Goal: Task Accomplishment & Management: Manage account settings

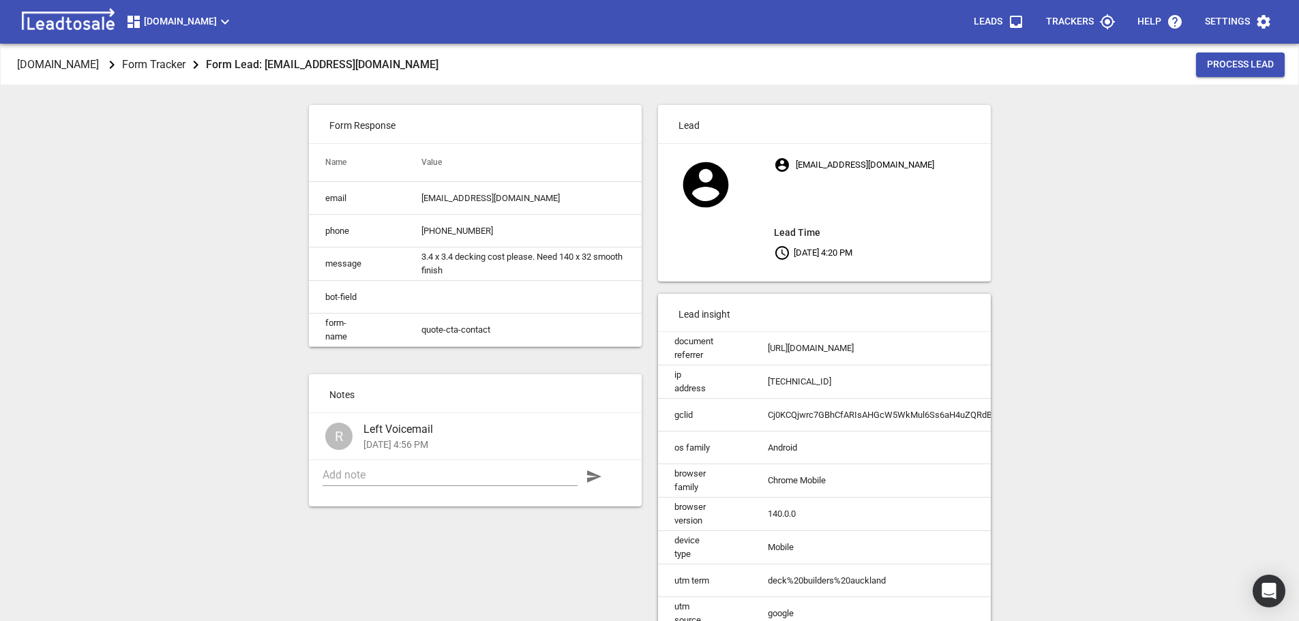
click at [219, 295] on div "Design2renovate.co.nz Form Tracker Form Lead: artikamoda@hotmail.com Process Le…" at bounding box center [649, 354] width 1288 height 621
drag, startPoint x: 232, startPoint y: 271, endPoint x: 147, endPoint y: 219, distance: 99.5
click at [152, 209] on div "Design2renovate.co.nz Form Tracker Form Lead: artikamoda@hotmail.com Process Le…" at bounding box center [649, 354] width 1288 height 621
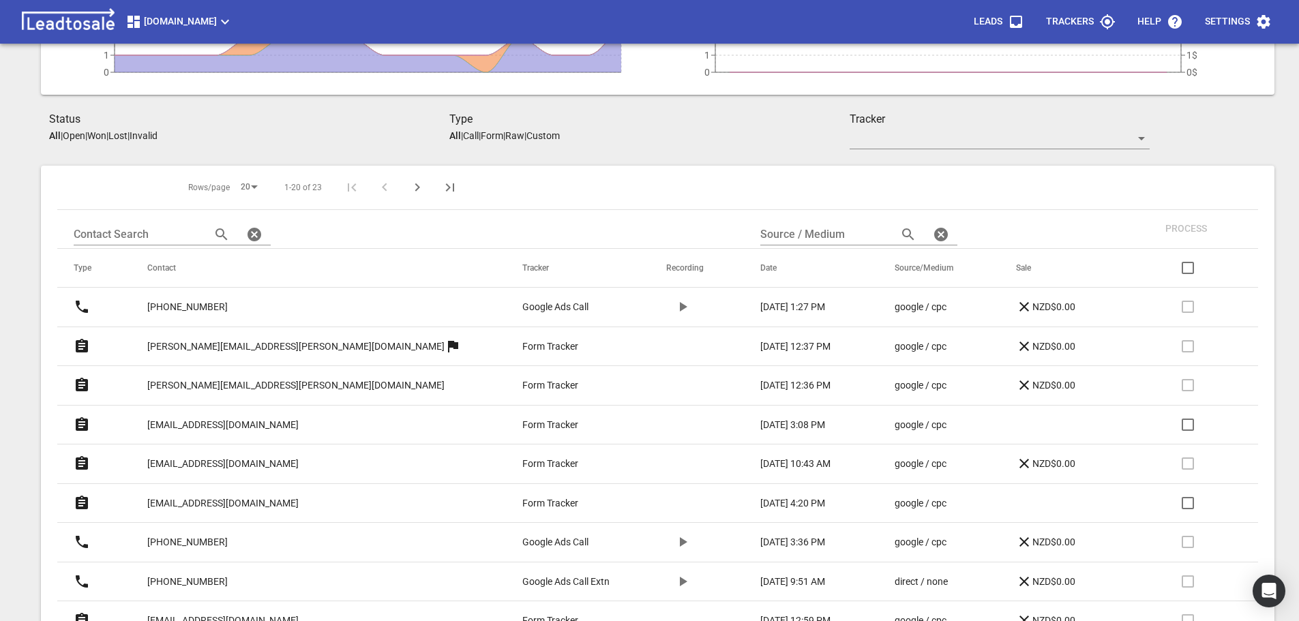
scroll to position [265, 0]
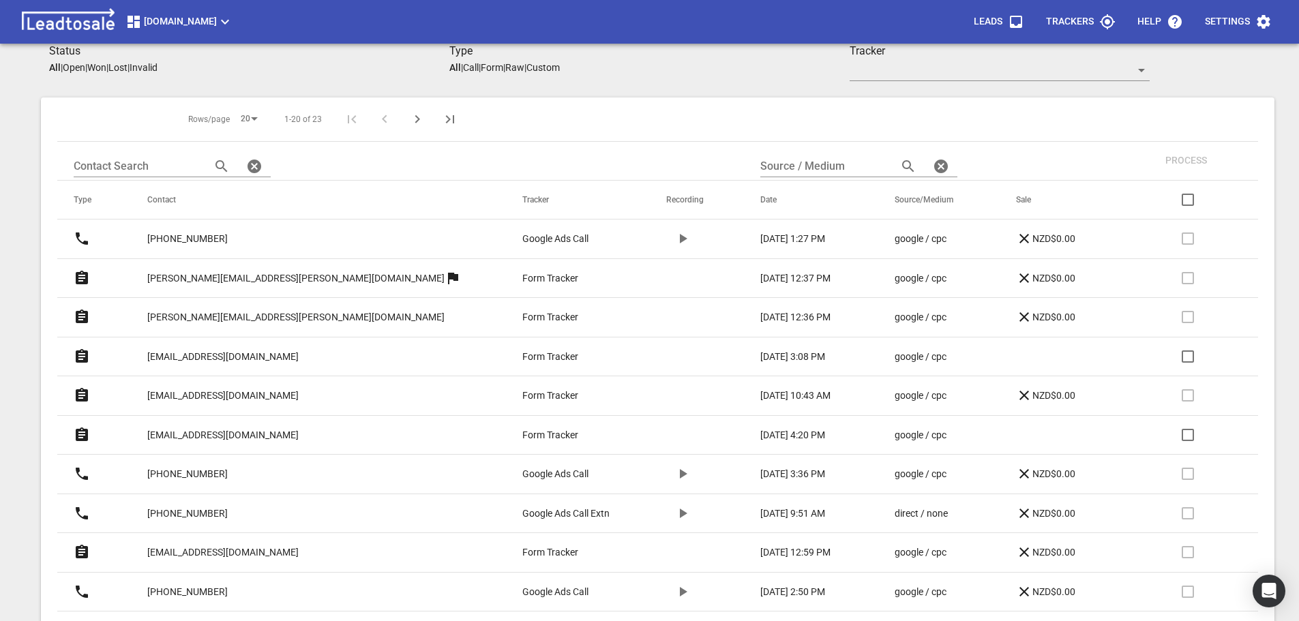
click at [78, 67] on p "Open" at bounding box center [74, 67] width 22 height 11
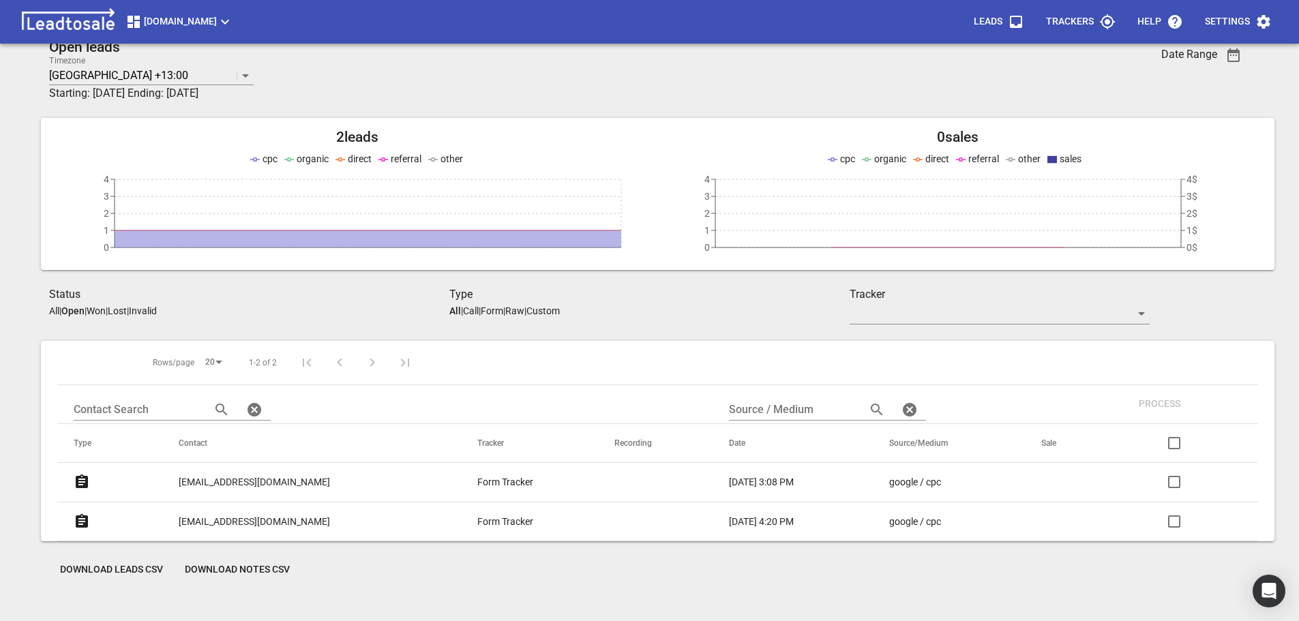
scroll to position [0, 0]
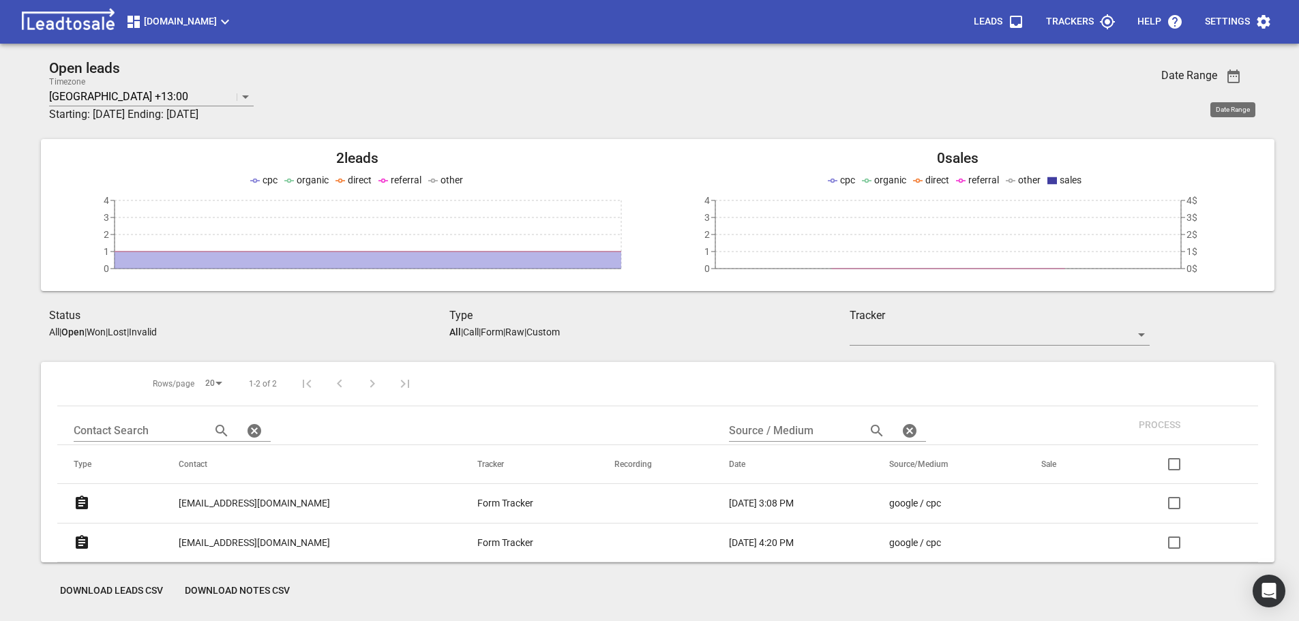
click at [1237, 72] on icon "button" at bounding box center [1233, 77] width 12 height 14
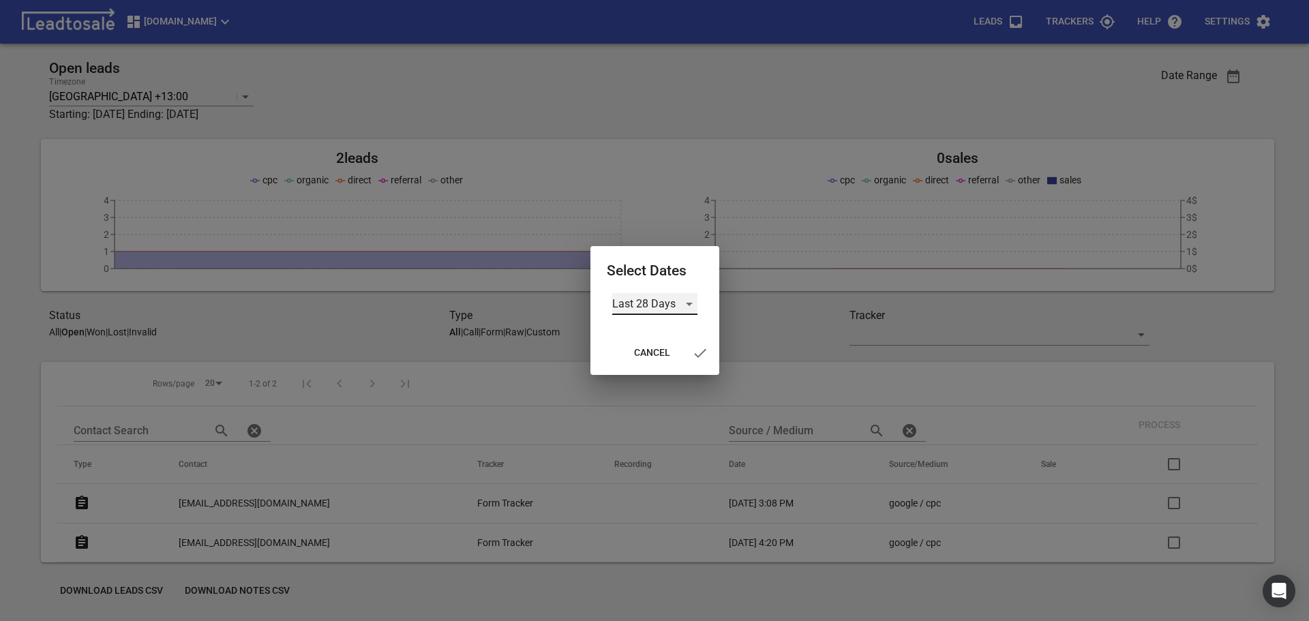
click at [650, 305] on div "Last 28 Days" at bounding box center [654, 304] width 85 height 22
click at [649, 307] on li "Last 28 Days" at bounding box center [654, 304] width 85 height 33
click at [701, 352] on icon "button" at bounding box center [700, 353] width 16 height 16
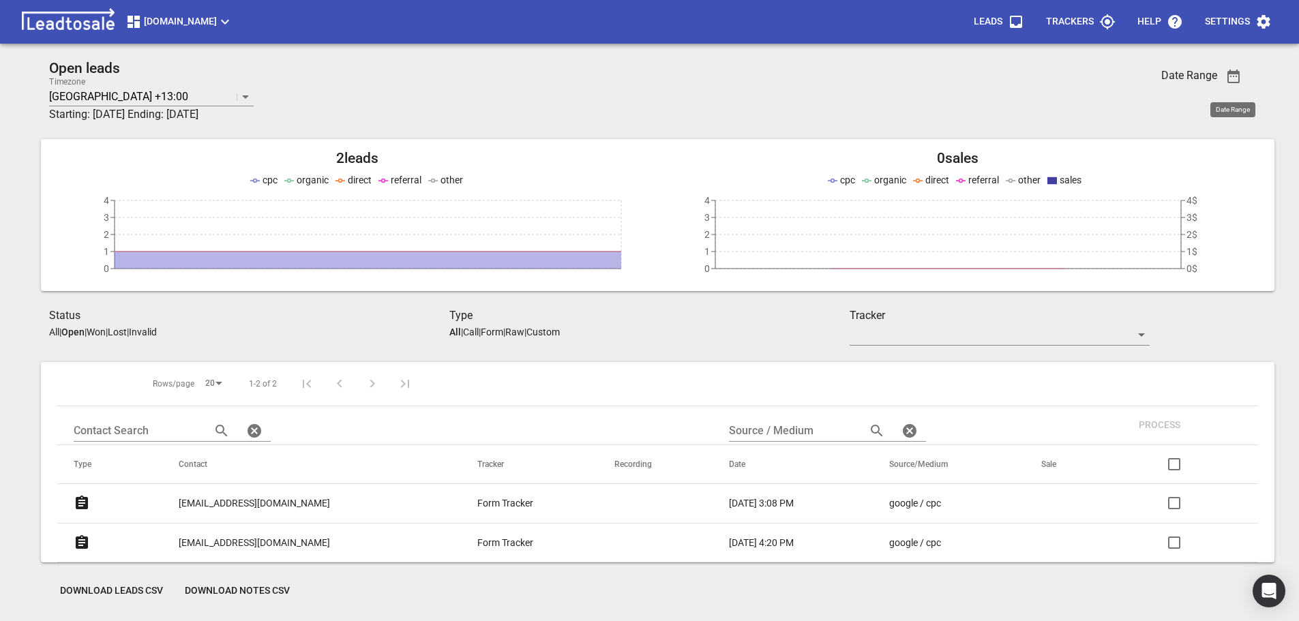
click at [1232, 75] on icon "button" at bounding box center [1233, 76] width 16 height 16
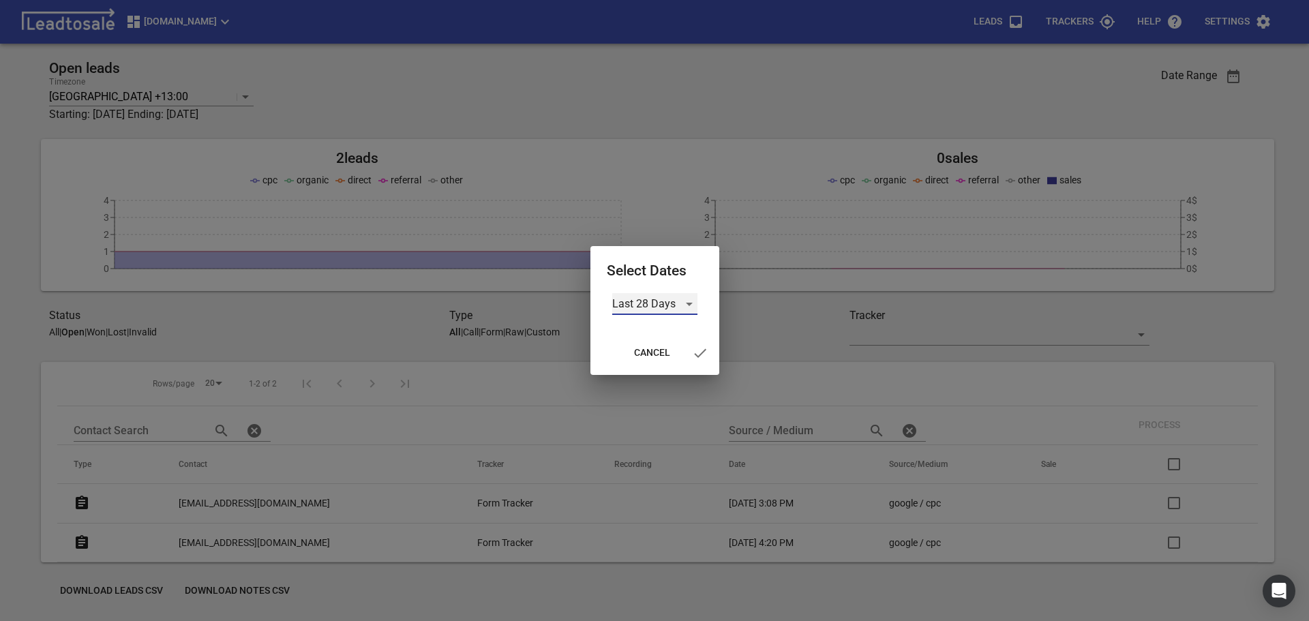
click at [647, 304] on div "Last 28 Days" at bounding box center [654, 304] width 85 height 22
click at [648, 337] on li "Last Month" at bounding box center [654, 336] width 85 height 33
click at [695, 353] on icon "button" at bounding box center [696, 353] width 16 height 16
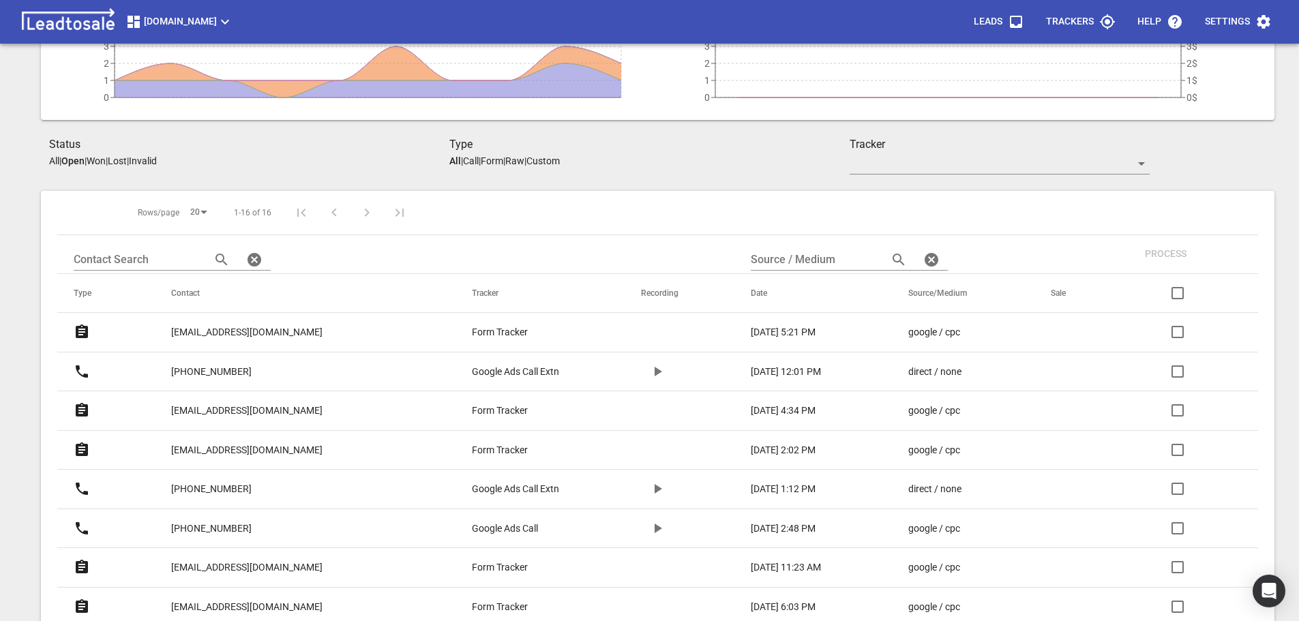
scroll to position [205, 0]
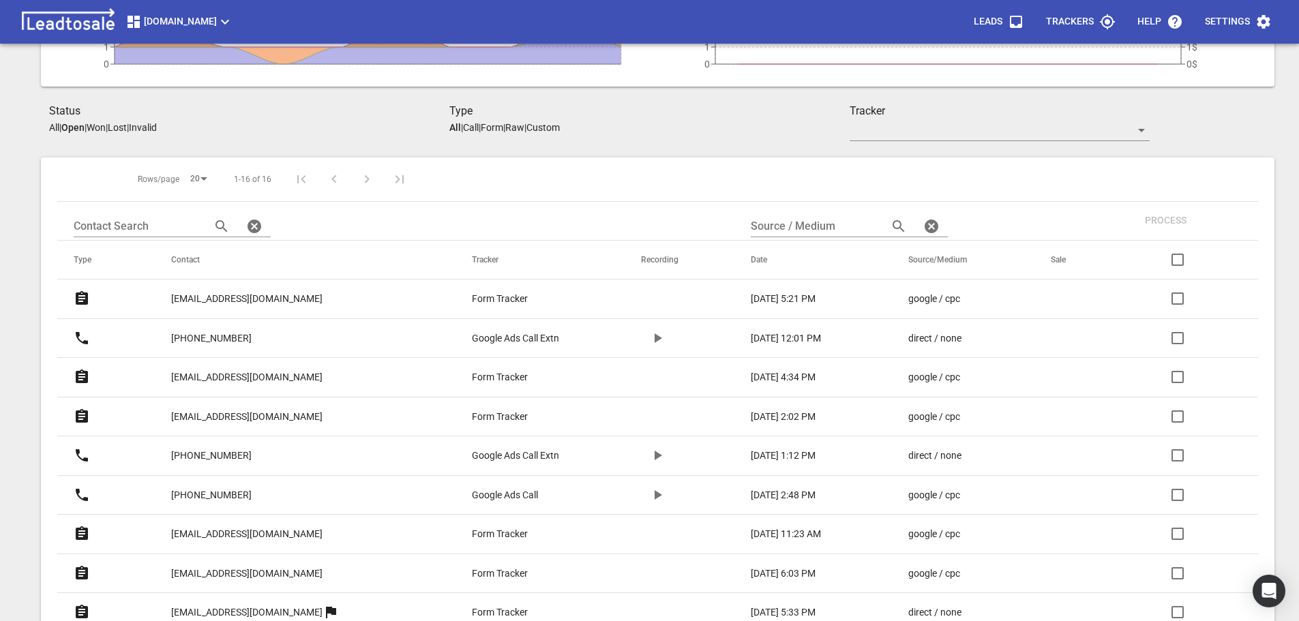
click at [246, 376] on p "[EMAIL_ADDRESS][DOMAIN_NAME]" at bounding box center [246, 377] width 151 height 14
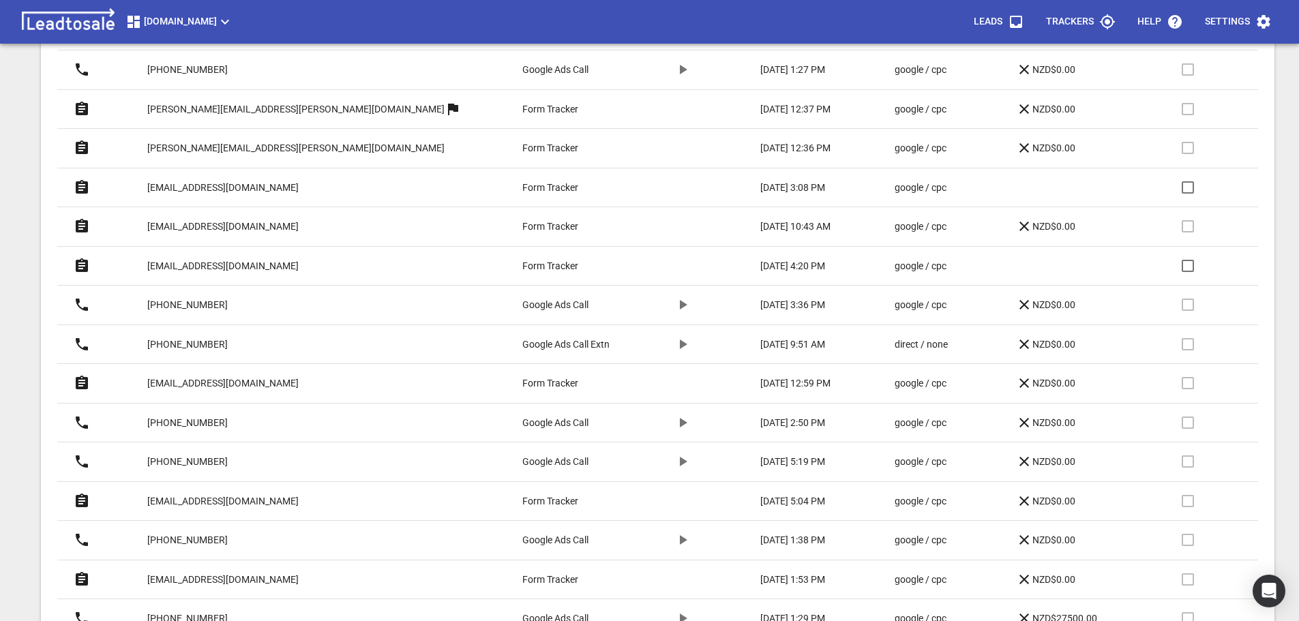
scroll to position [409, 0]
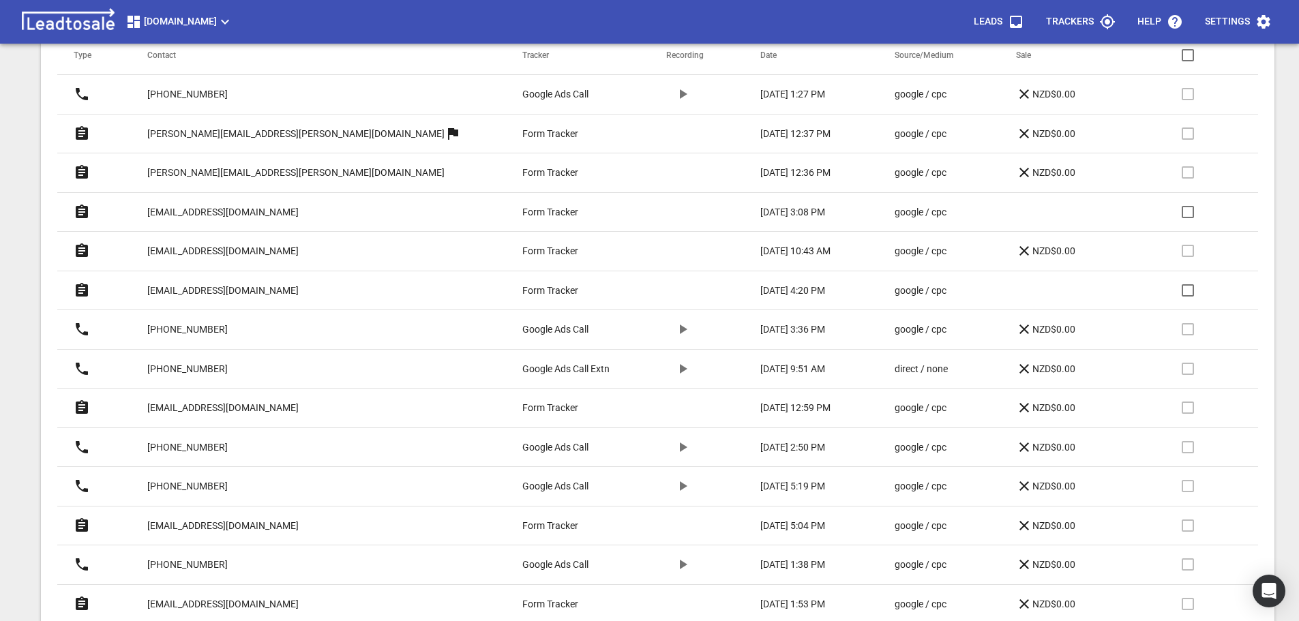
click at [209, 525] on p "jeankite@gmail.com" at bounding box center [222, 526] width 151 height 14
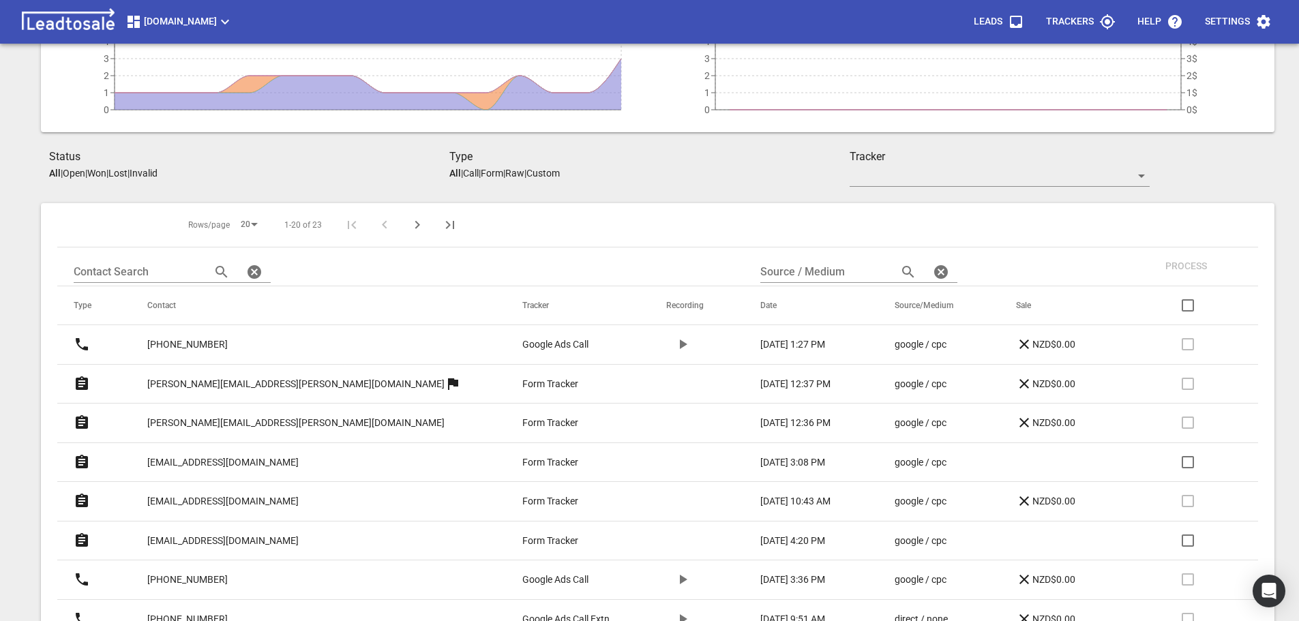
scroll to position [91, 0]
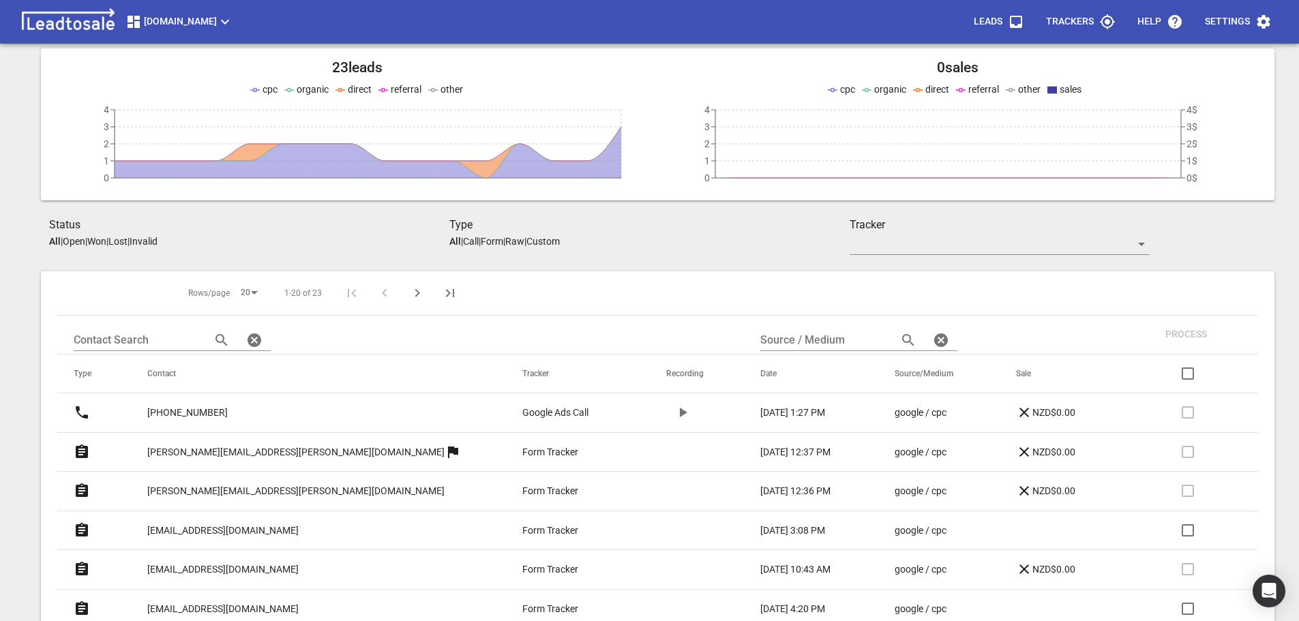
click at [76, 241] on p "Open" at bounding box center [74, 241] width 22 height 11
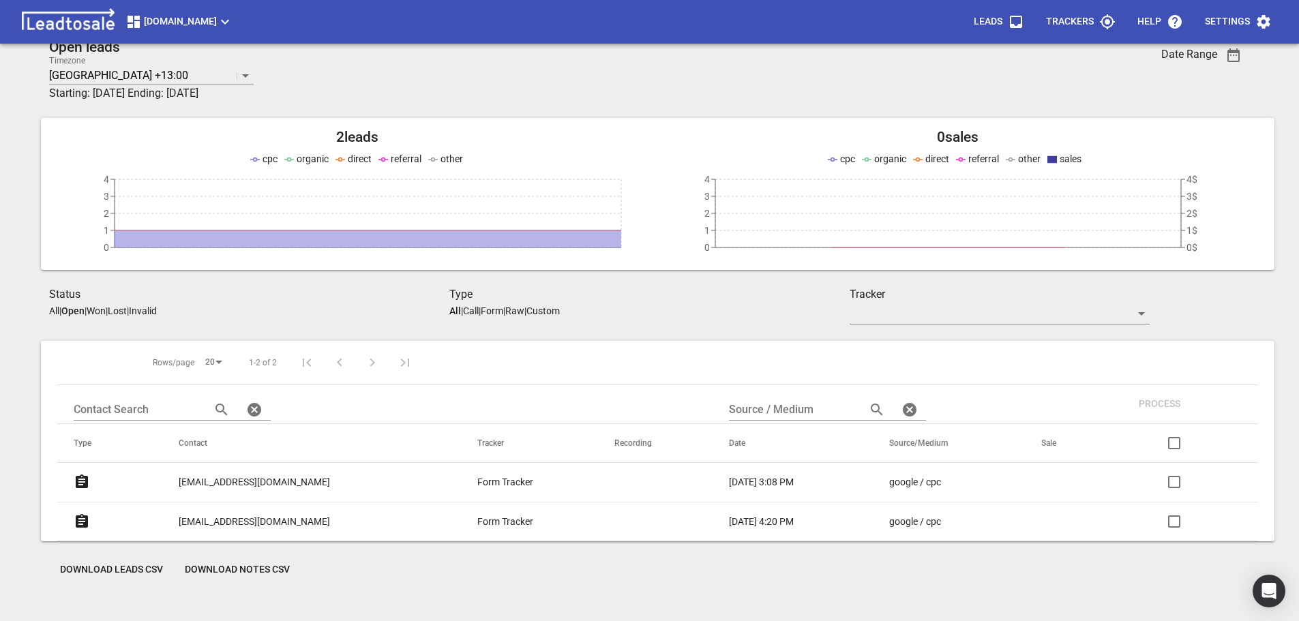
scroll to position [0, 0]
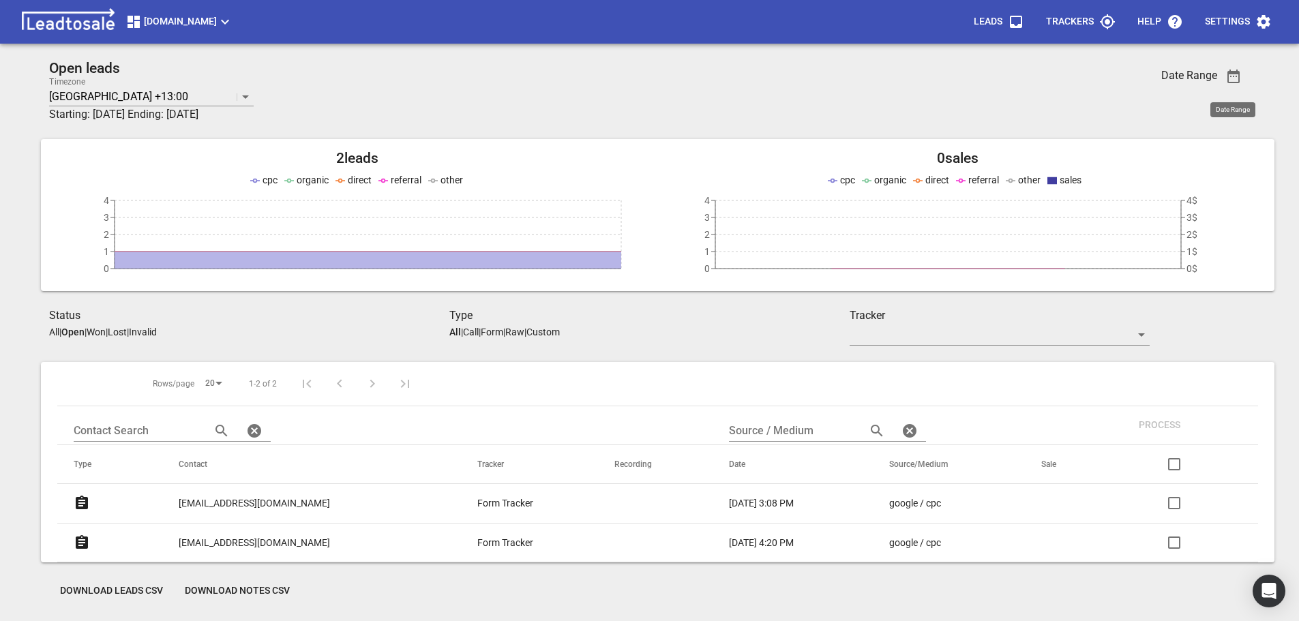
click at [1237, 79] on icon "button" at bounding box center [1233, 76] width 16 height 16
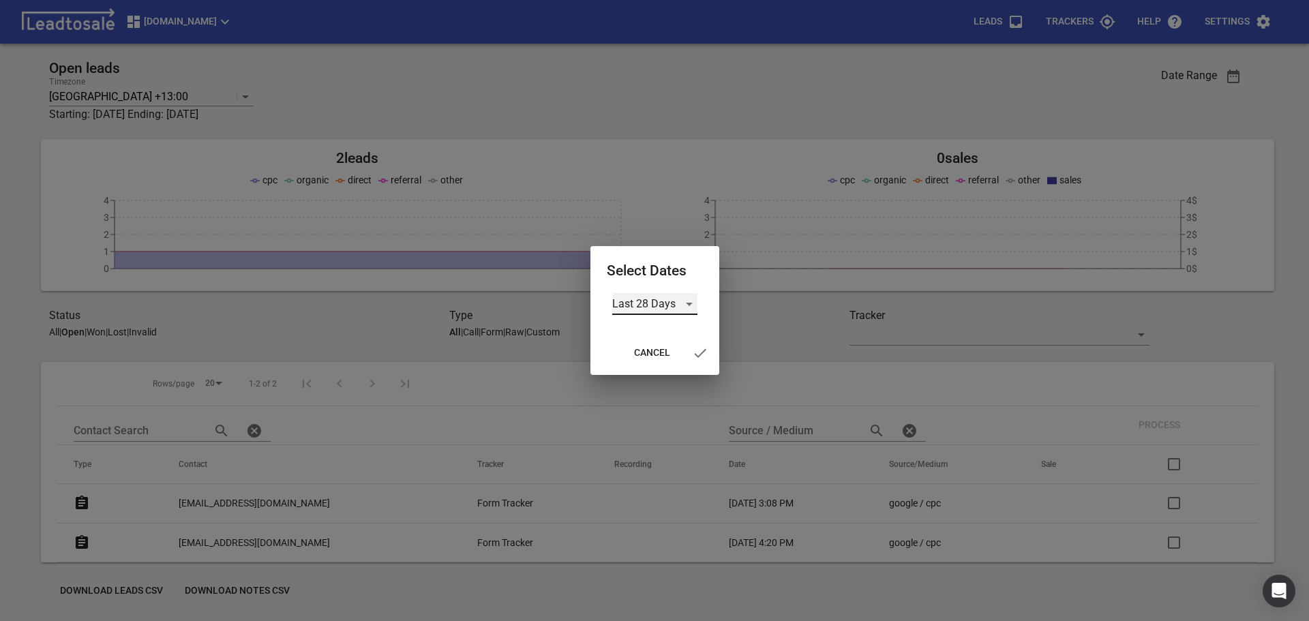
click at [686, 307] on div "Last 28 Days" at bounding box center [654, 304] width 85 height 22
click at [639, 365] on li "All Time" at bounding box center [654, 369] width 85 height 33
click at [689, 352] on icon "button" at bounding box center [692, 353] width 16 height 16
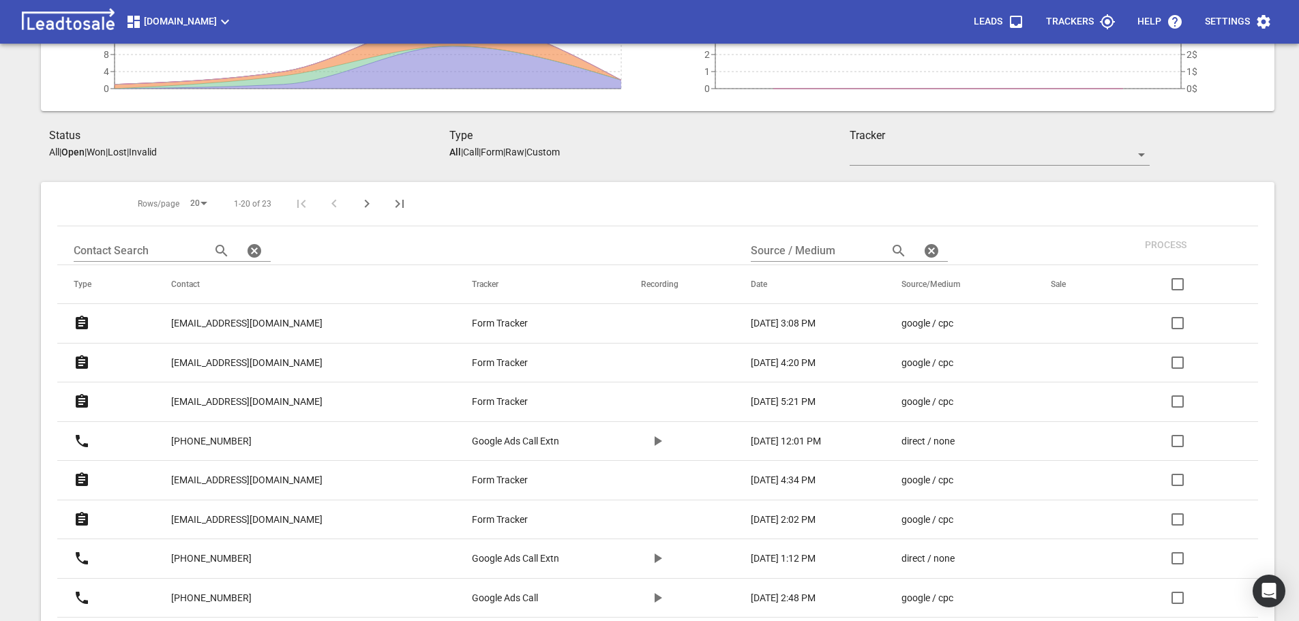
scroll to position [205, 0]
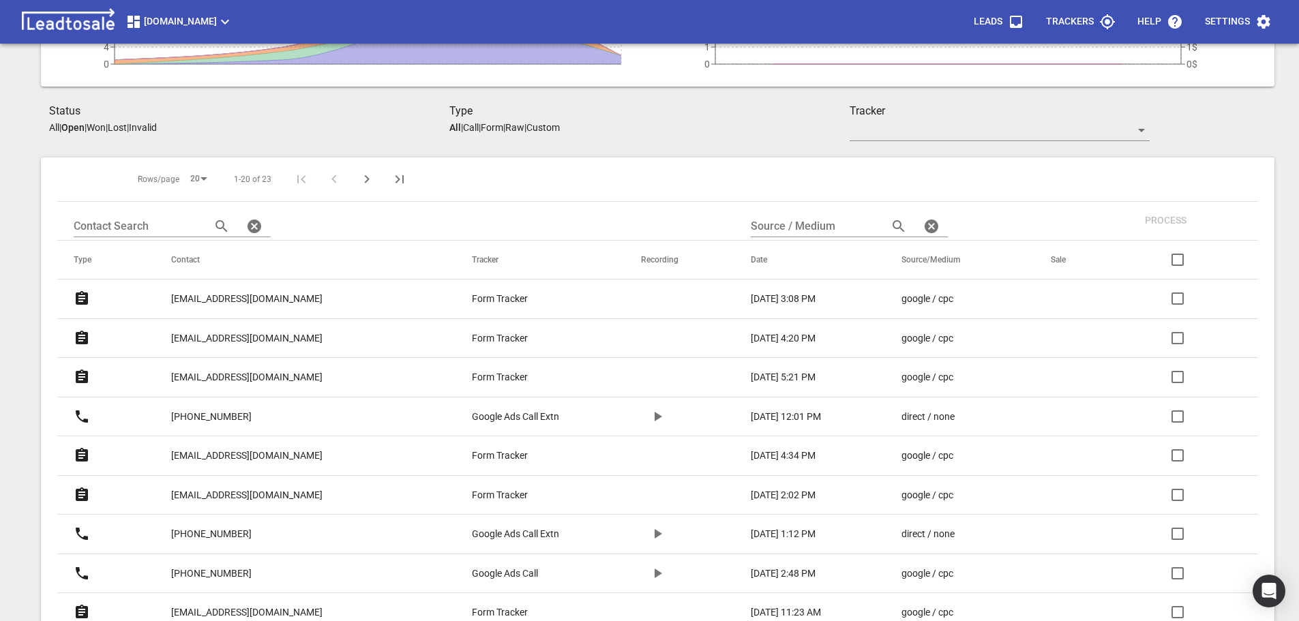
click at [253, 374] on p "kimhitchens@hotmail.com" at bounding box center [246, 377] width 151 height 14
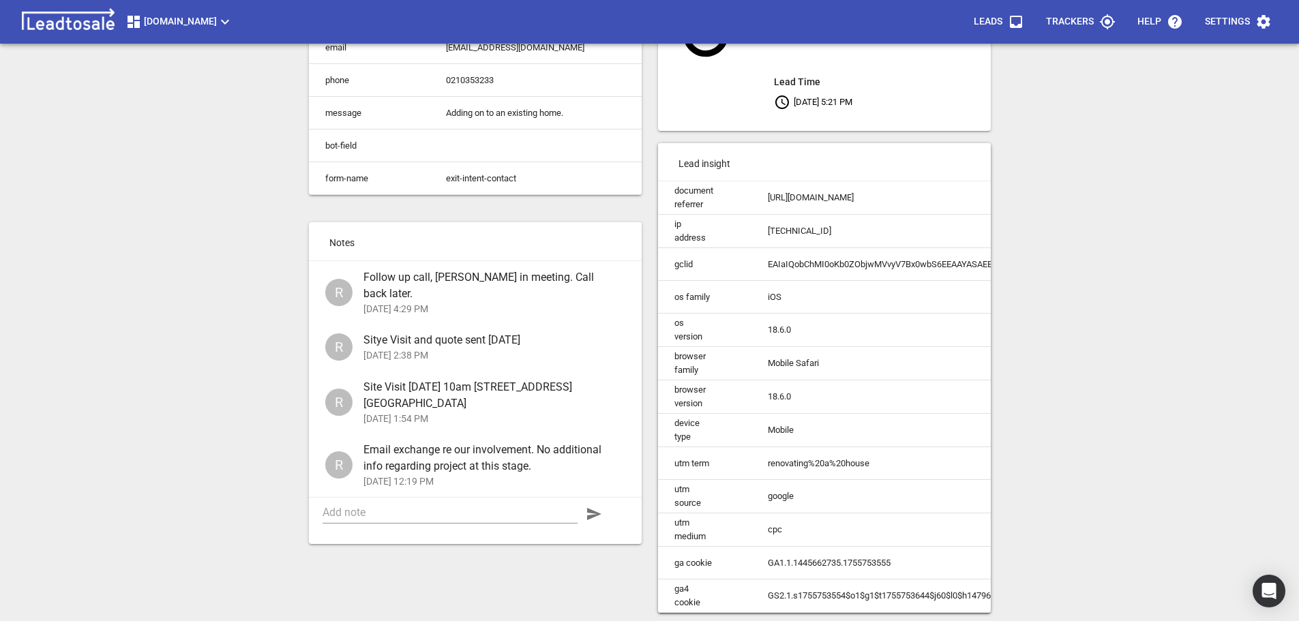
scroll to position [161, 0]
click at [370, 506] on textarea at bounding box center [449, 512] width 255 height 13
type textarea "Yes, quote arrived this time. Too busy to look as end of month"
click at [593, 508] on icon "button" at bounding box center [594, 514] width 14 height 12
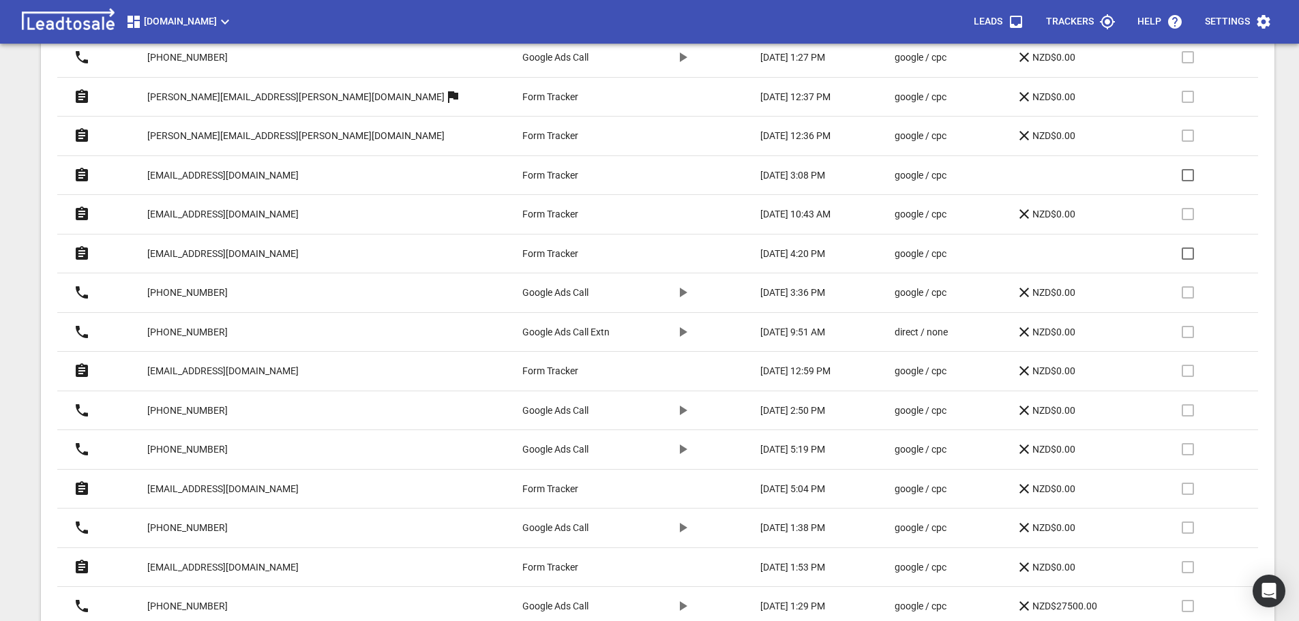
scroll to position [477, 0]
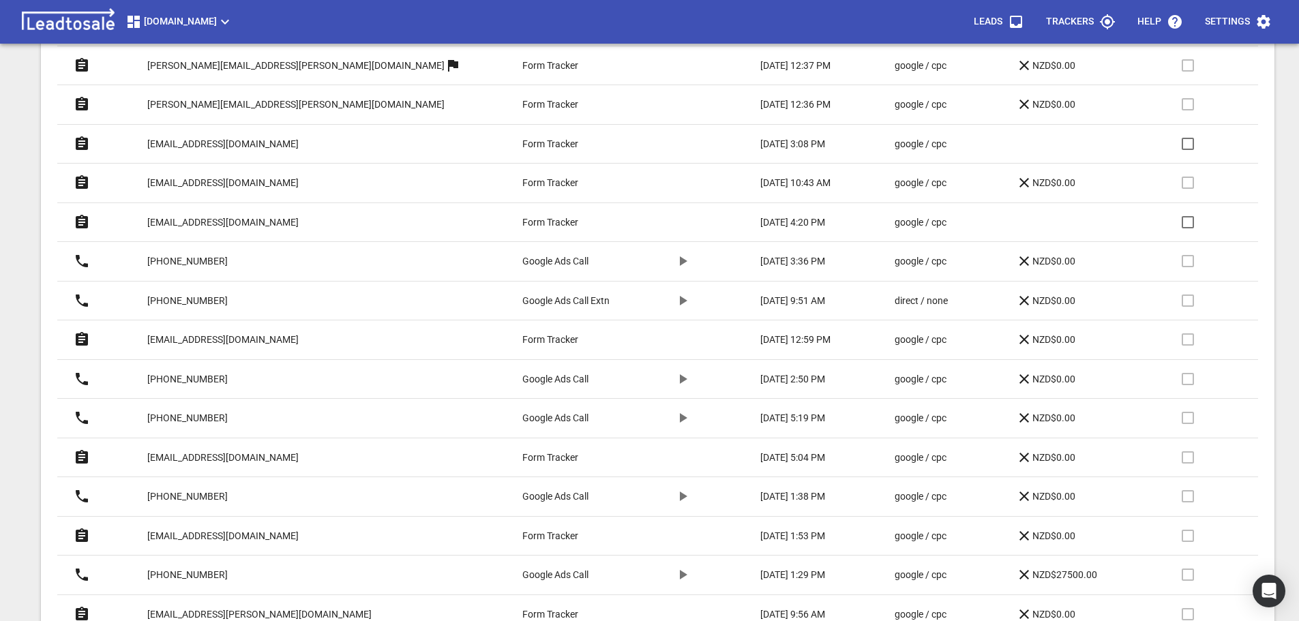
click at [217, 534] on p "[EMAIL_ADDRESS][DOMAIN_NAME]" at bounding box center [222, 536] width 151 height 14
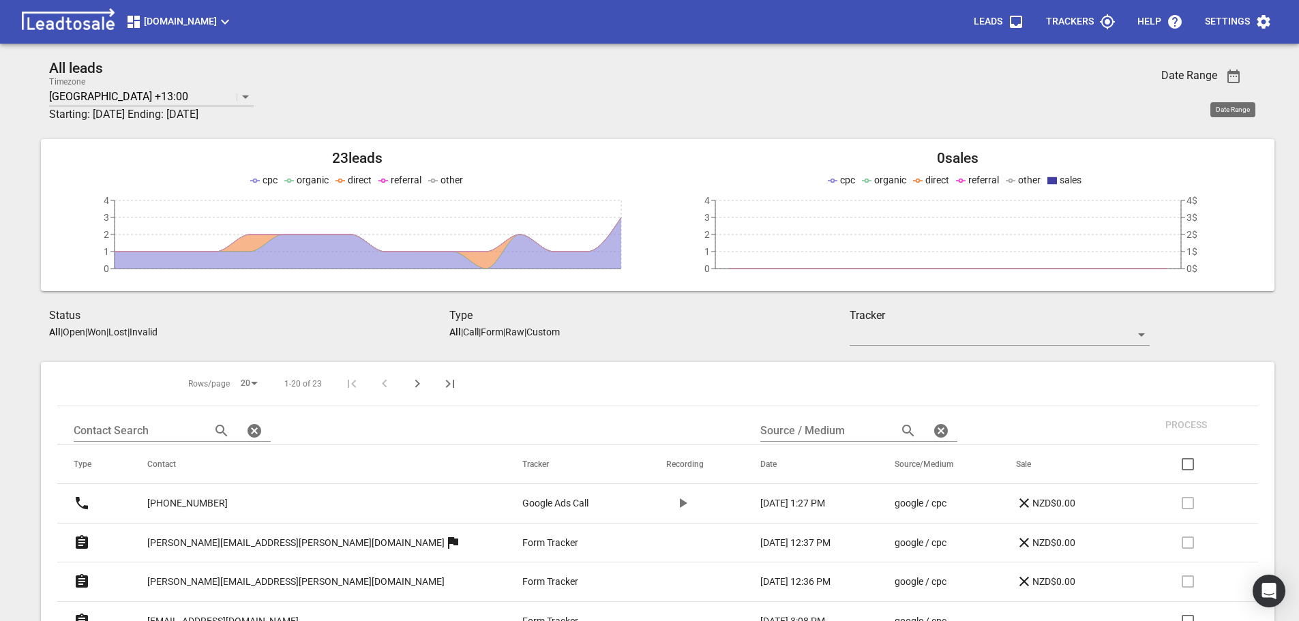
click at [1235, 77] on icon "button" at bounding box center [1233, 77] width 12 height 14
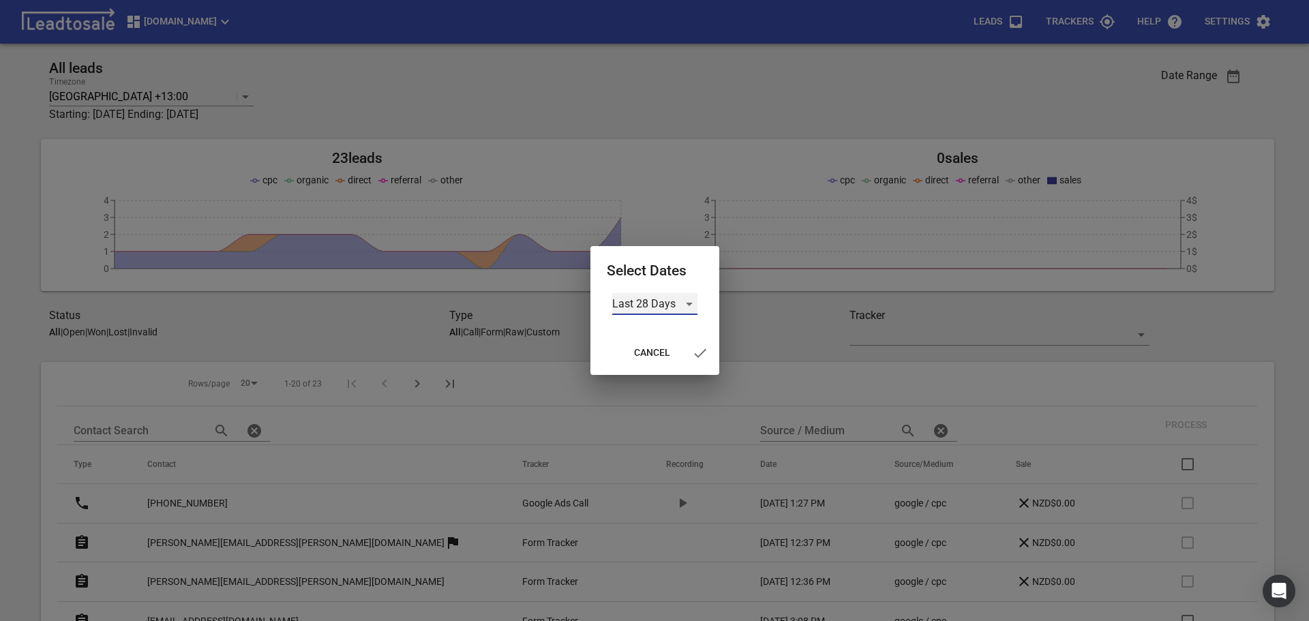
click at [688, 301] on div "Last 28 Days" at bounding box center [654, 304] width 85 height 22
click at [648, 367] on li "All Time" at bounding box center [654, 369] width 85 height 33
click at [700, 351] on icon "button" at bounding box center [692, 353] width 16 height 16
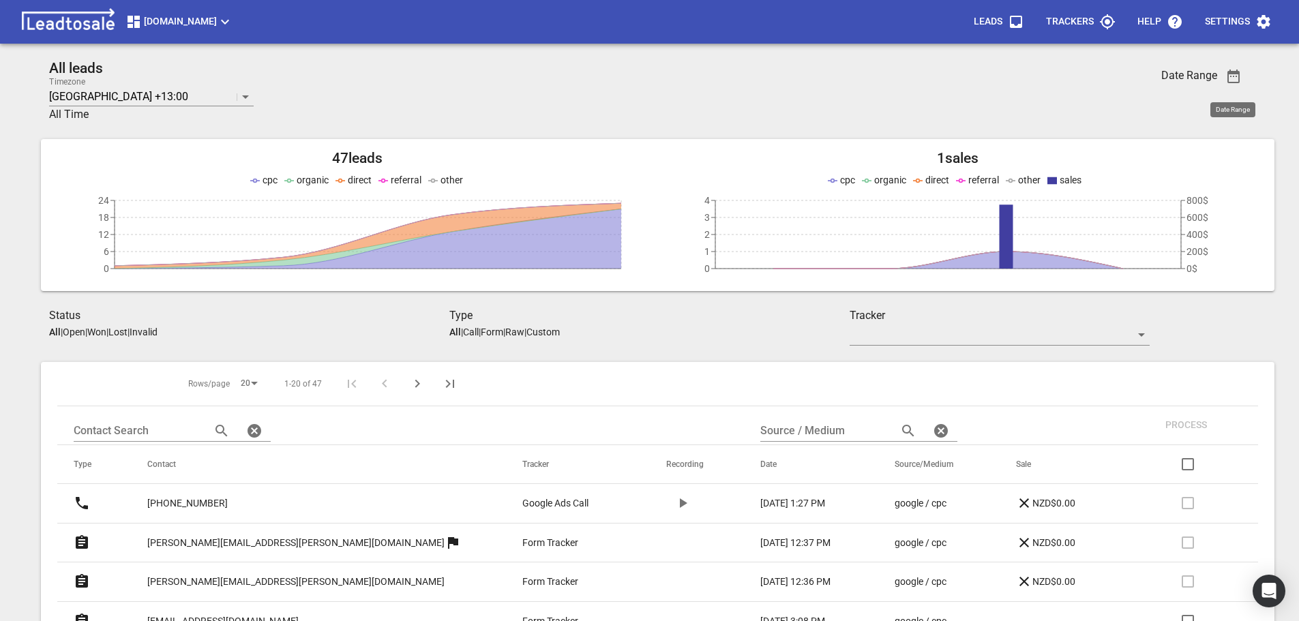
click at [81, 331] on p "Open" at bounding box center [74, 332] width 22 height 11
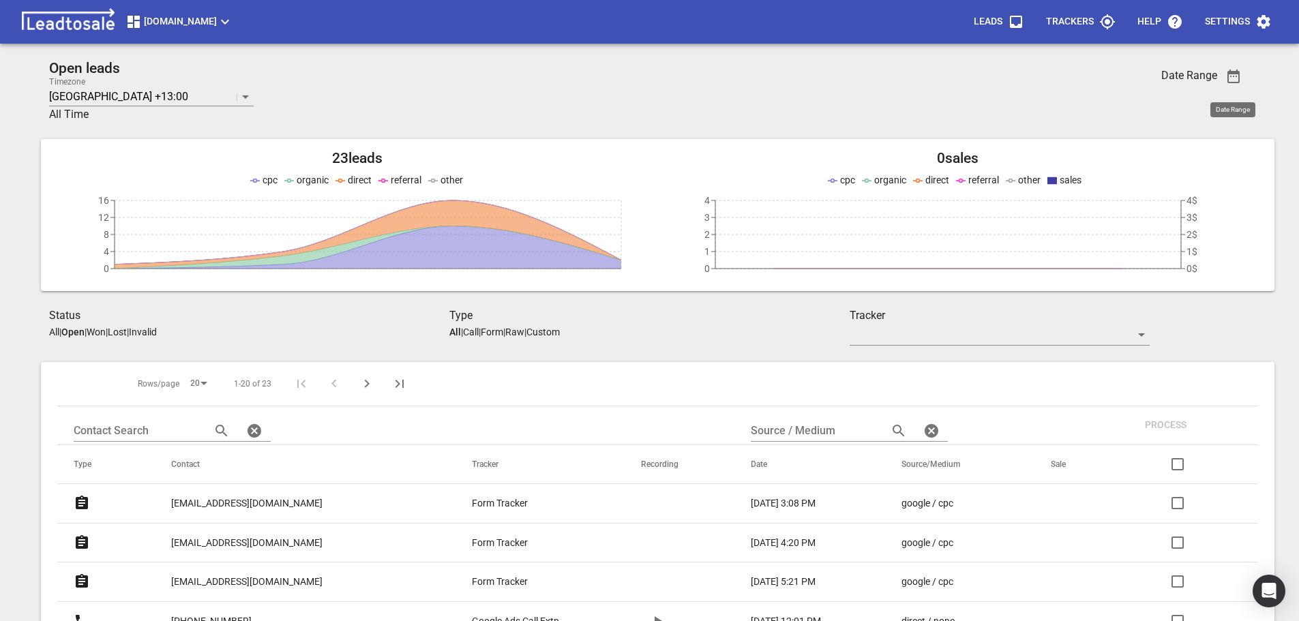
click at [1230, 80] on icon "button" at bounding box center [1233, 76] width 16 height 16
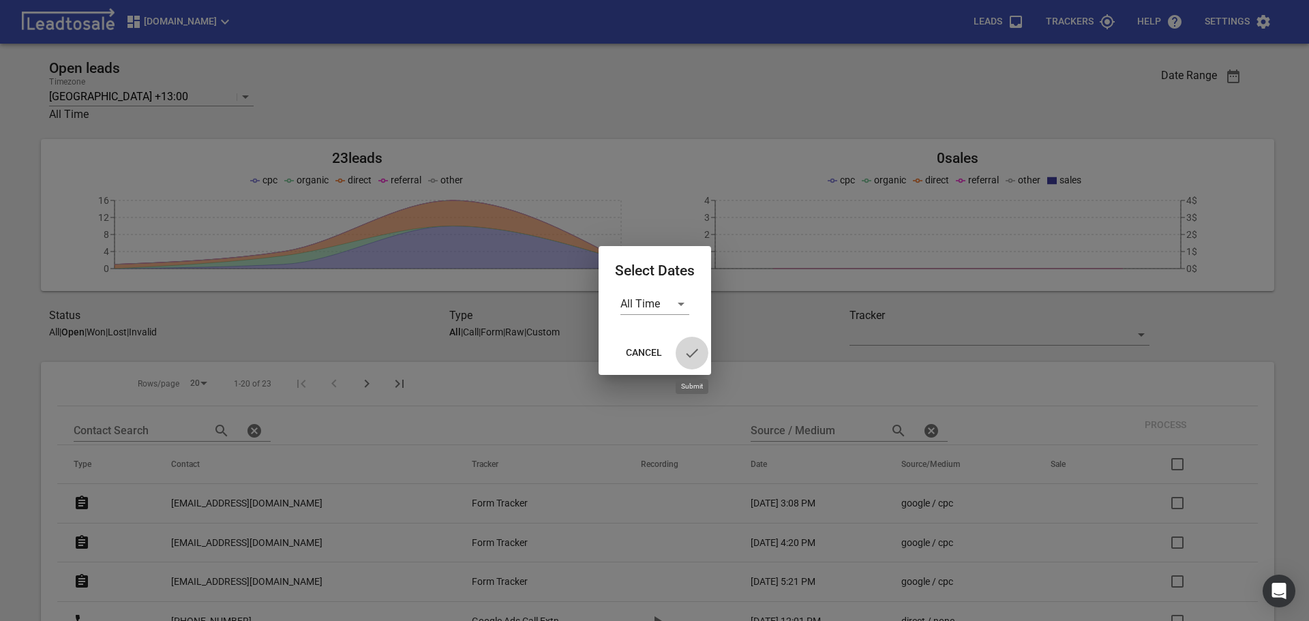
click at [694, 357] on icon "button" at bounding box center [692, 353] width 16 height 16
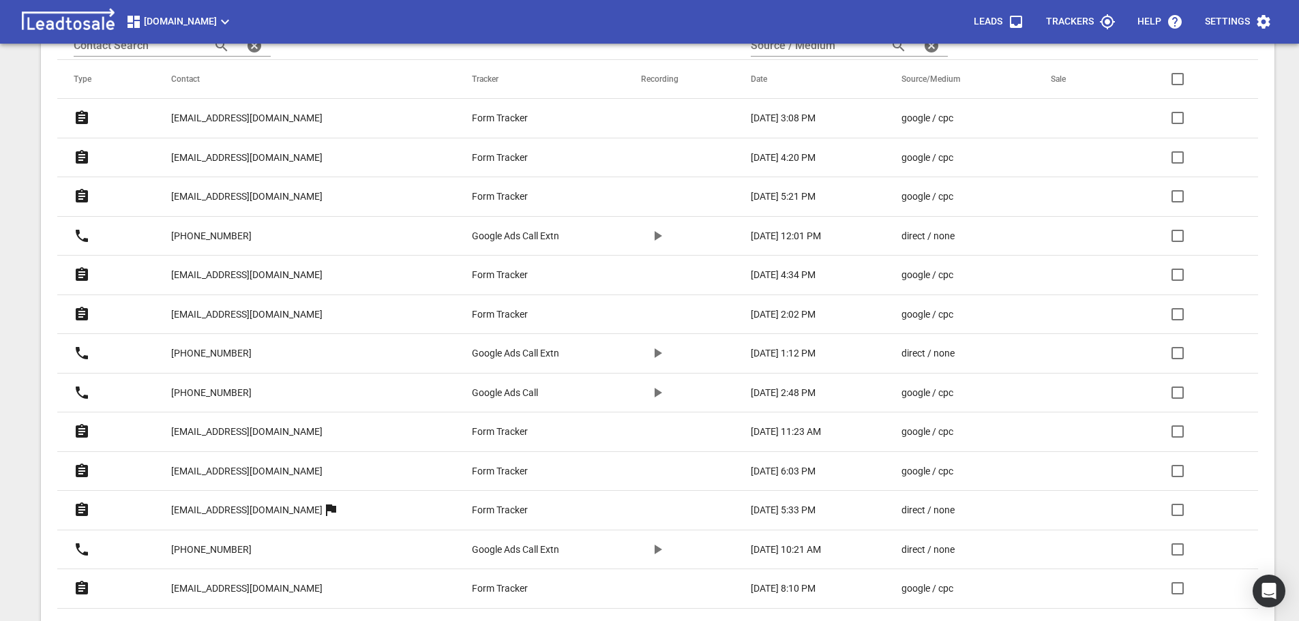
scroll to position [409, 0]
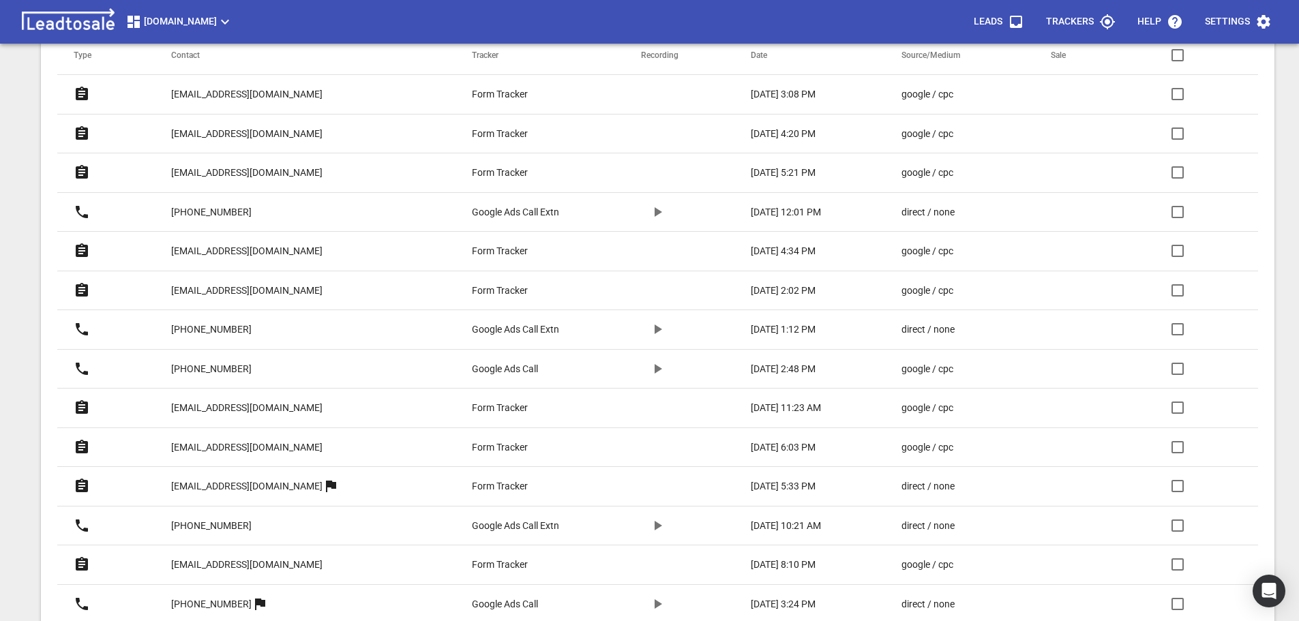
click at [236, 442] on p "[EMAIL_ADDRESS][DOMAIN_NAME]" at bounding box center [246, 447] width 151 height 14
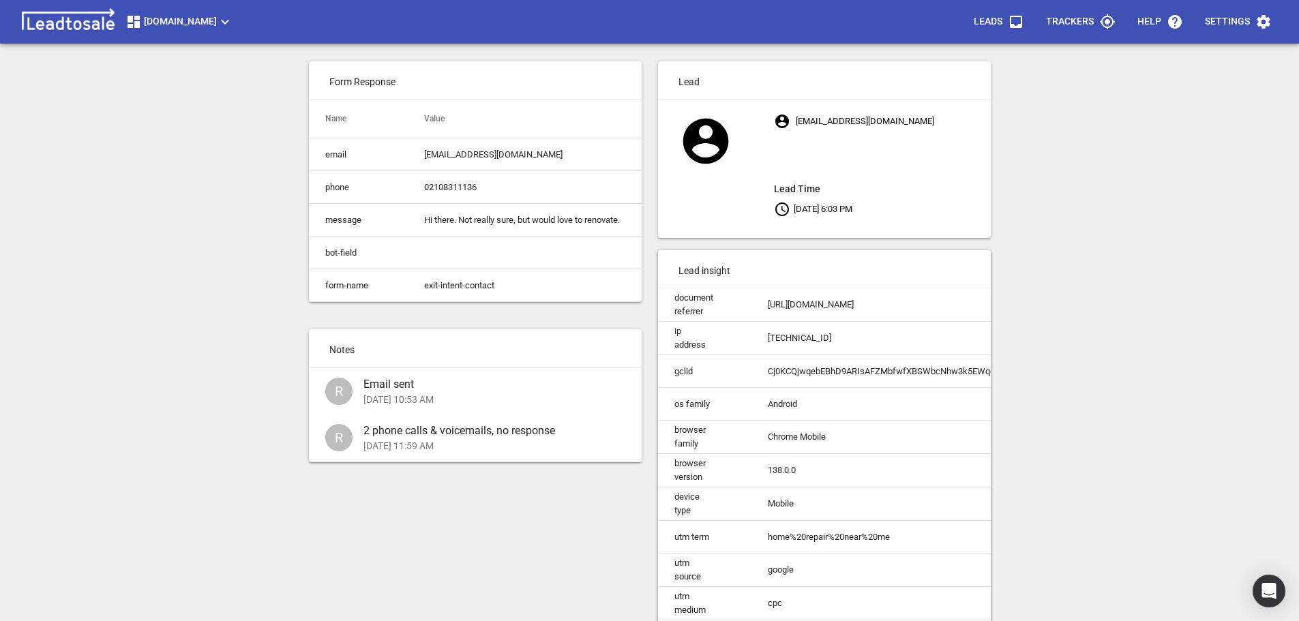
scroll to position [127, 0]
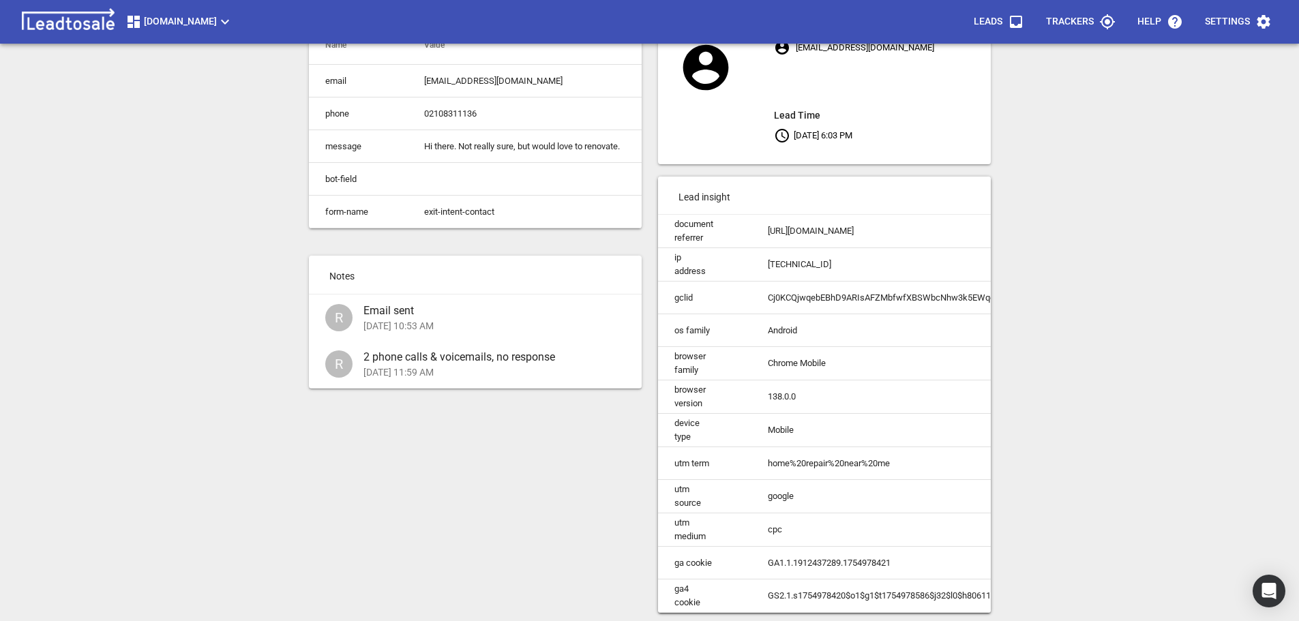
click at [502, 368] on p "[DATE] 11:59 AM" at bounding box center [488, 372] width 251 height 14
click at [483, 402] on div "Form Response Name Value email [EMAIL_ADDRESS][DOMAIN_NAME] phone 02108311136 m…" at bounding box center [475, 301] width 349 height 642
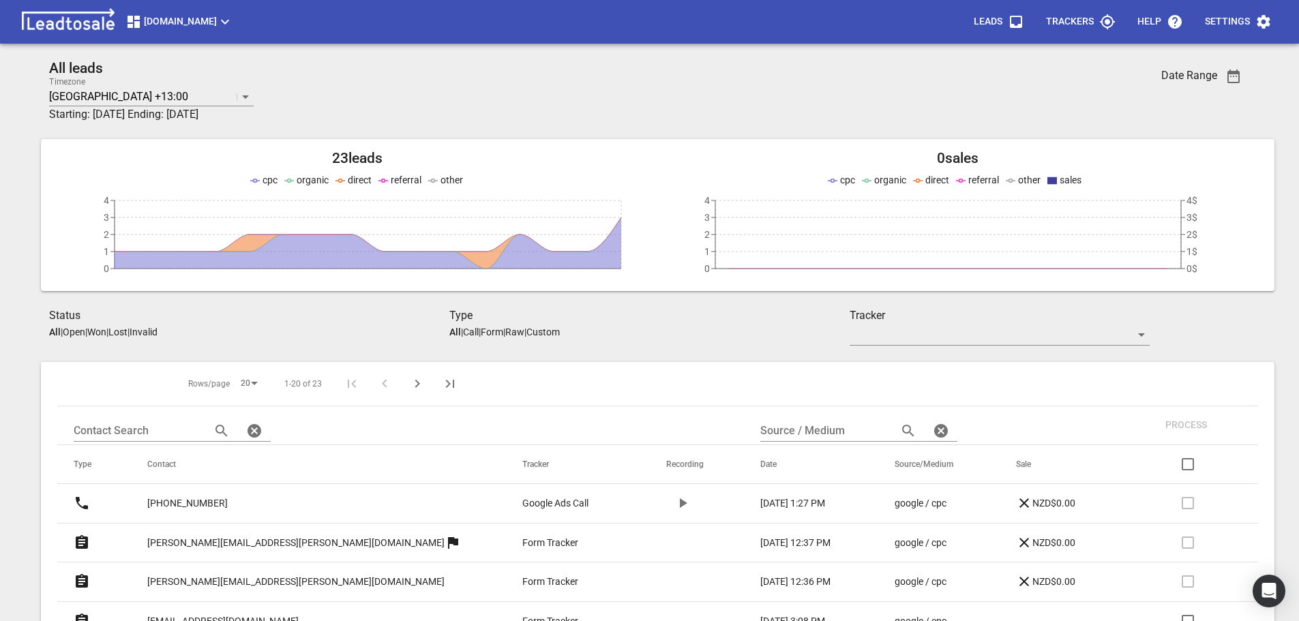
click at [72, 330] on p "Open" at bounding box center [74, 332] width 22 height 11
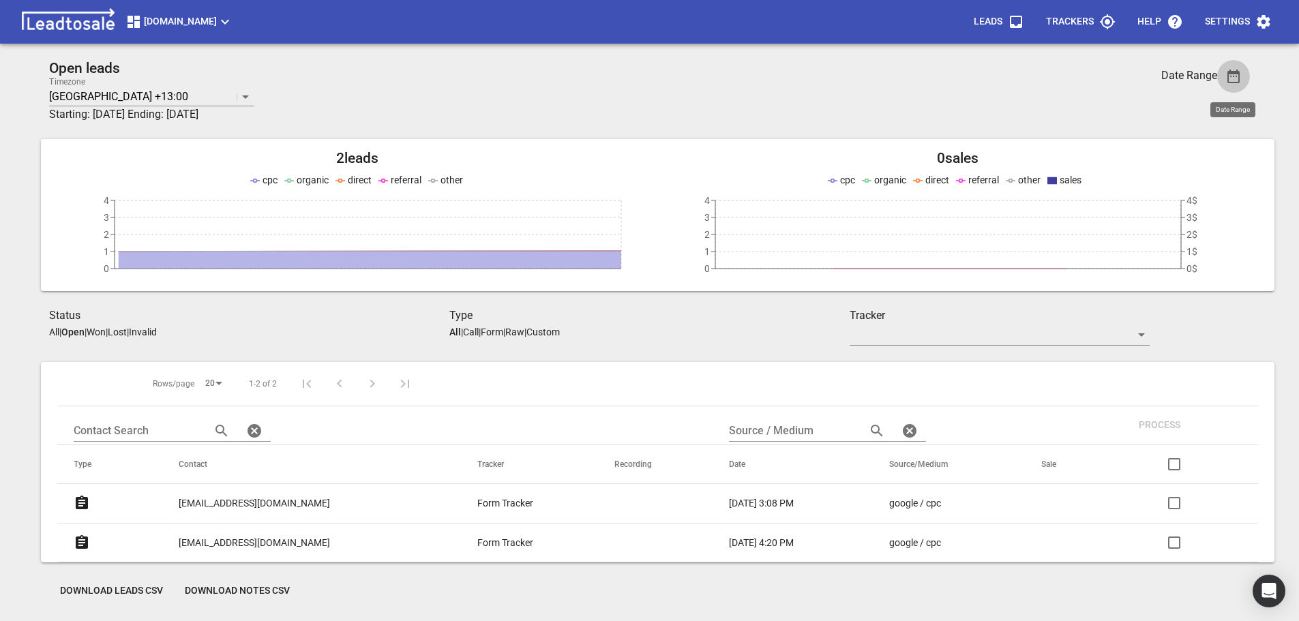
click at [1229, 76] on icon "button" at bounding box center [1233, 76] width 16 height 16
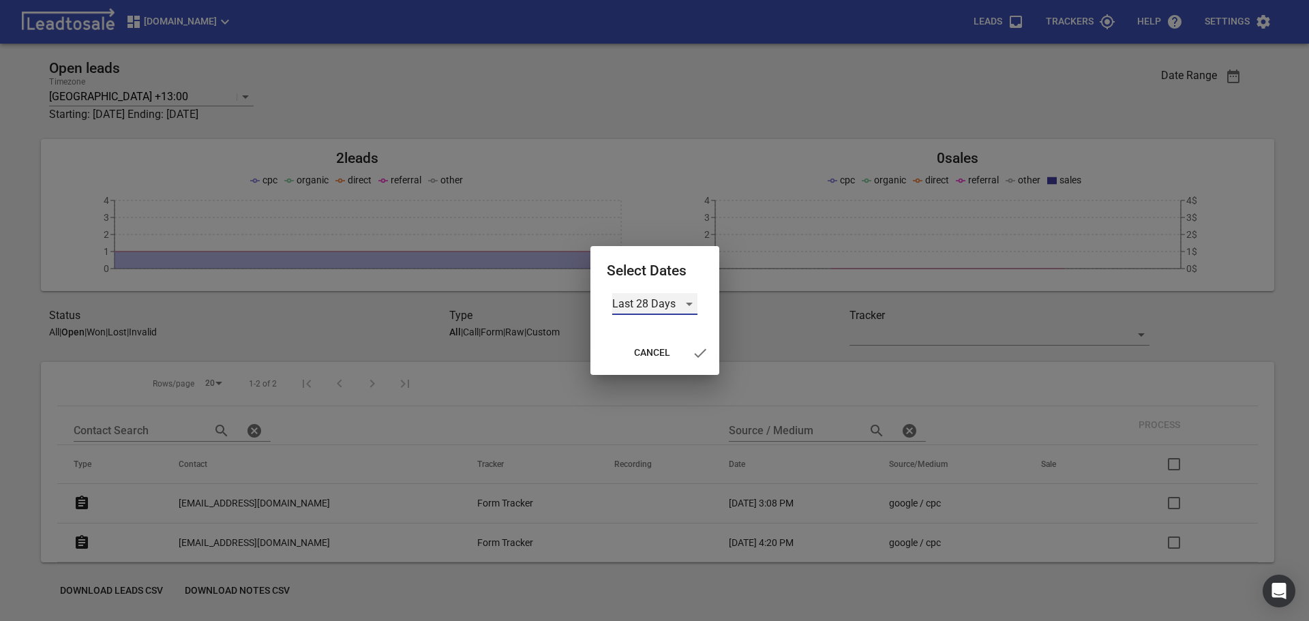
click at [686, 303] on div "Last 28 Days" at bounding box center [654, 304] width 85 height 22
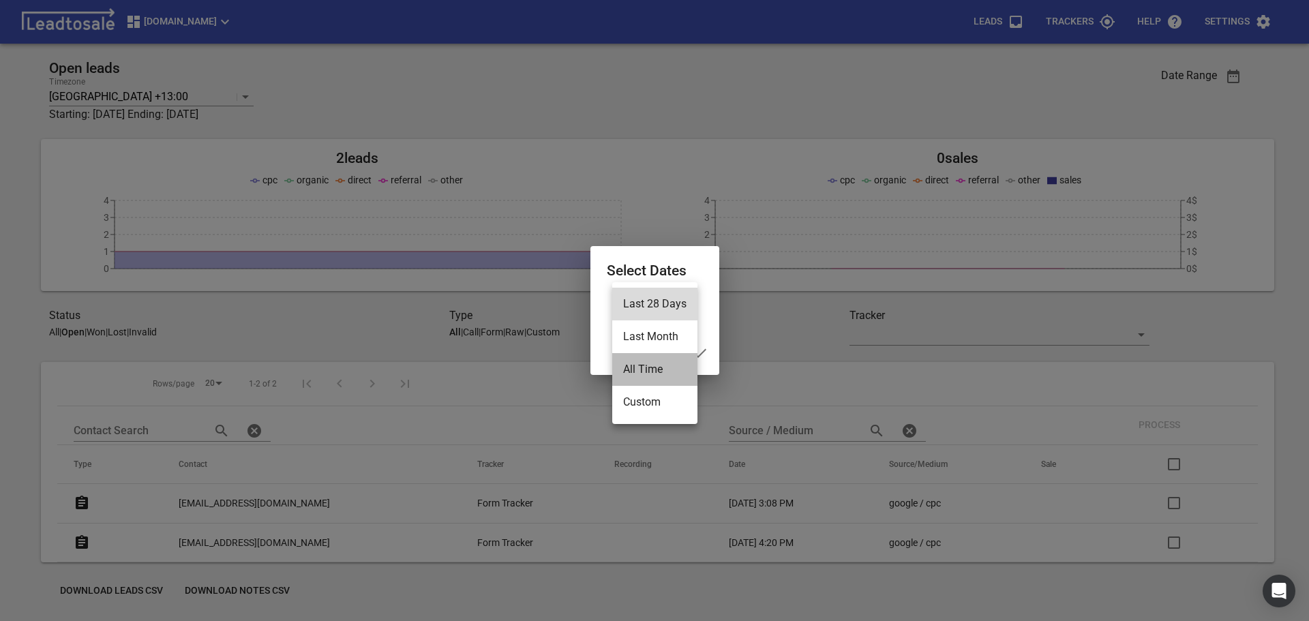
click at [640, 367] on li "All Time" at bounding box center [654, 369] width 85 height 33
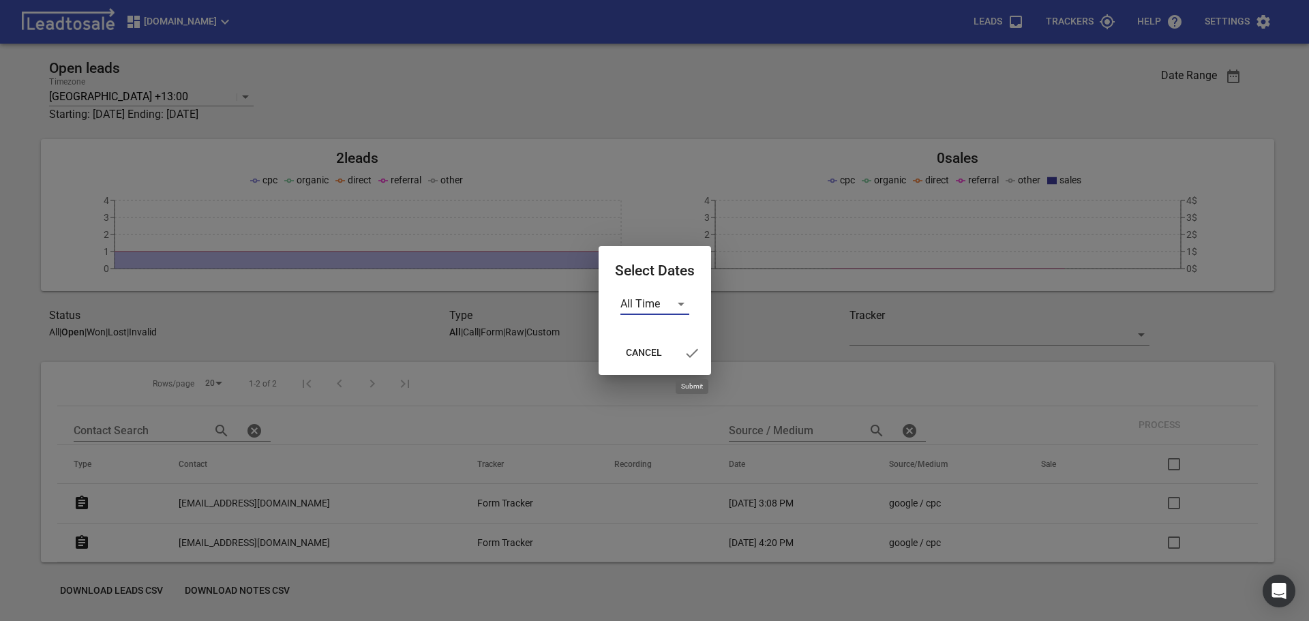
click at [692, 356] on icon "button" at bounding box center [692, 353] width 16 height 16
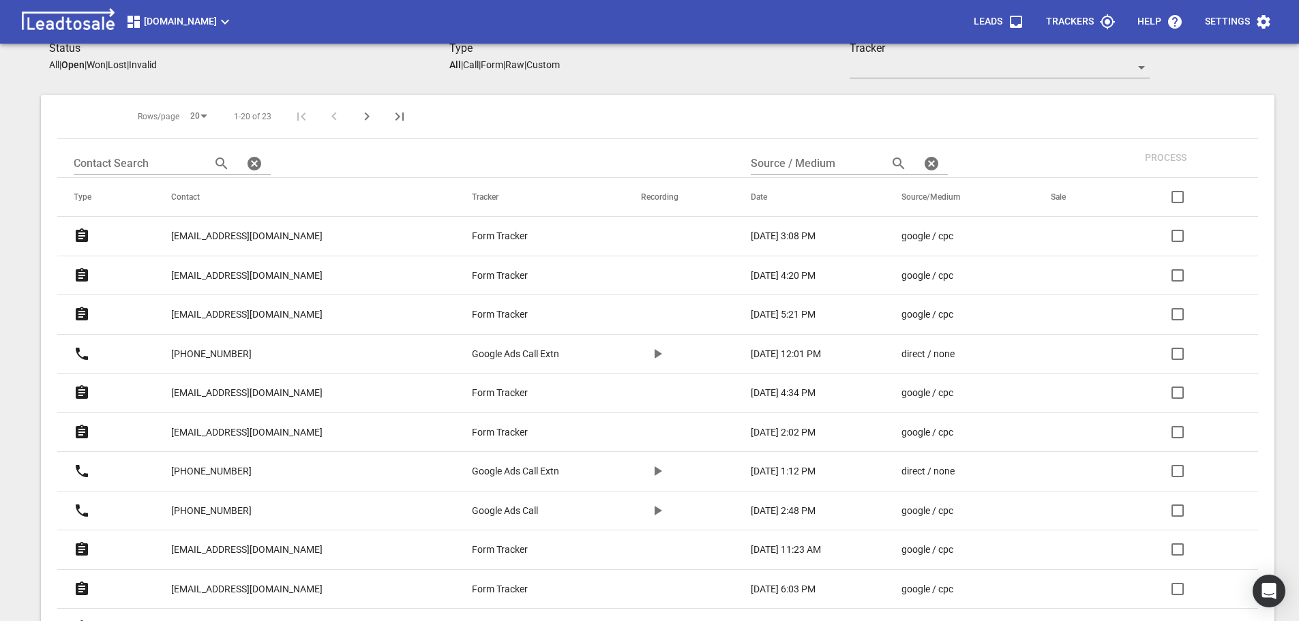
scroll to position [273, 0]
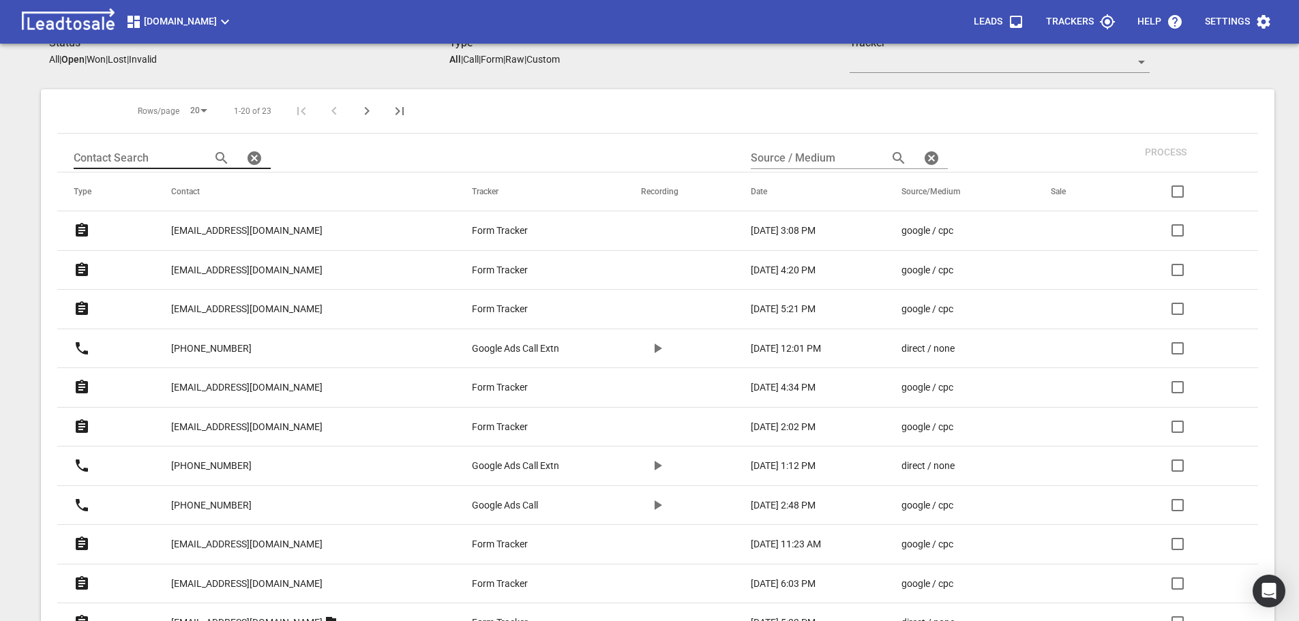
click at [157, 157] on input "text" at bounding box center [137, 158] width 126 height 22
type input "ctierney"
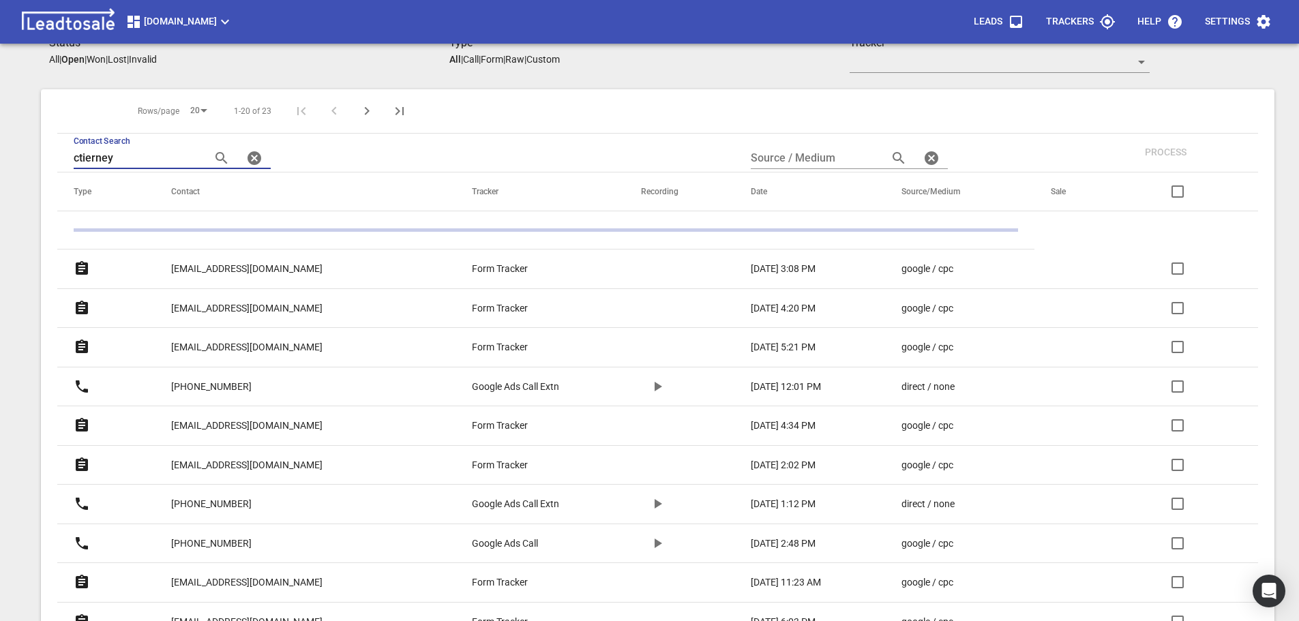
scroll to position [60, 0]
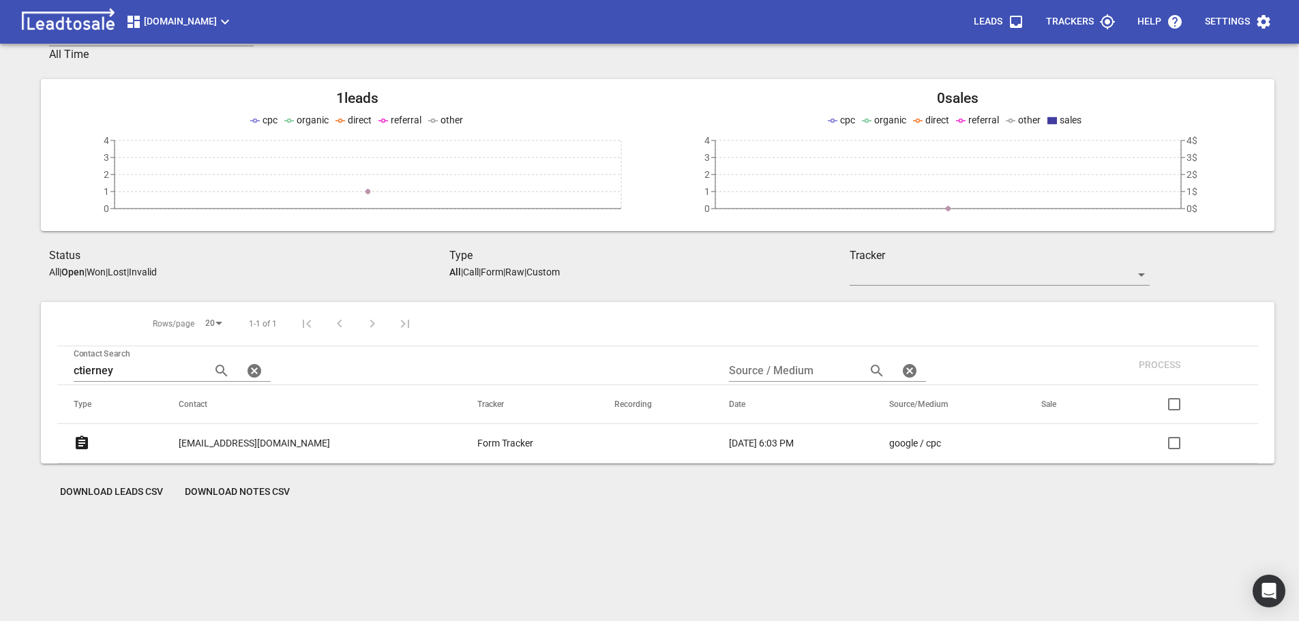
click at [228, 441] on p "[EMAIL_ADDRESS][DOMAIN_NAME]" at bounding box center [254, 443] width 151 height 14
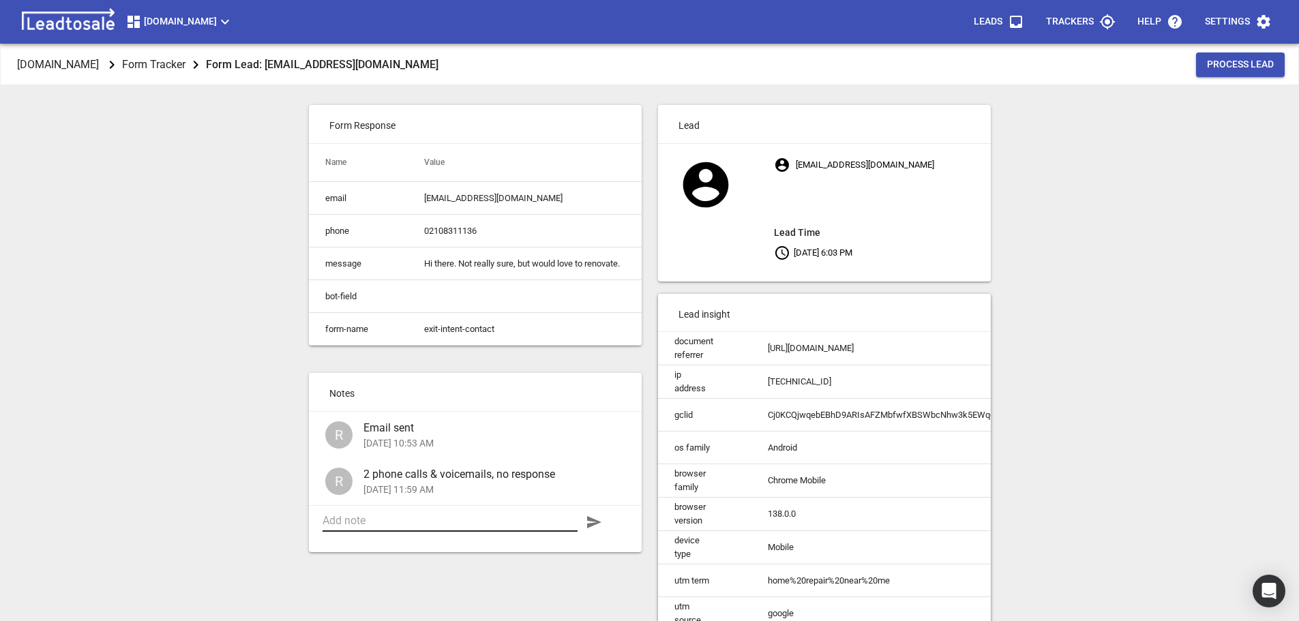
click at [372, 527] on textarea at bounding box center [449, 520] width 255 height 13
type textarea "No further response."
click at [596, 528] on icon "button" at bounding box center [594, 522] width 14 height 12
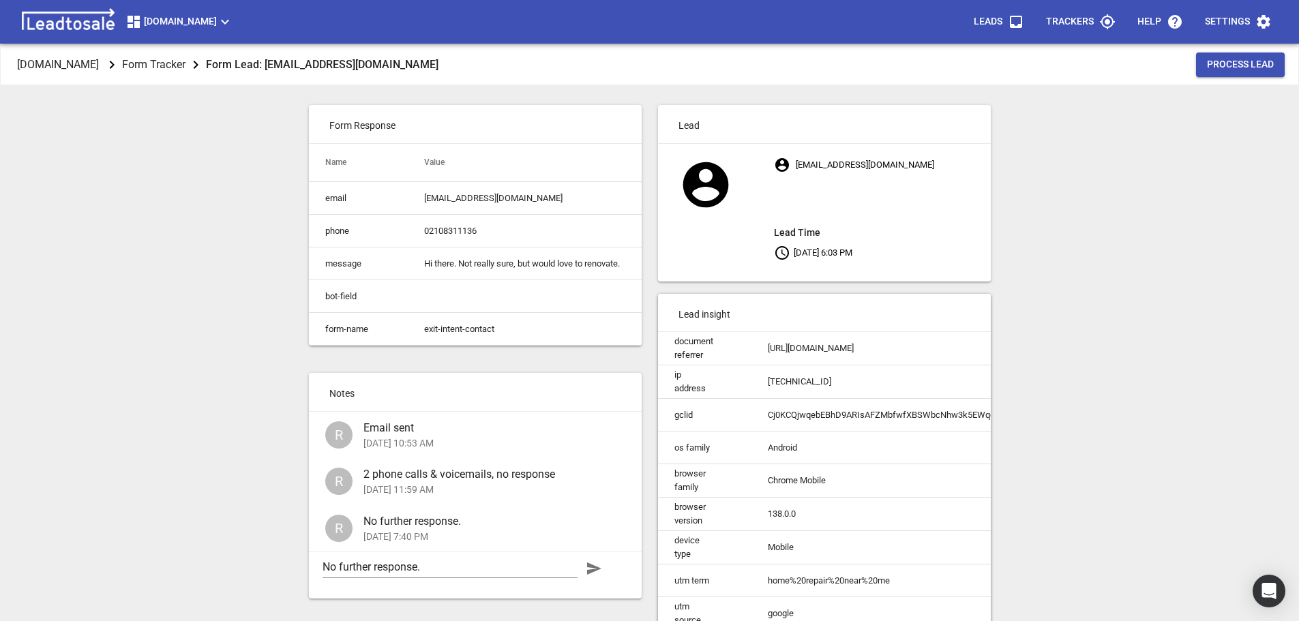
click at [1221, 65] on span "Process Lead" at bounding box center [1240, 65] width 67 height 14
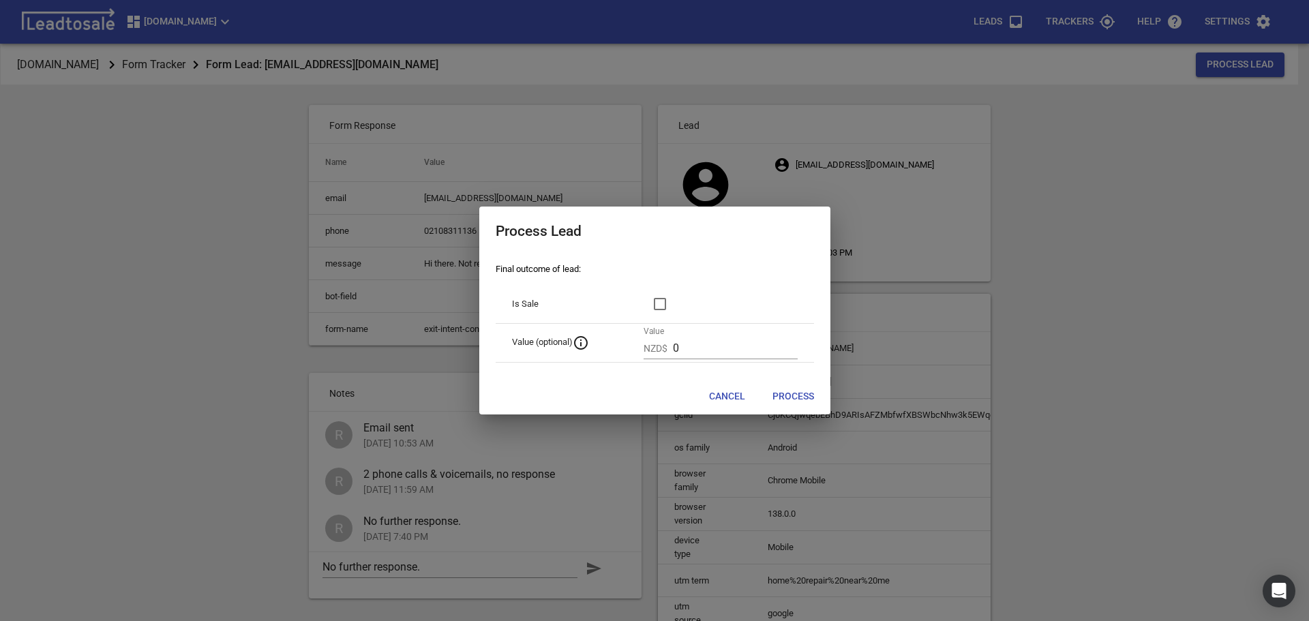
click at [780, 393] on span "Process" at bounding box center [793, 397] width 42 height 14
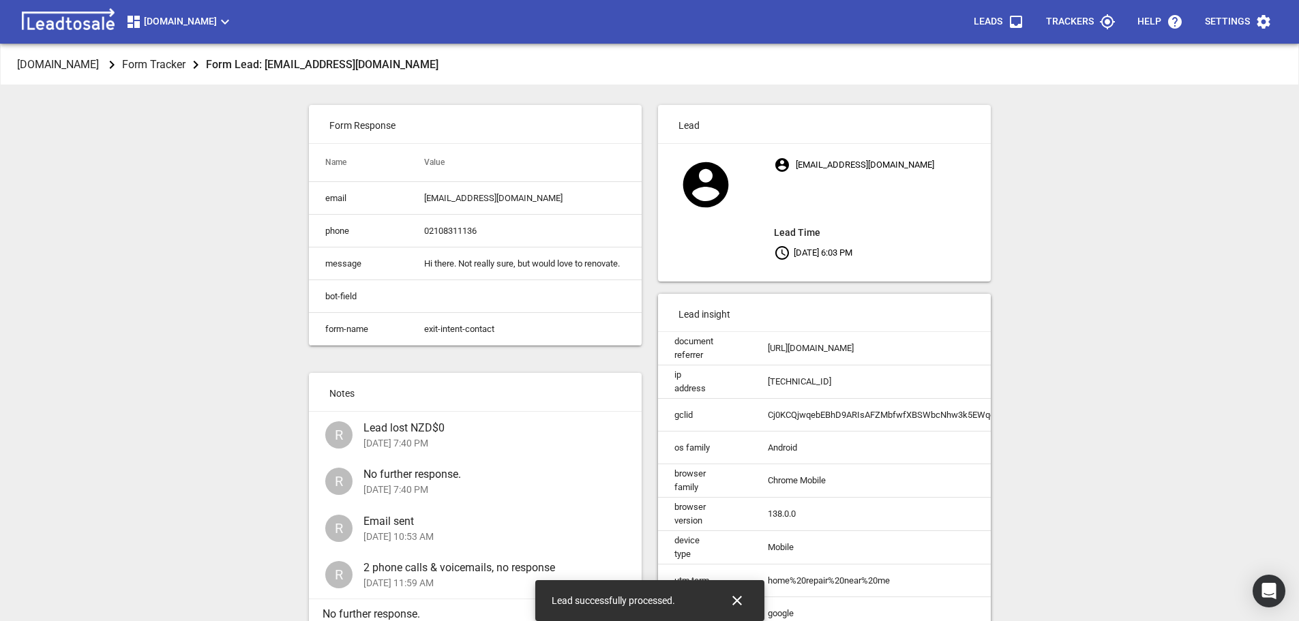
click at [193, 273] on div "Design2renovate.co.nz Form Tracker Form Lead: ctierney80@gmail.com Form Respons…" at bounding box center [649, 354] width 1288 height 621
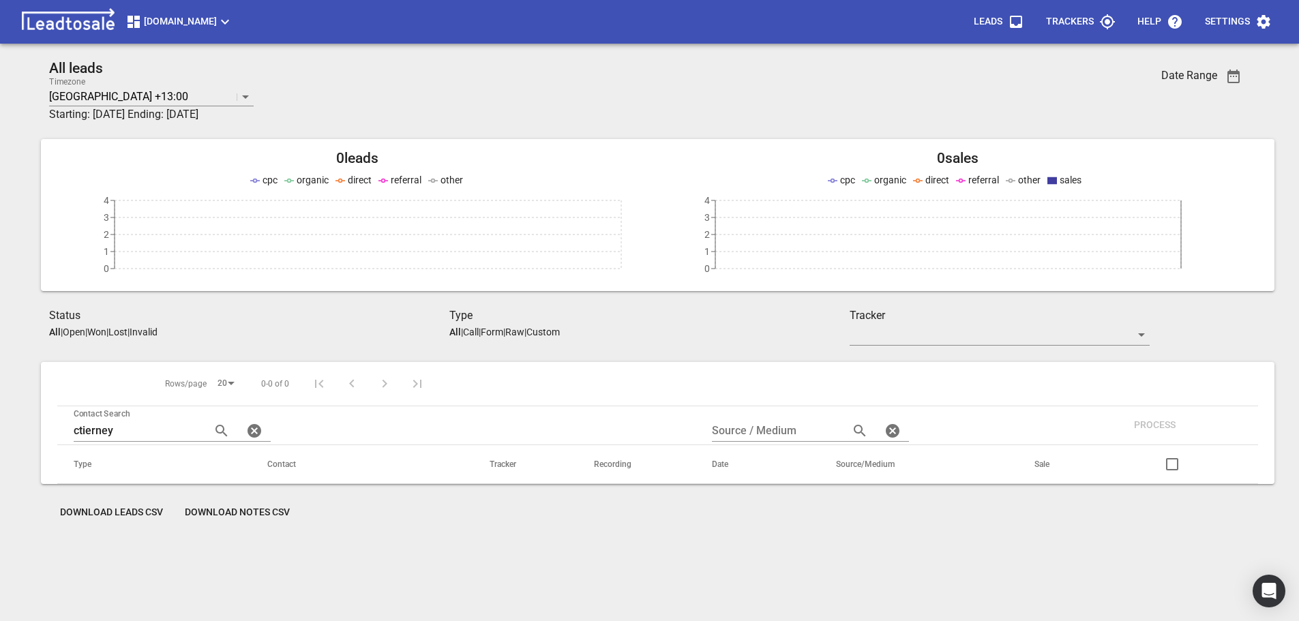
scroll to position [60, 0]
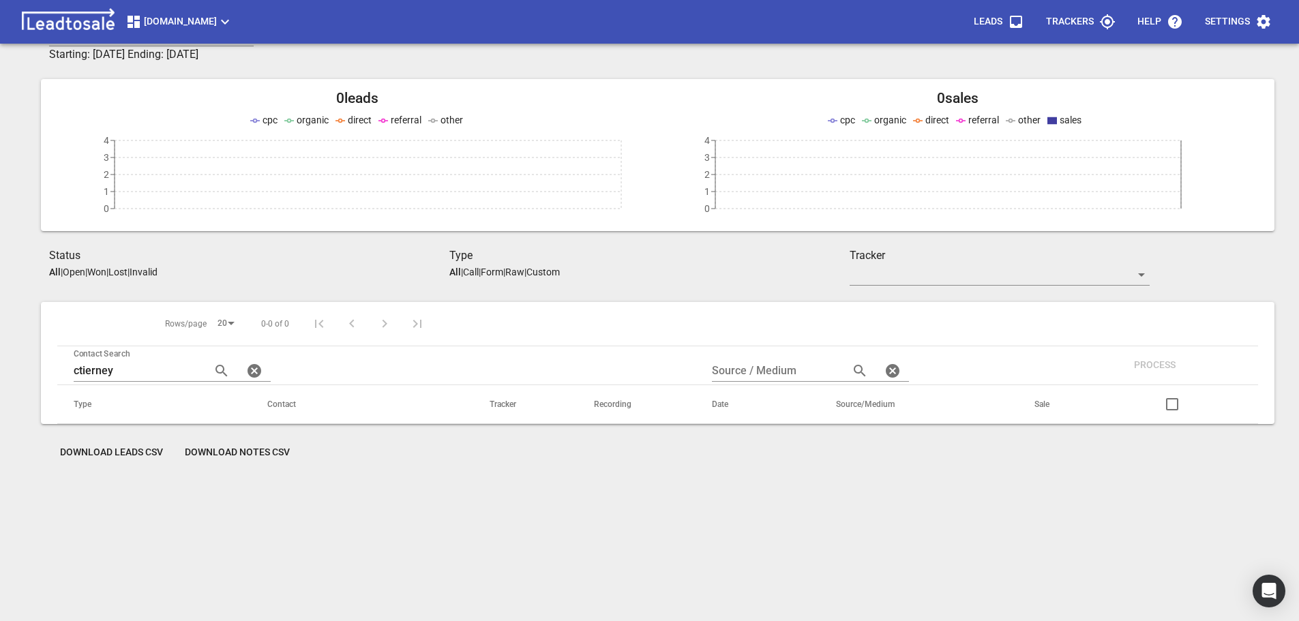
click at [1172, 404] on input "checkbox" at bounding box center [1172, 404] width 33 height 33
click at [1171, 403] on input "checkbox" at bounding box center [1172, 404] width 33 height 33
checkbox input "false"
drag, startPoint x: 34, startPoint y: 0, endPoint x: 419, endPoint y: 66, distance: 390.2
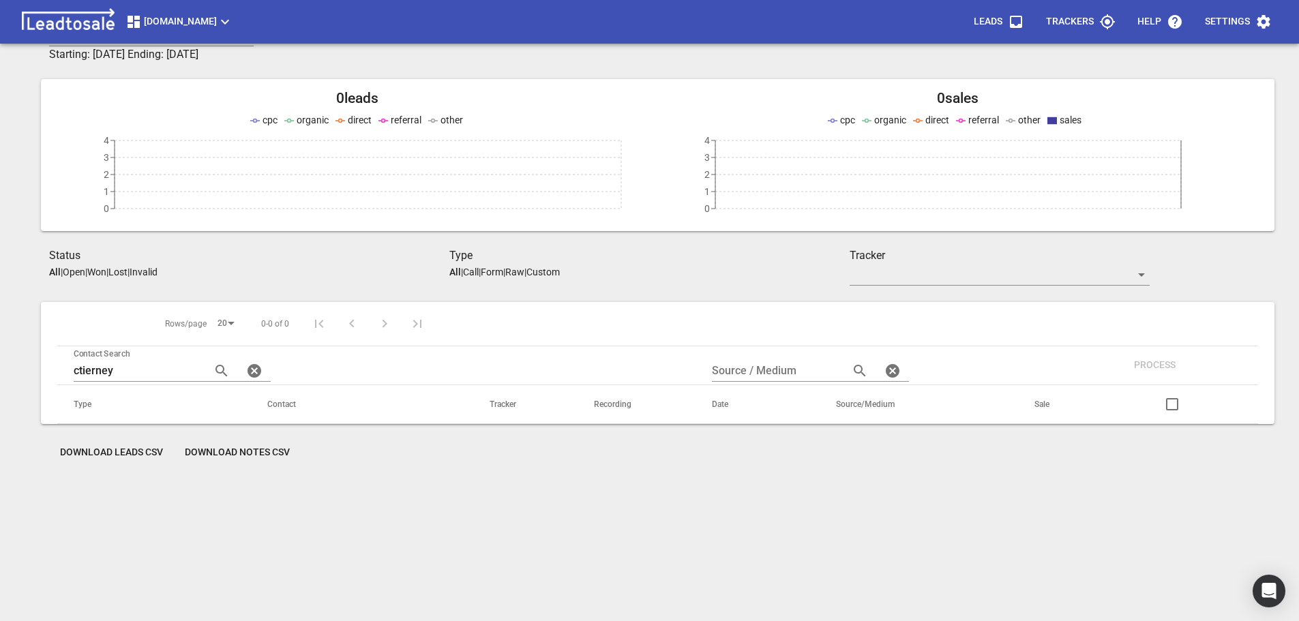
click at [419, 66] on div "All leads Timezone Auckland +13:00 Starting: 2025-09-01 Ending: 2025-09-29 Date…" at bounding box center [649, 240] width 1233 height 481
click at [78, 272] on p "Open" at bounding box center [74, 272] width 22 height 11
click at [249, 370] on icon "button" at bounding box center [254, 371] width 16 height 16
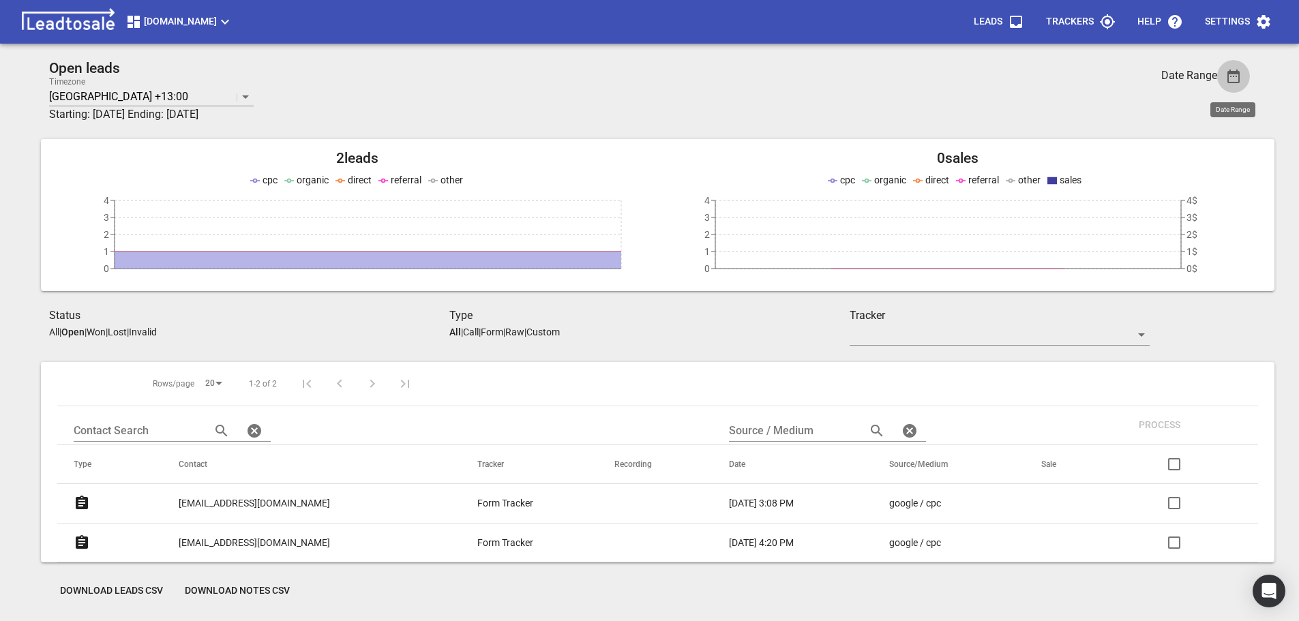
click at [1229, 81] on icon "button" at bounding box center [1233, 76] width 16 height 16
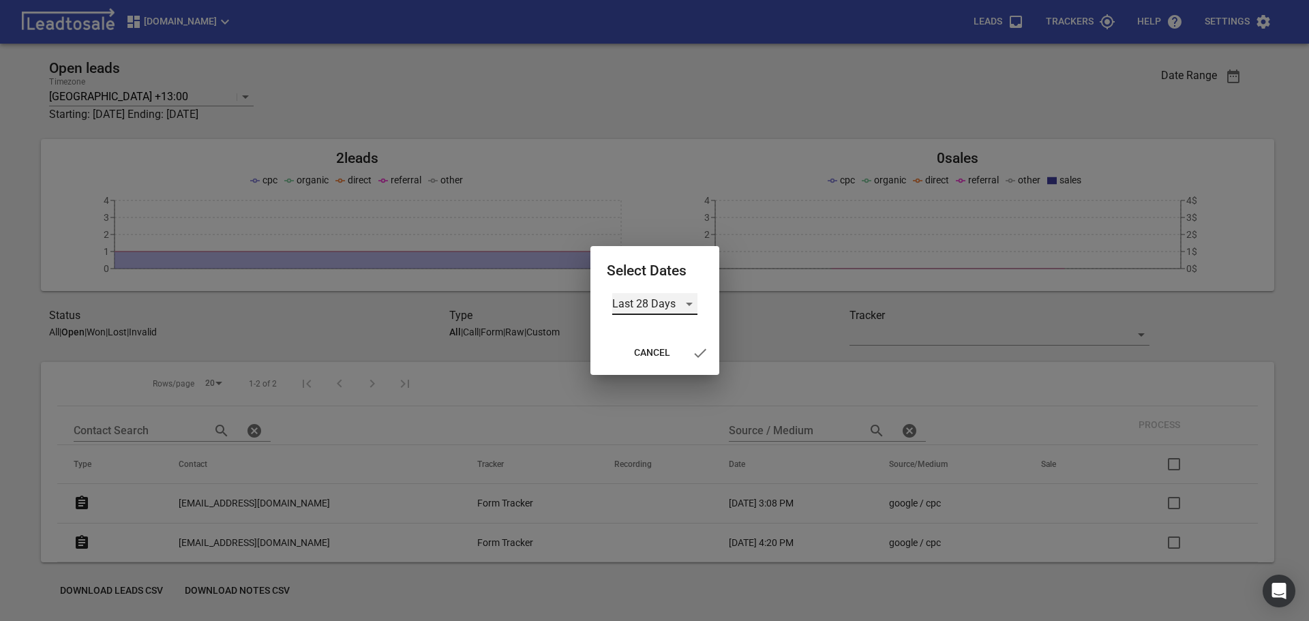
click at [689, 305] on div "Last 28 Days" at bounding box center [654, 304] width 85 height 22
click at [1079, 325] on div at bounding box center [654, 310] width 1309 height 621
click at [1205, 306] on div at bounding box center [654, 310] width 1309 height 621
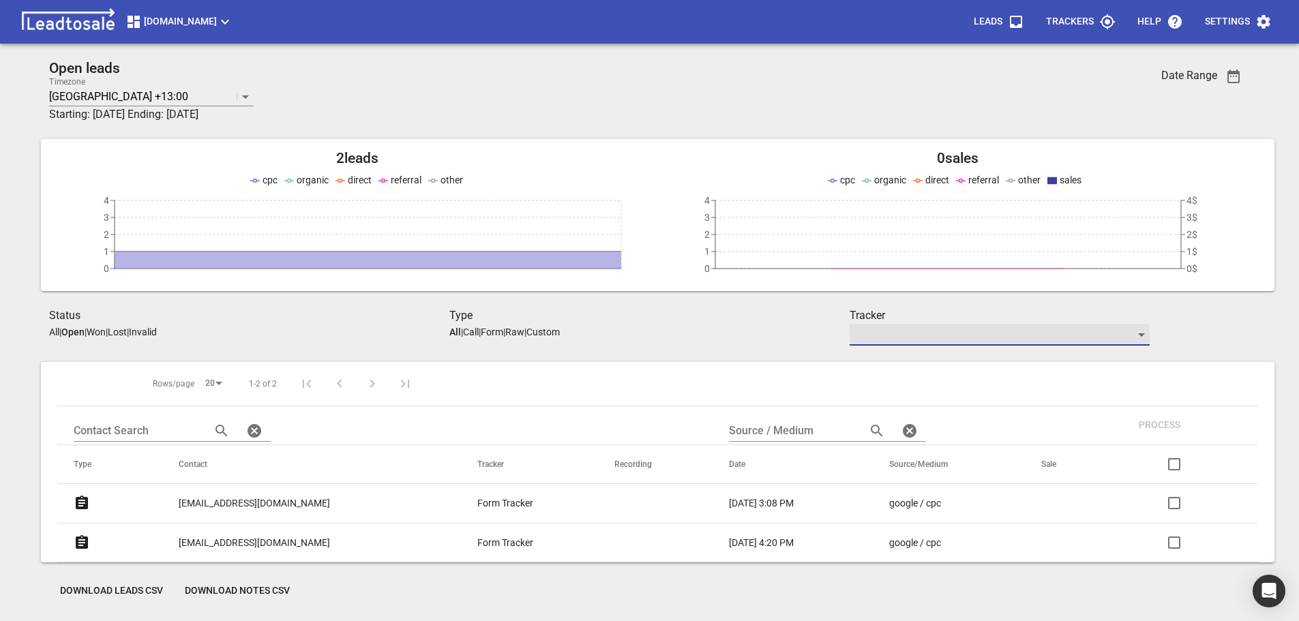
click at [1139, 332] on div "​" at bounding box center [1000, 335] width 300 height 22
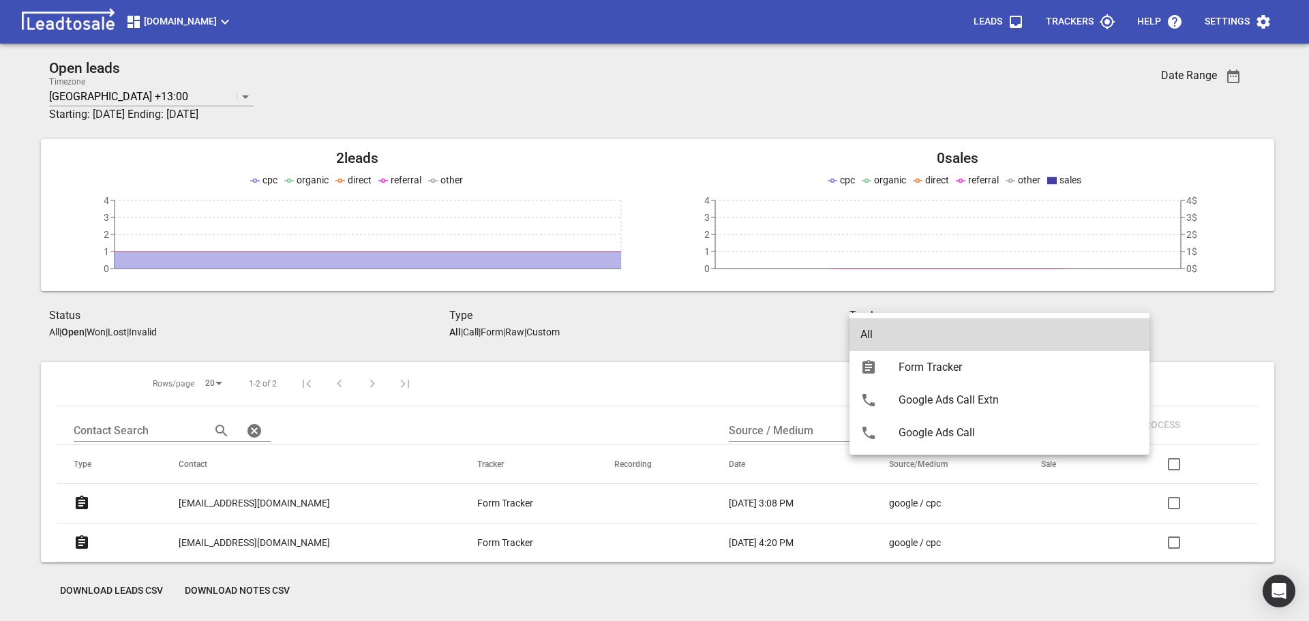
click at [1195, 331] on div at bounding box center [654, 310] width 1309 height 621
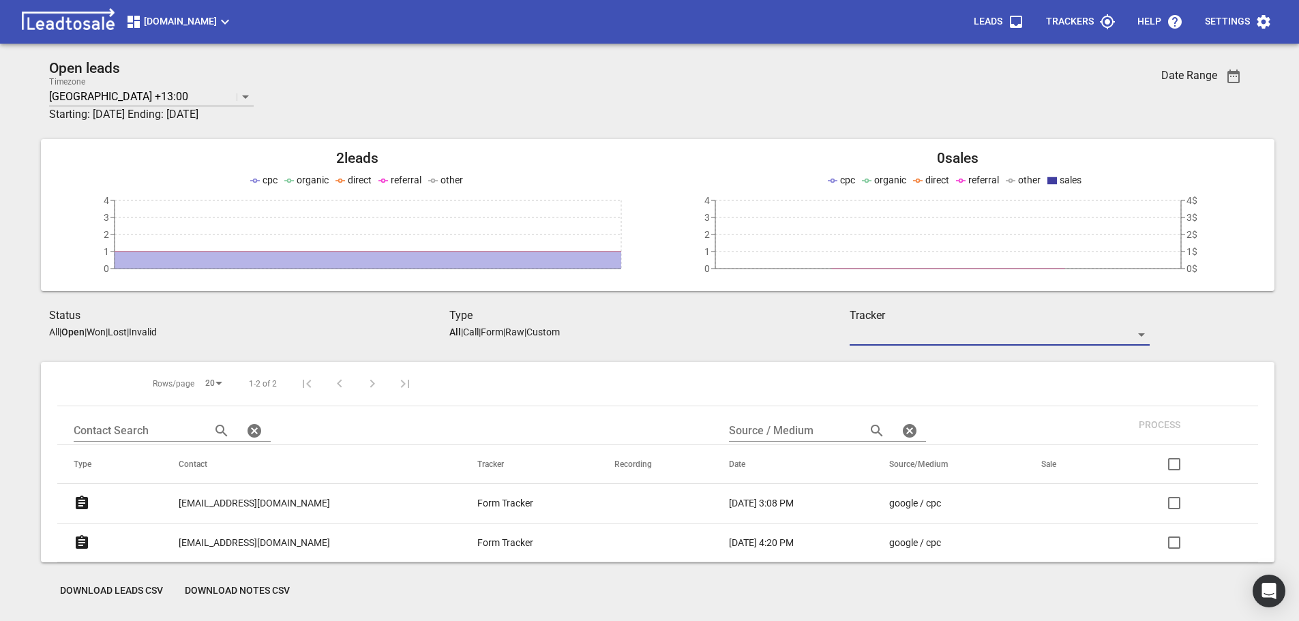
click at [1260, 20] on icon "button" at bounding box center [1263, 22] width 13 height 14
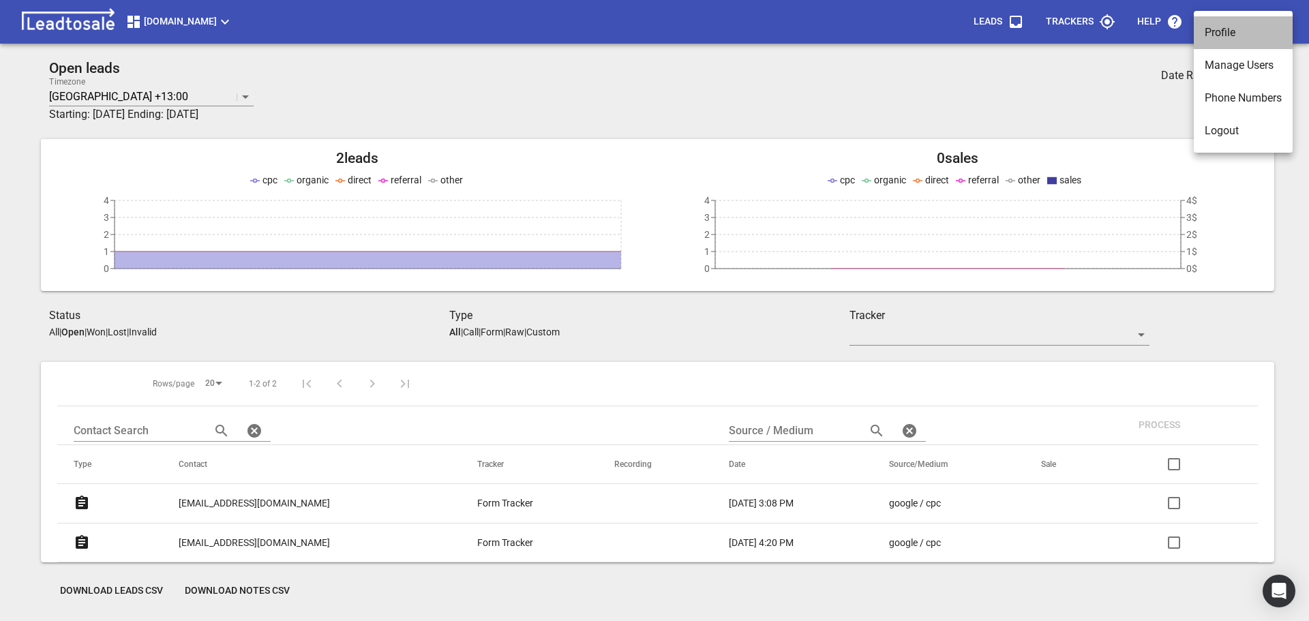
click at [1225, 33] on li "Profile" at bounding box center [1243, 32] width 99 height 33
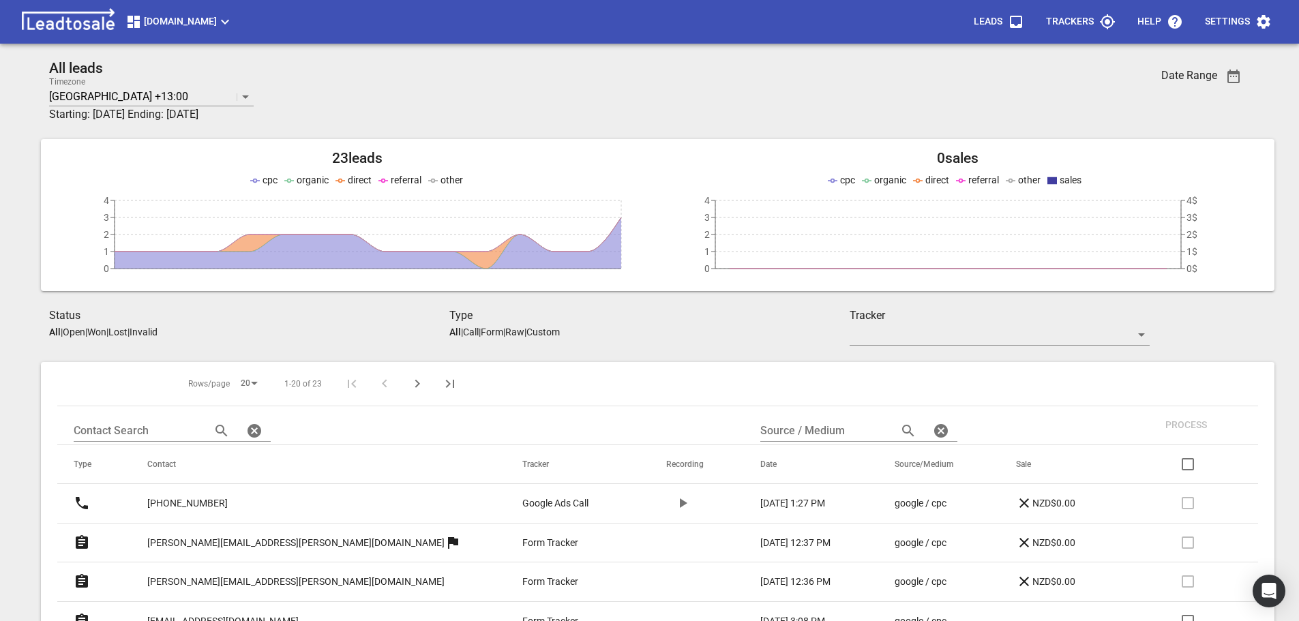
click at [76, 333] on p "Open" at bounding box center [74, 332] width 22 height 11
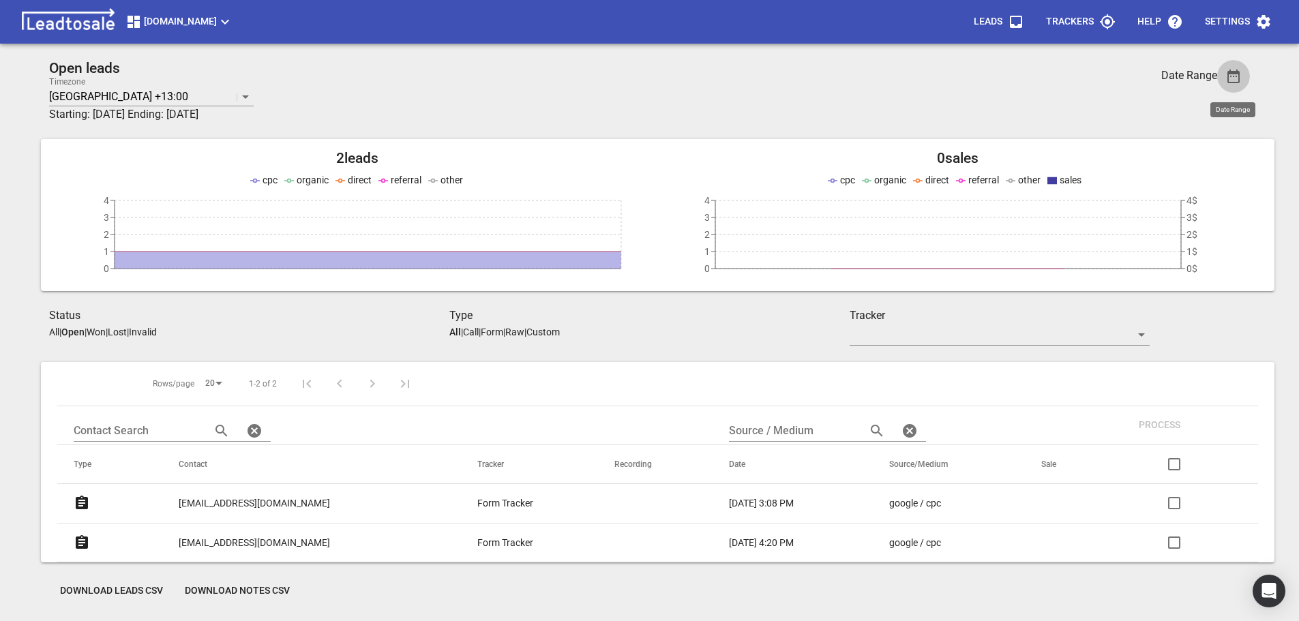
click at [1234, 76] on icon "button" at bounding box center [1233, 76] width 16 height 16
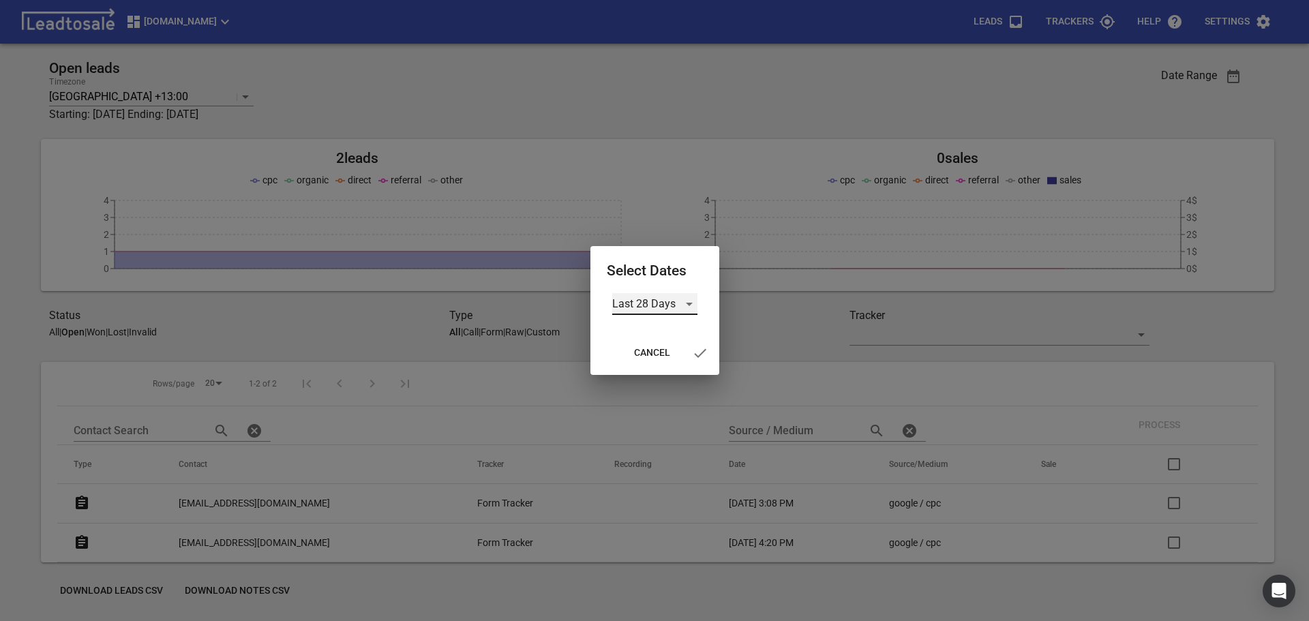
click at [687, 305] on div "Last 28 Days" at bounding box center [654, 304] width 85 height 22
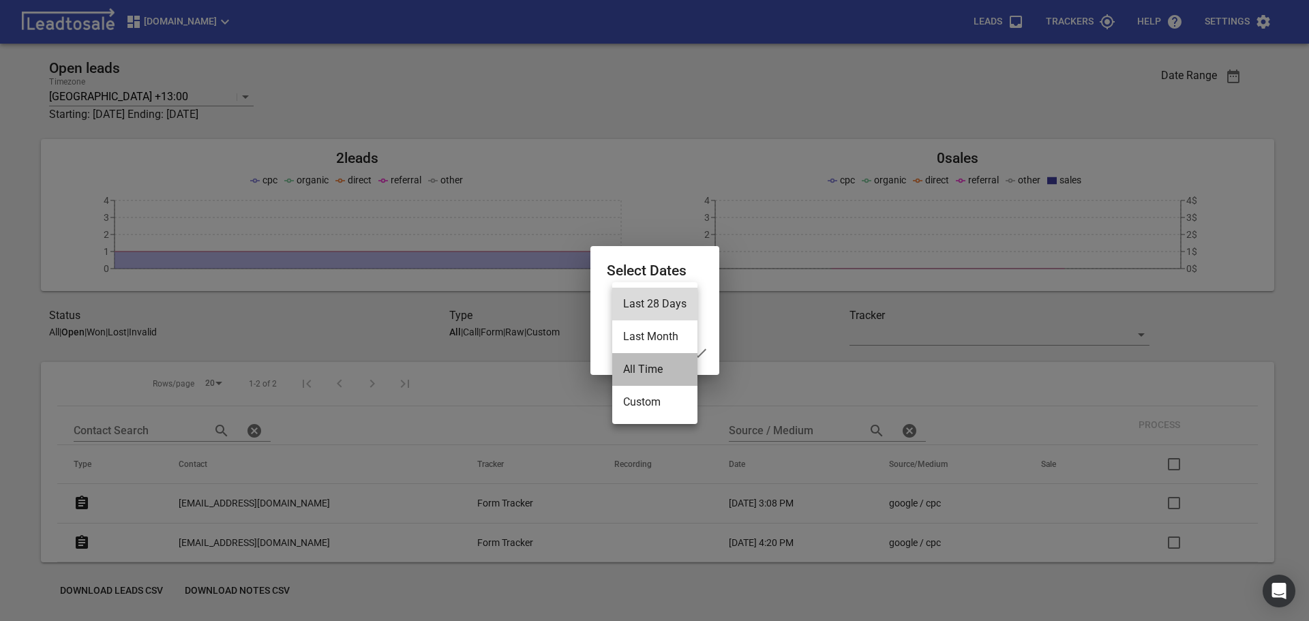
click at [643, 370] on li "All Time" at bounding box center [654, 369] width 85 height 33
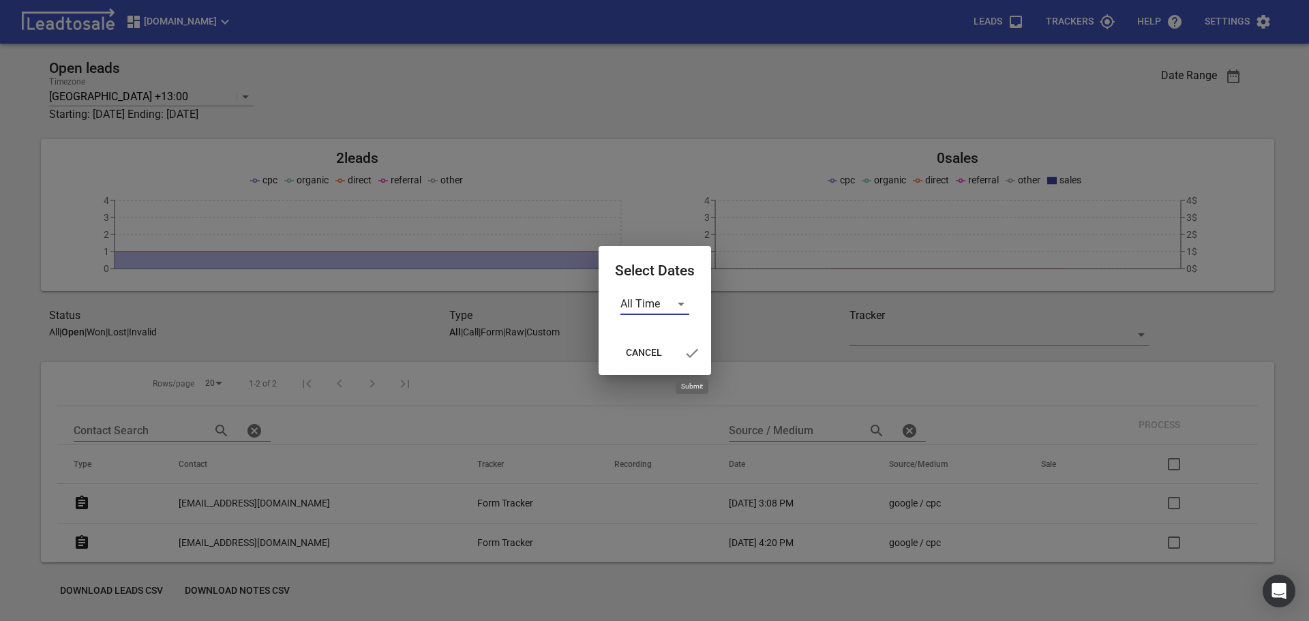
click at [690, 354] on icon "button" at bounding box center [692, 353] width 16 height 16
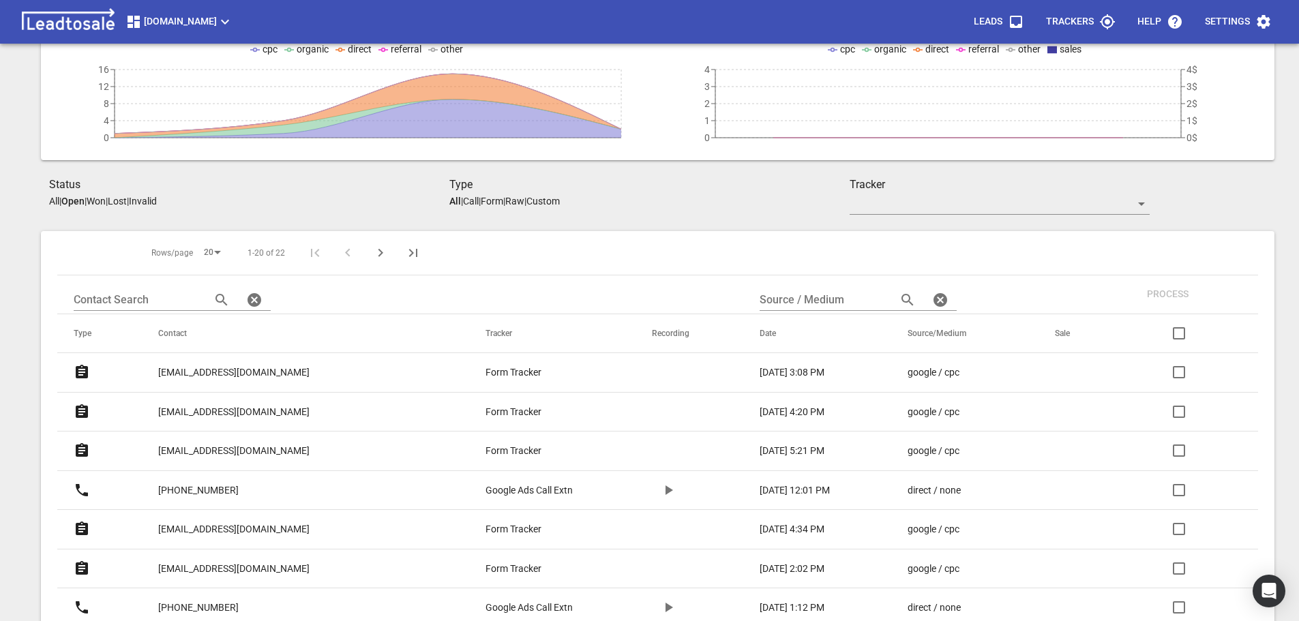
scroll to position [91, 0]
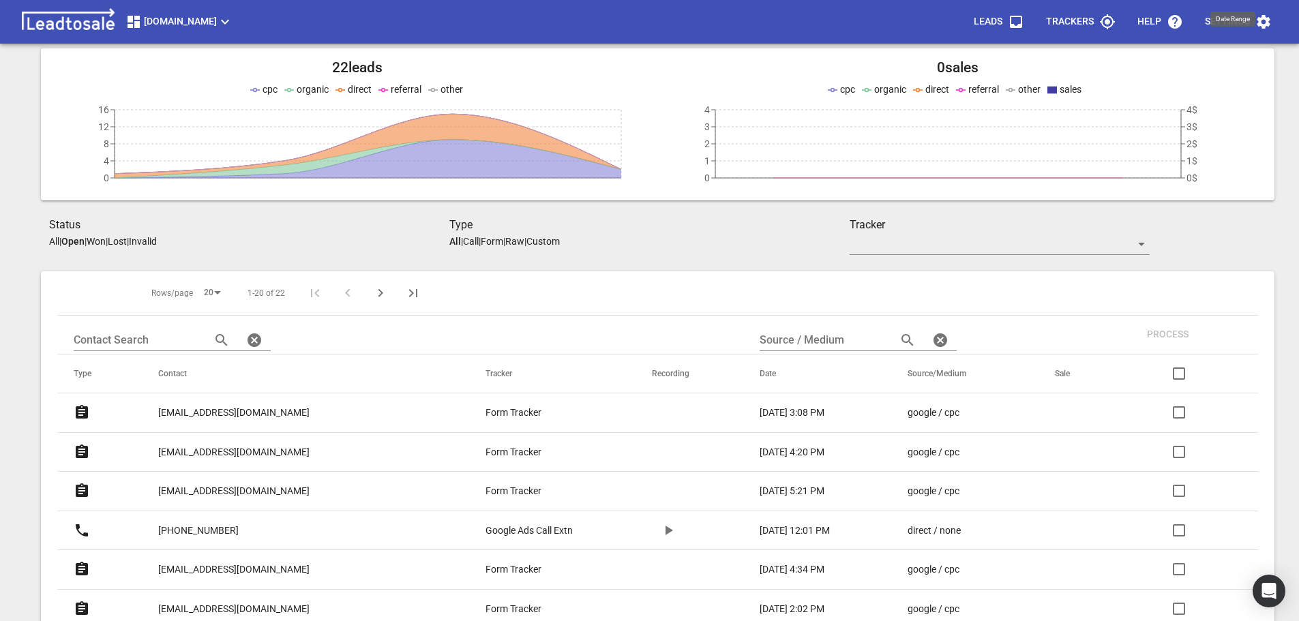
click at [127, 241] on p "Lost" at bounding box center [117, 241] width 19 height 11
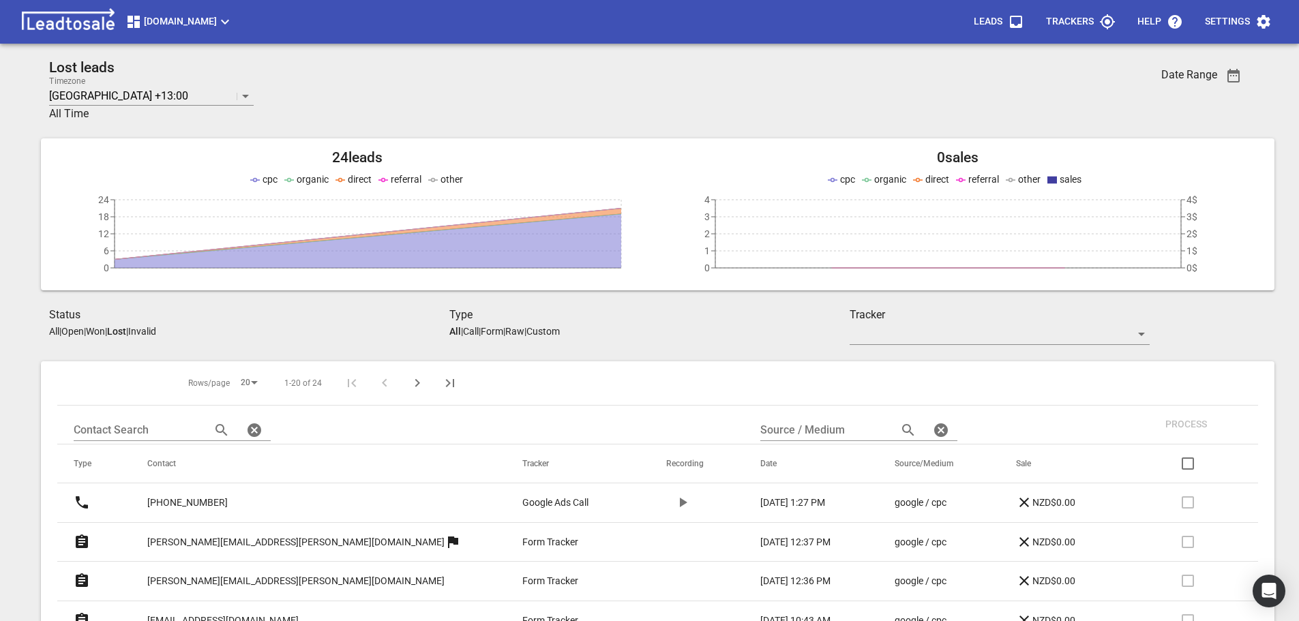
scroll to position [0, 0]
click at [1230, 77] on icon "button" at bounding box center [1233, 77] width 12 height 14
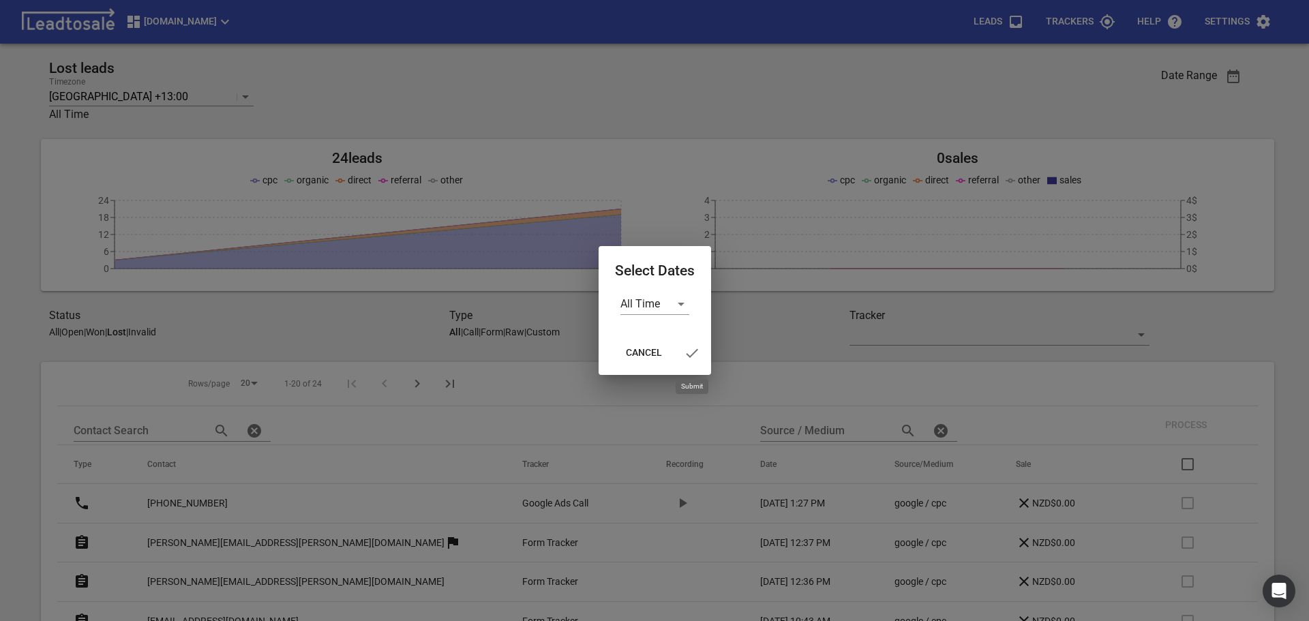
click at [692, 351] on icon "button" at bounding box center [692, 353] width 16 height 16
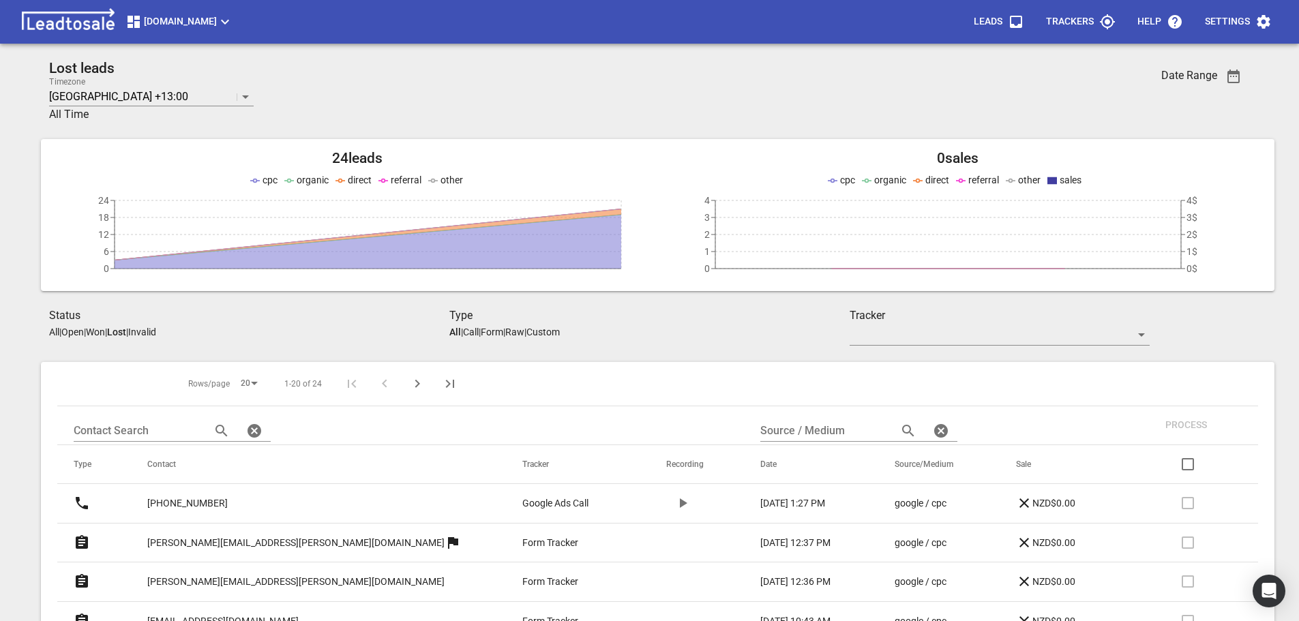
click at [156, 329] on p "Invalid" at bounding box center [142, 332] width 28 height 11
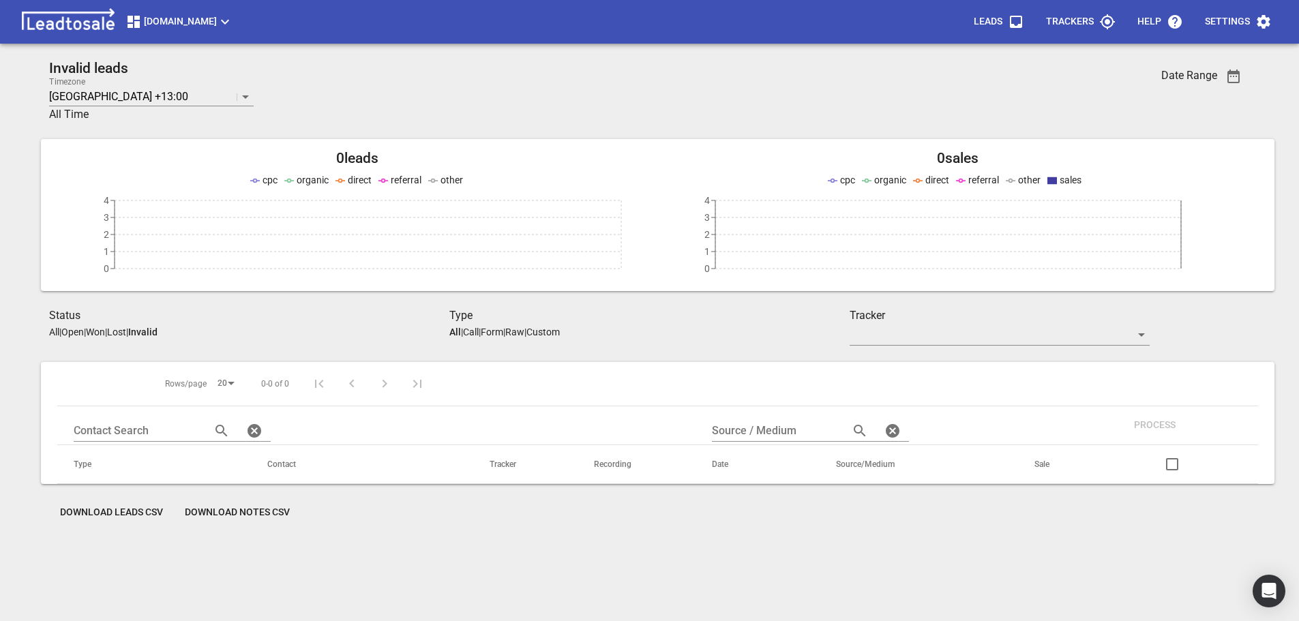
click at [79, 331] on p "Open" at bounding box center [72, 332] width 22 height 11
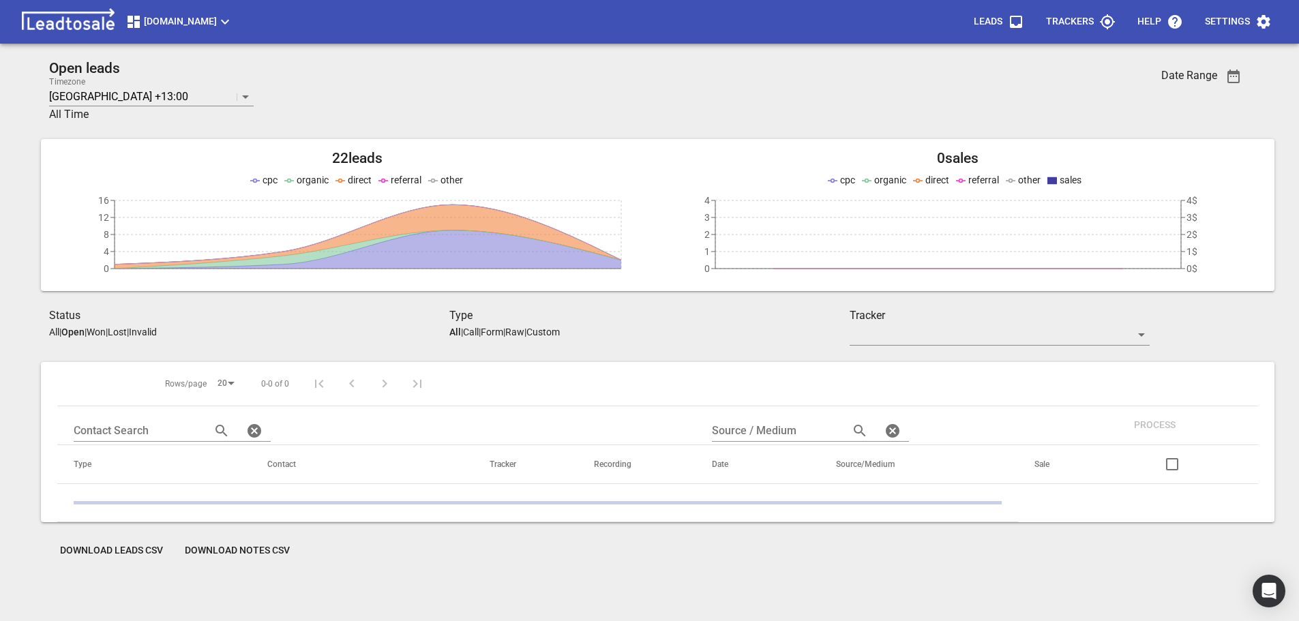
click at [55, 331] on p "All" at bounding box center [54, 332] width 10 height 11
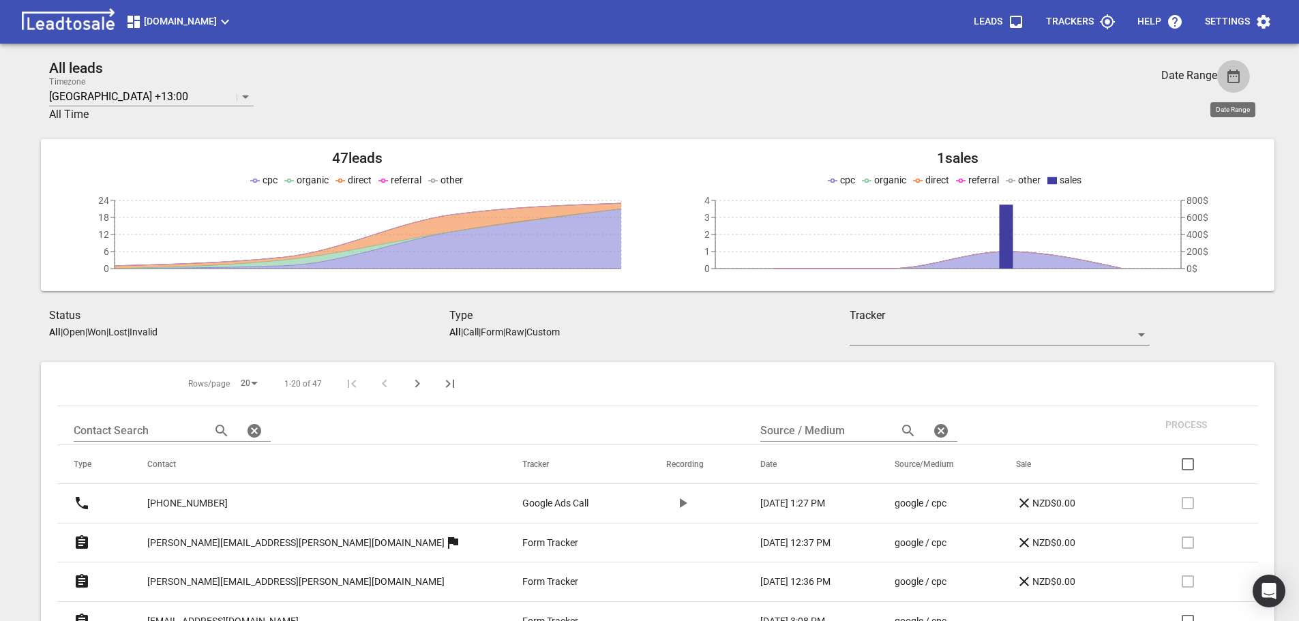
click at [1233, 78] on icon "button" at bounding box center [1233, 76] width 16 height 16
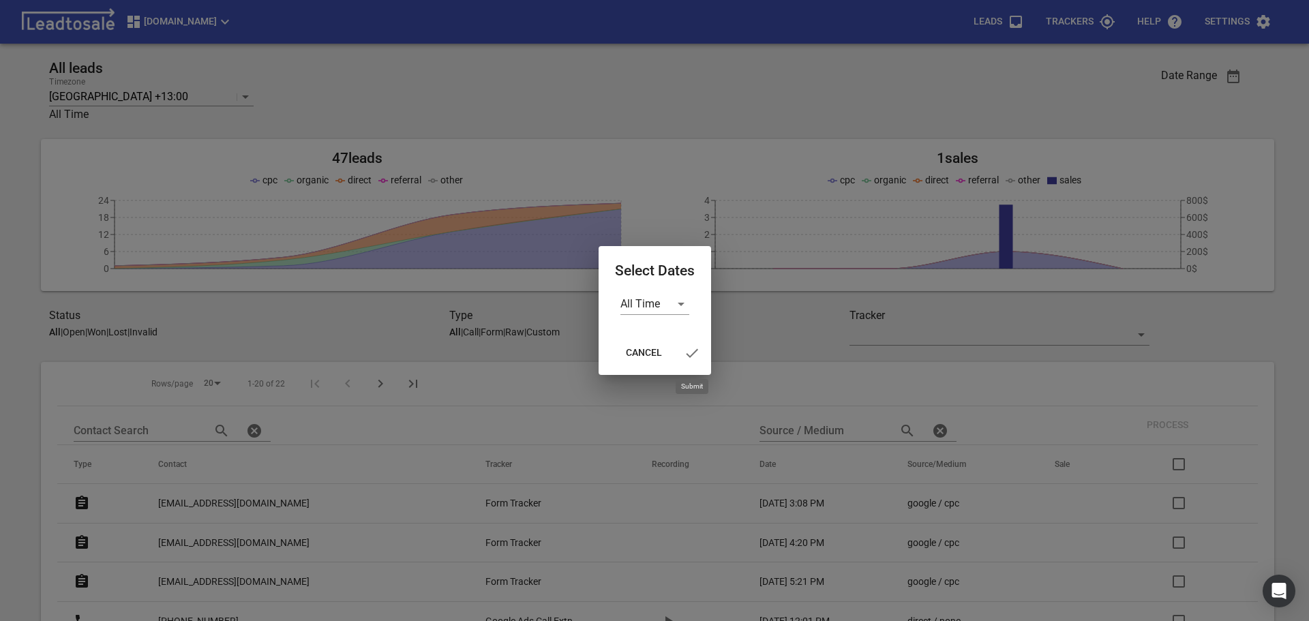
click at [695, 353] on icon "button" at bounding box center [692, 353] width 16 height 16
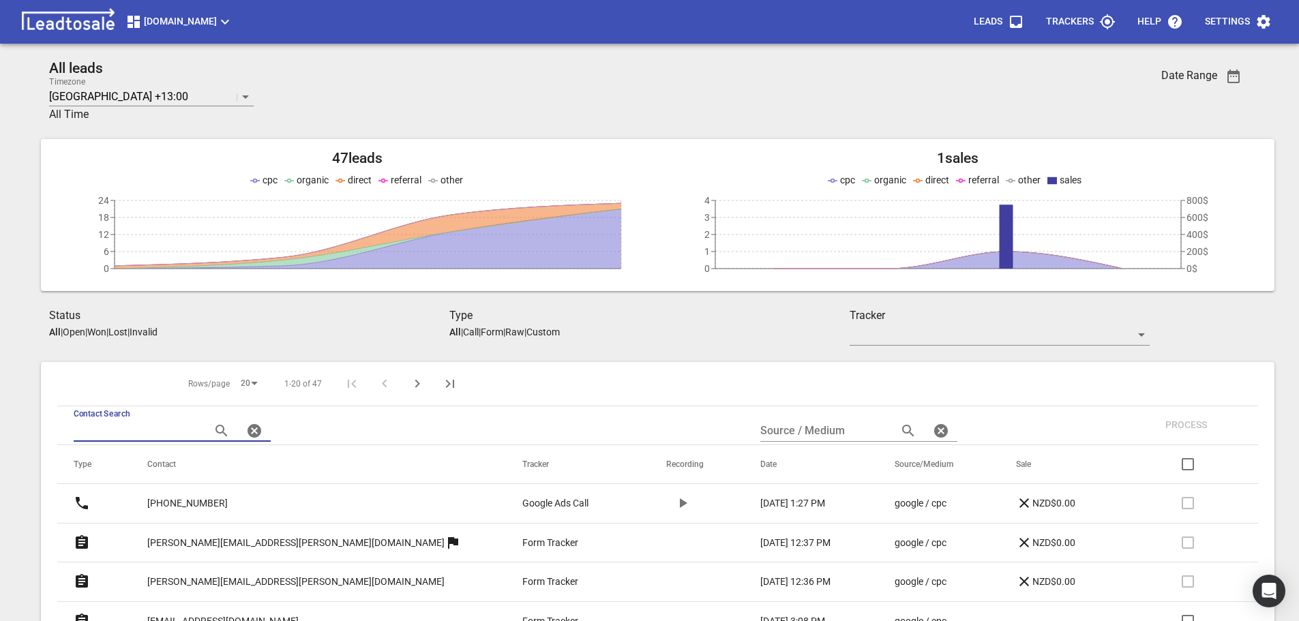
click at [142, 425] on input "text" at bounding box center [137, 431] width 126 height 22
type input "ctierney"
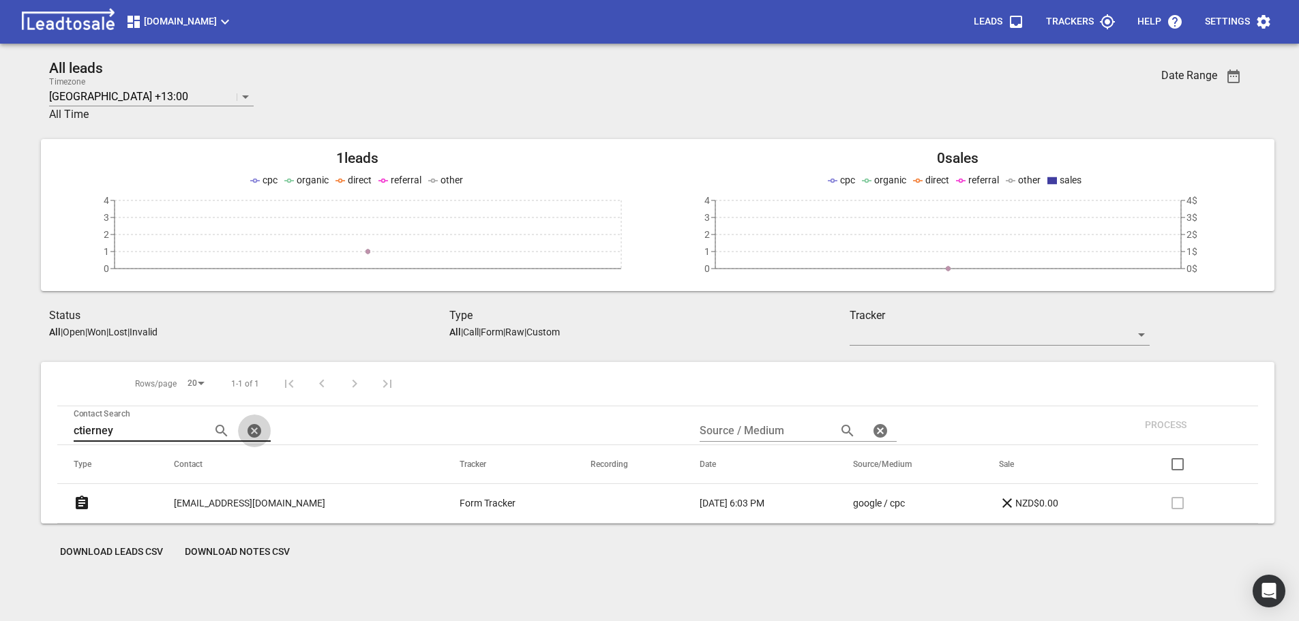
click at [248, 427] on icon "button" at bounding box center [254, 431] width 14 height 14
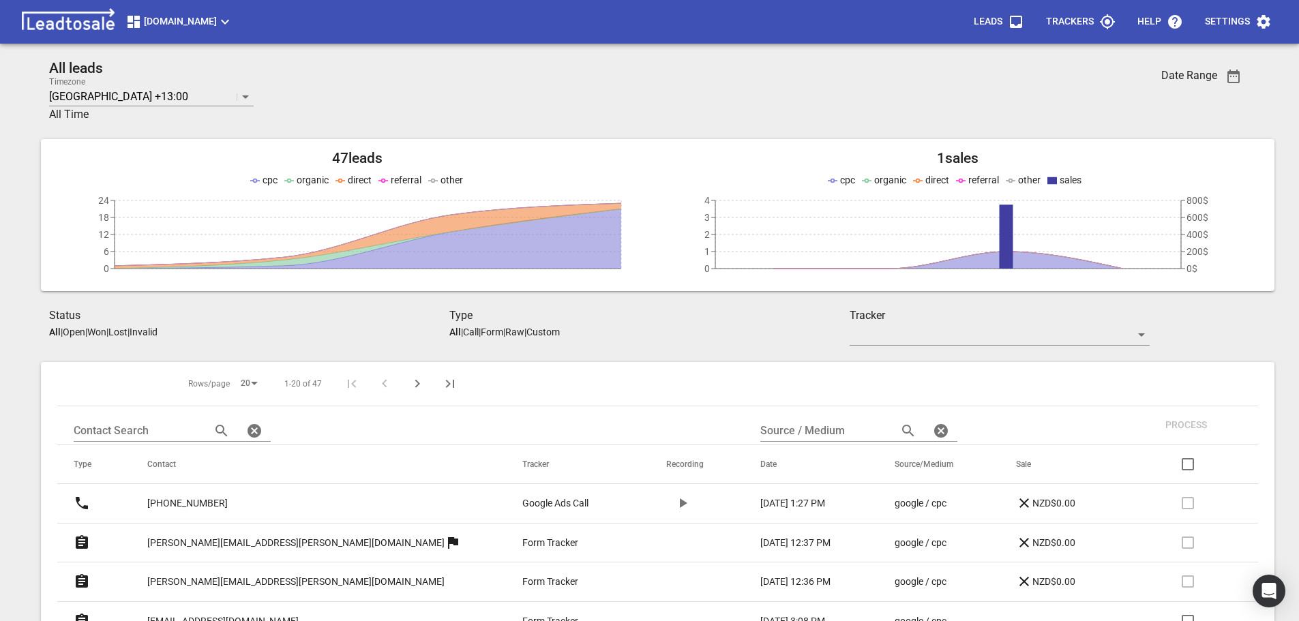
click at [127, 333] on p "Lost" at bounding box center [117, 332] width 19 height 11
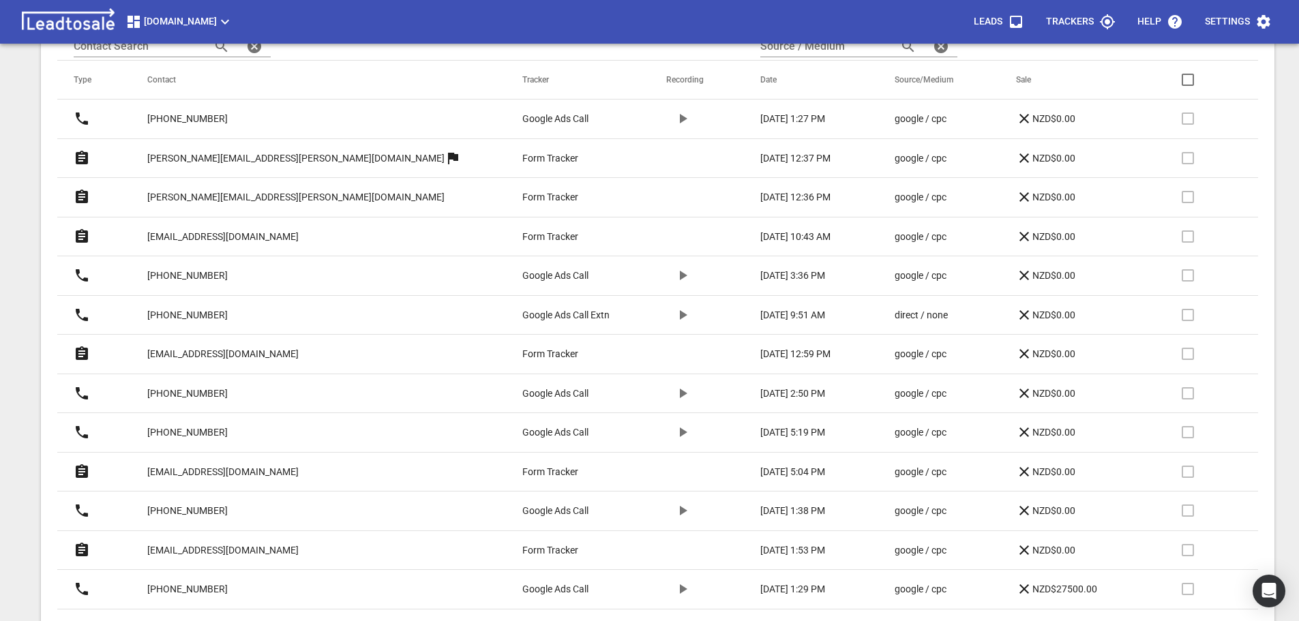
scroll to position [409, 0]
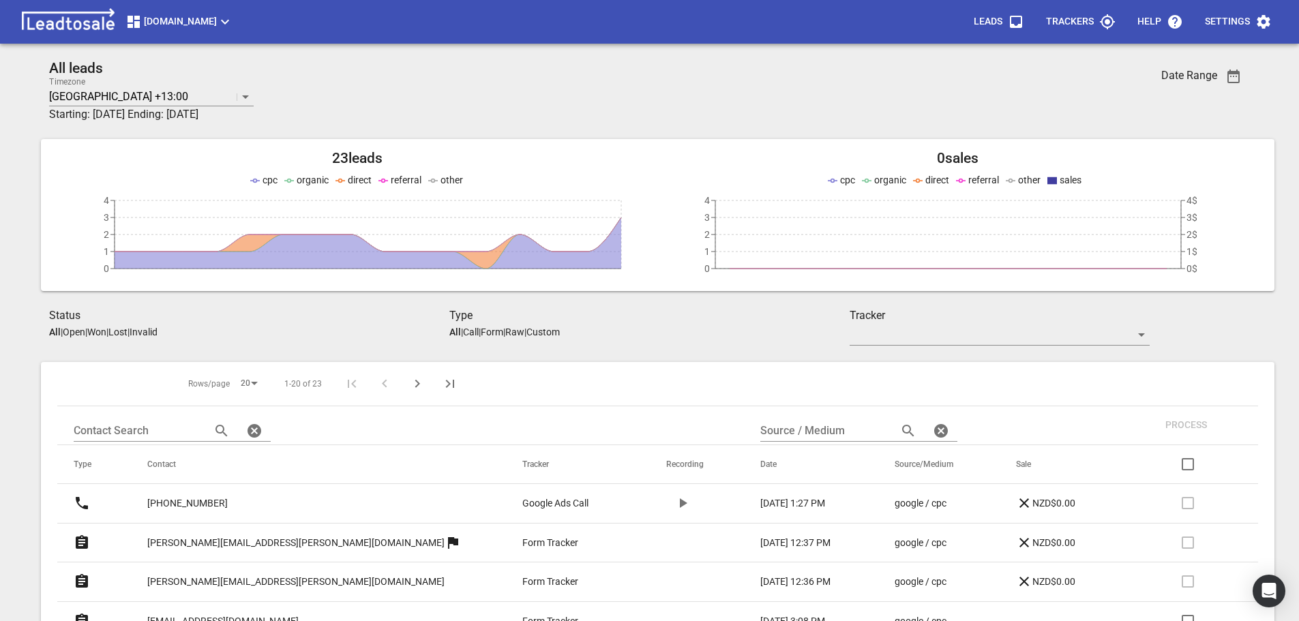
click at [595, 117] on h3 "Starting: 2025-09-01 Ending: 2025-09-29" at bounding box center [549, 114] width 1000 height 16
click at [1148, 25] on p "Help" at bounding box center [1149, 22] width 24 height 14
click at [453, 74] on h2 "All leads" at bounding box center [549, 68] width 1000 height 17
click at [78, 330] on p "Open" at bounding box center [74, 332] width 22 height 11
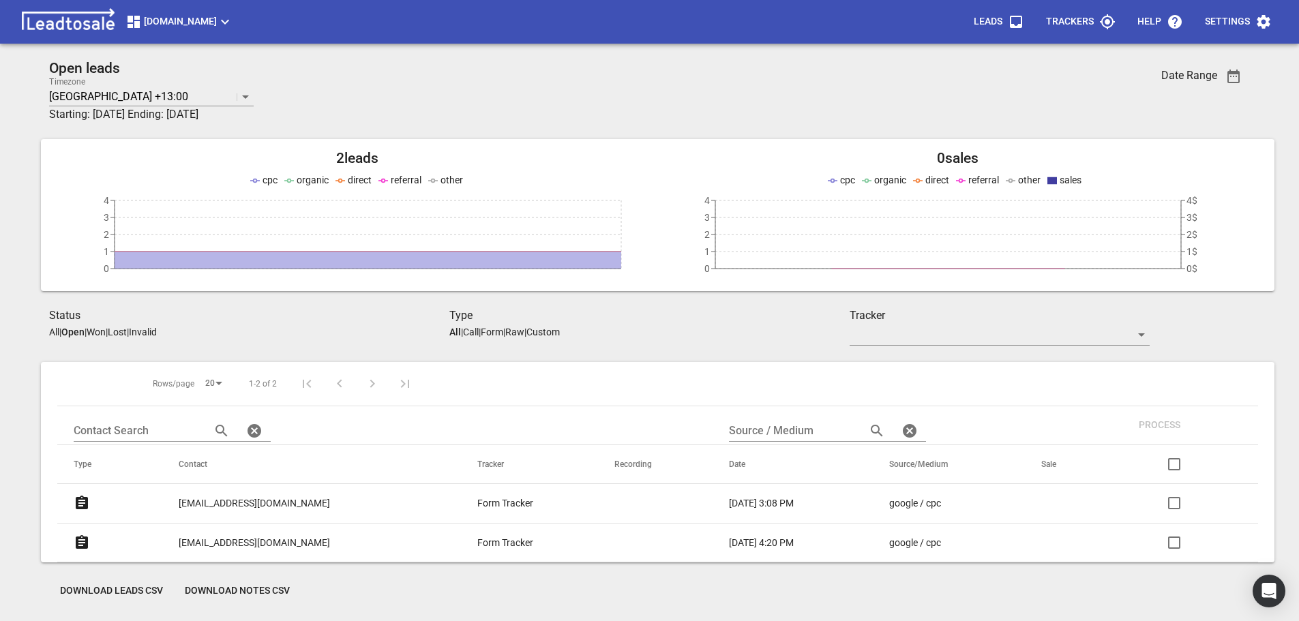
click at [1074, 22] on p "Trackers" at bounding box center [1070, 22] width 48 height 14
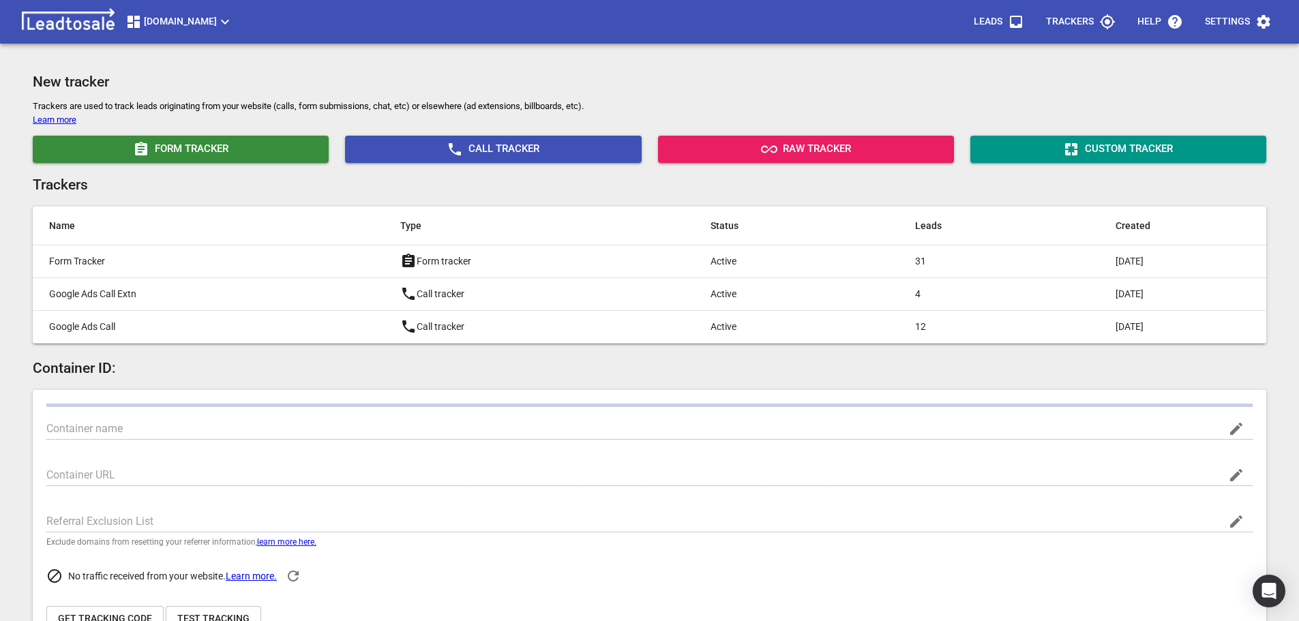
type input "Design2renovate.co.nz"
type input "https://design2renovate.co.nz/"
type input "G-60ZJCQH9W8"
type input "Q_BiycUtRsGy8rxBSUK5JA"
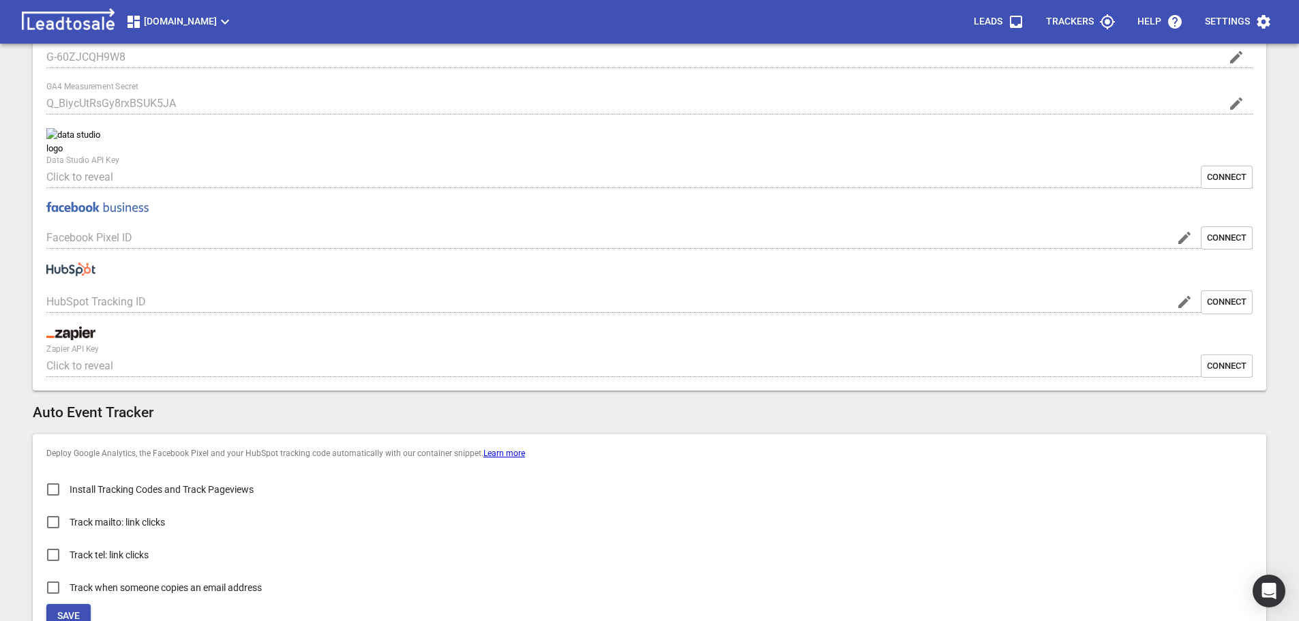
scroll to position [753, 0]
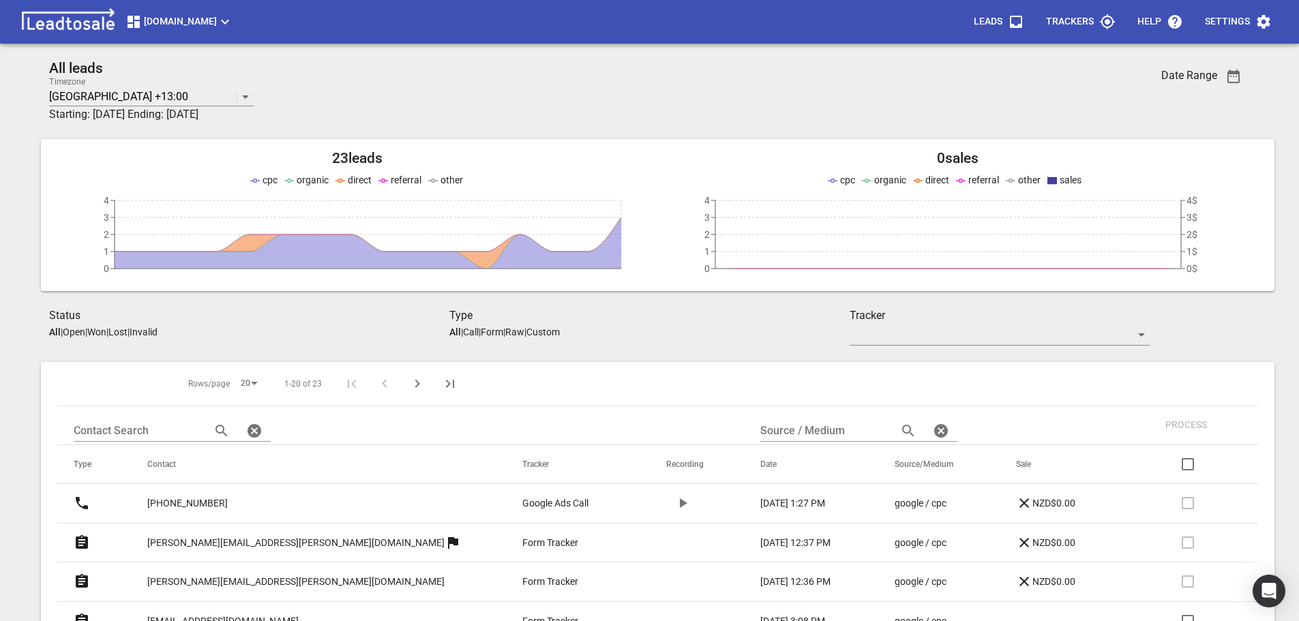
click at [510, 69] on h2 "All leads" at bounding box center [549, 68] width 1000 height 17
click at [1181, 76] on h3 "Date Range" at bounding box center [1189, 75] width 56 height 13
drag, startPoint x: 1181, startPoint y: 76, endPoint x: 1103, endPoint y: 74, distance: 77.8
click at [1103, 74] on div "Date Range" at bounding box center [1149, 91] width 200 height 63
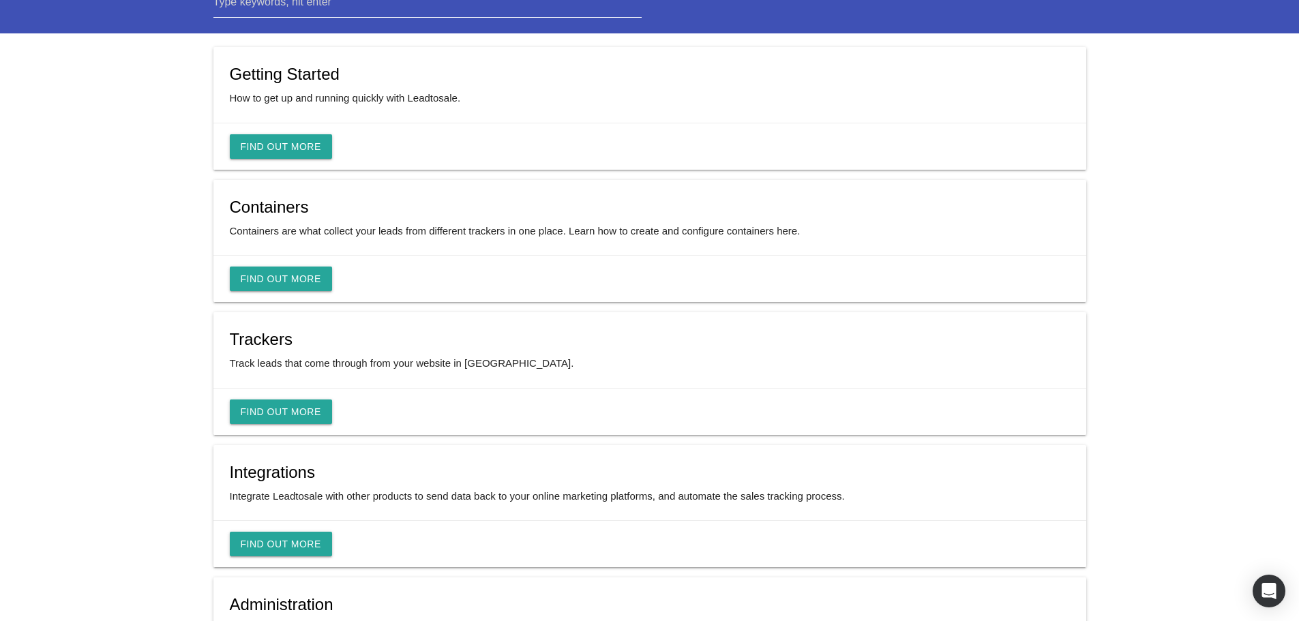
scroll to position [164, 0]
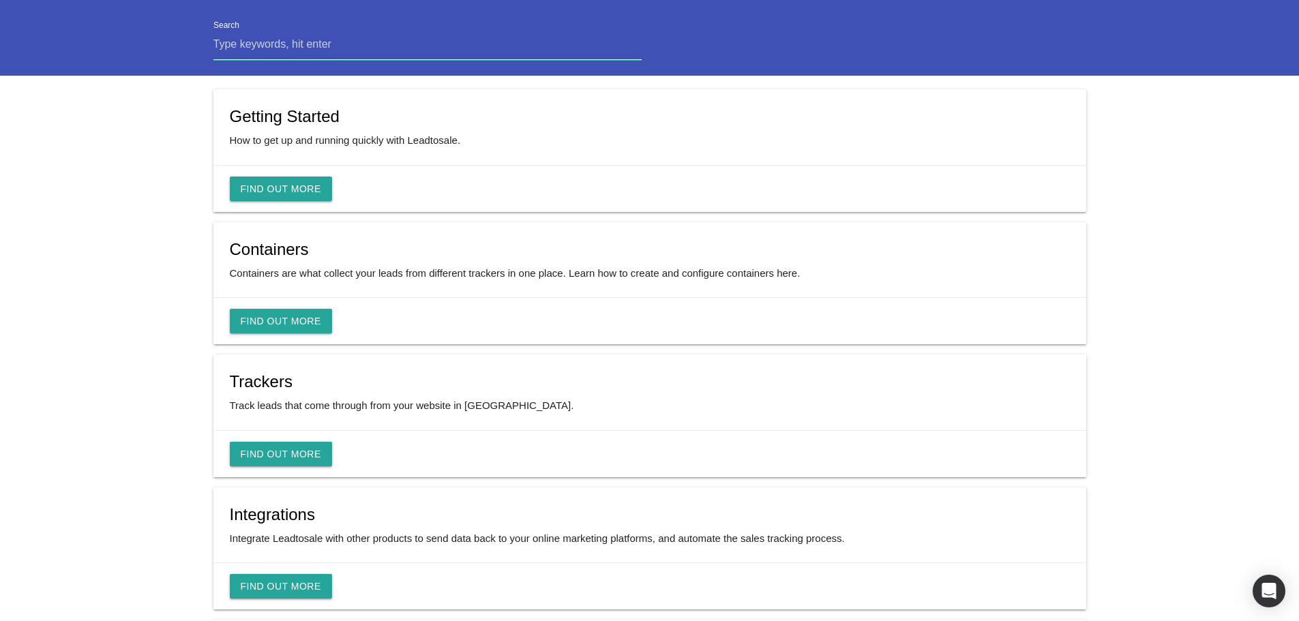
click at [322, 47] on input "Search" at bounding box center [427, 44] width 429 height 31
type input "date range"
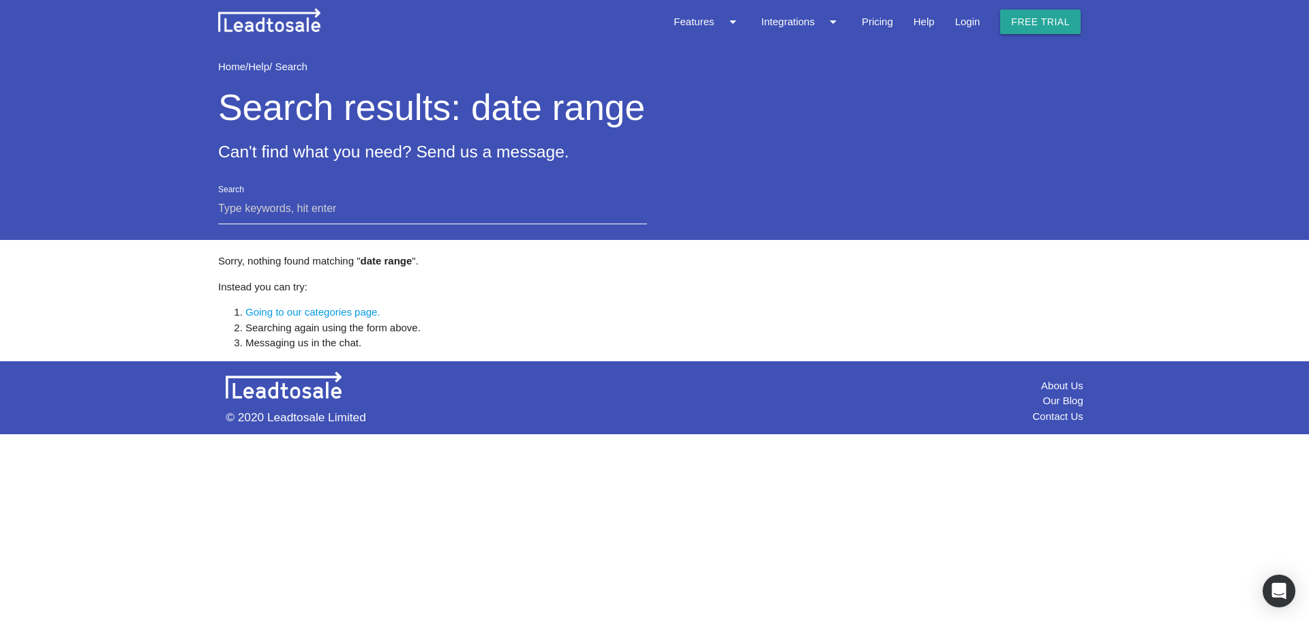
click at [344, 312] on link "Going to our categories page." at bounding box center [312, 312] width 135 height 12
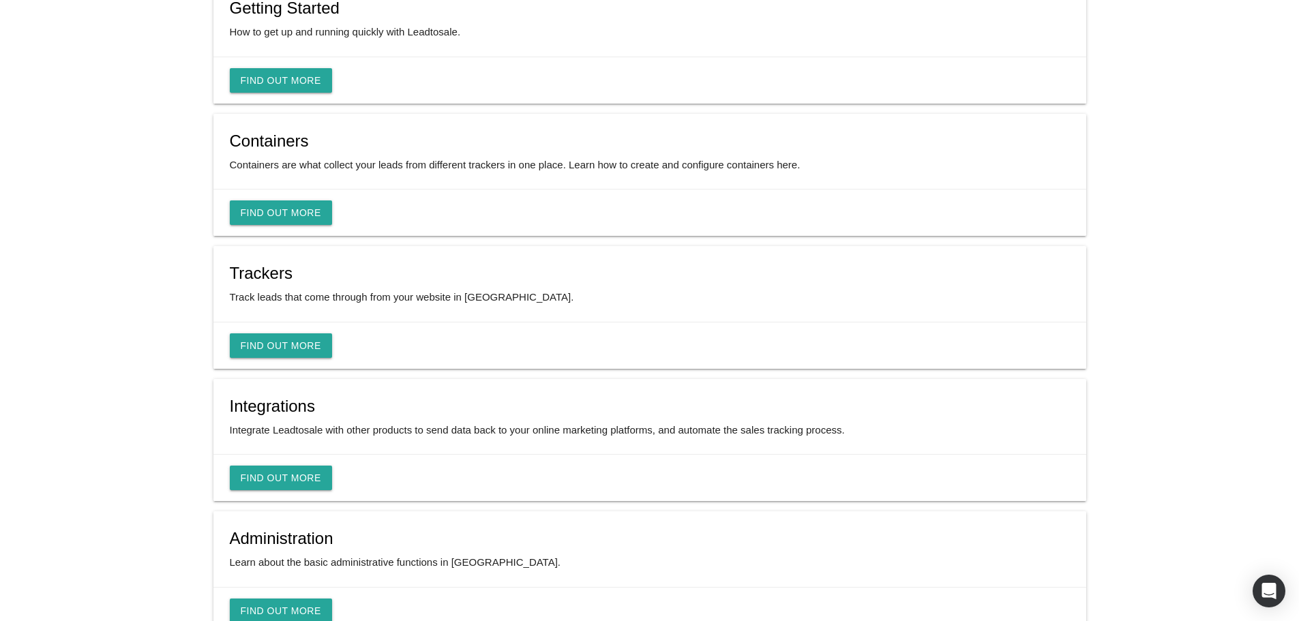
scroll to position [341, 0]
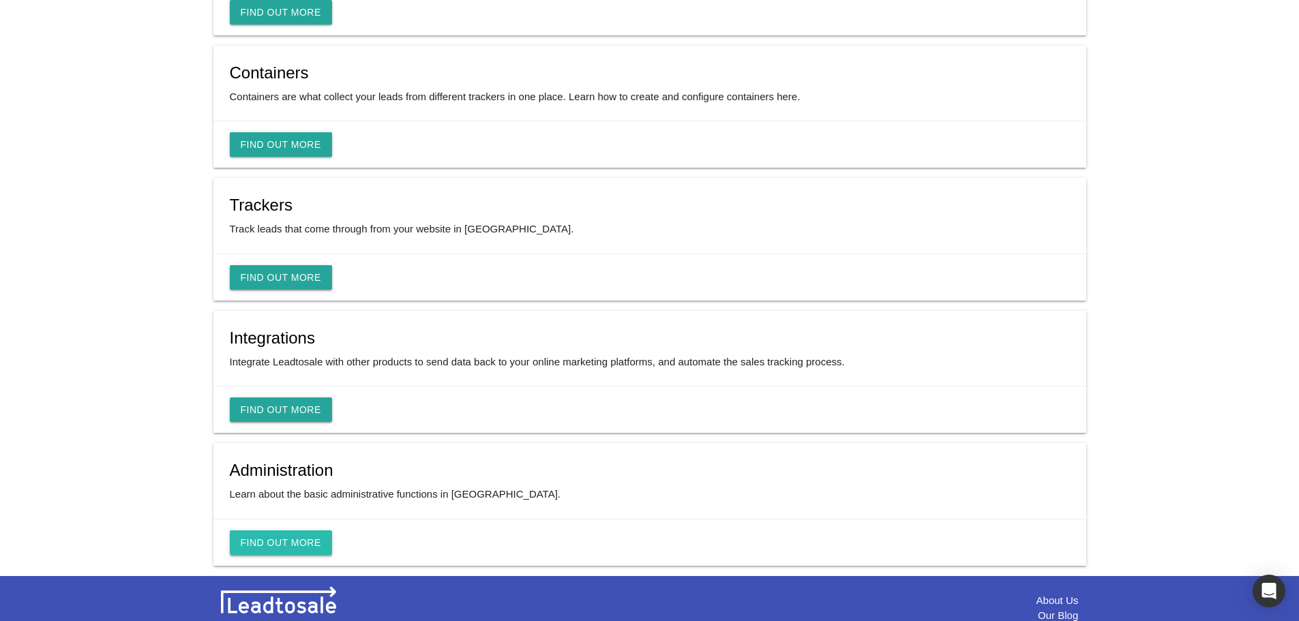
click at [296, 540] on link "Find Out More" at bounding box center [281, 542] width 102 height 25
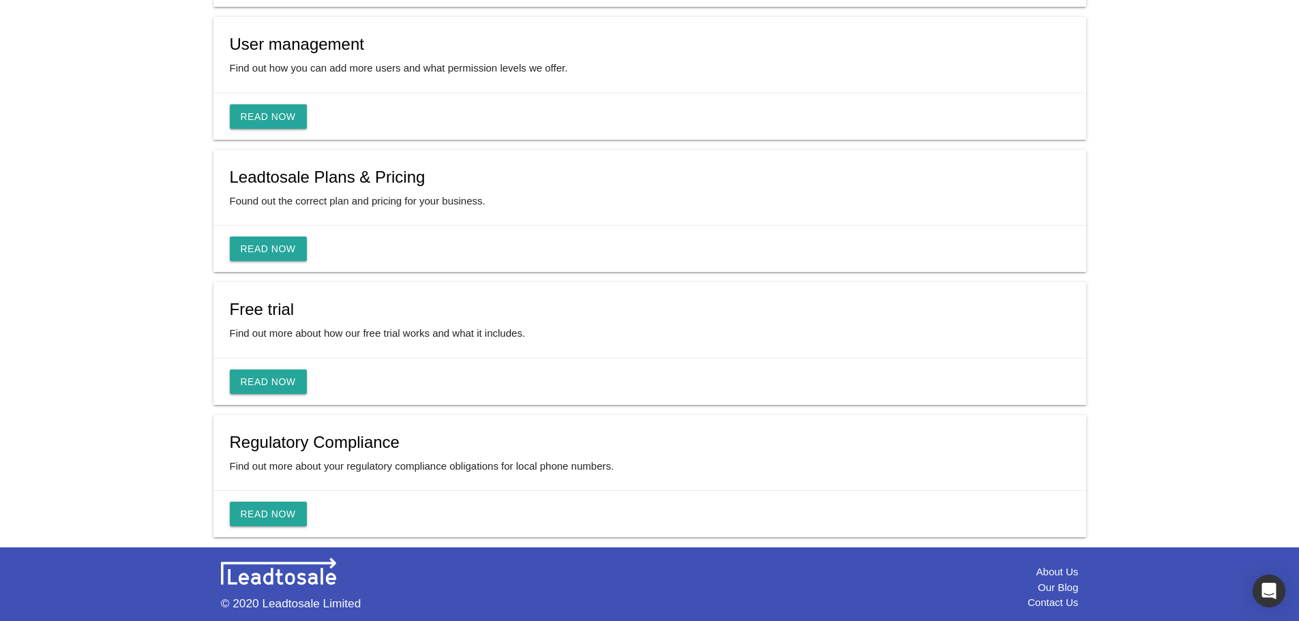
scroll to position [25, 0]
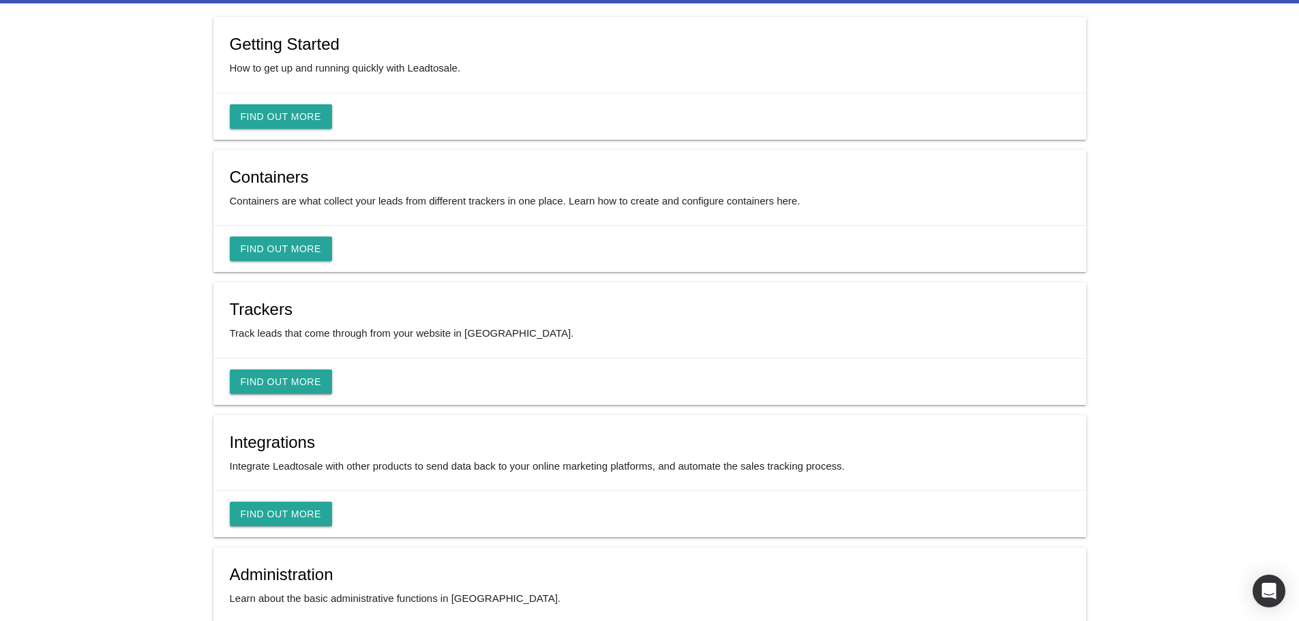
scroll to position [205, 0]
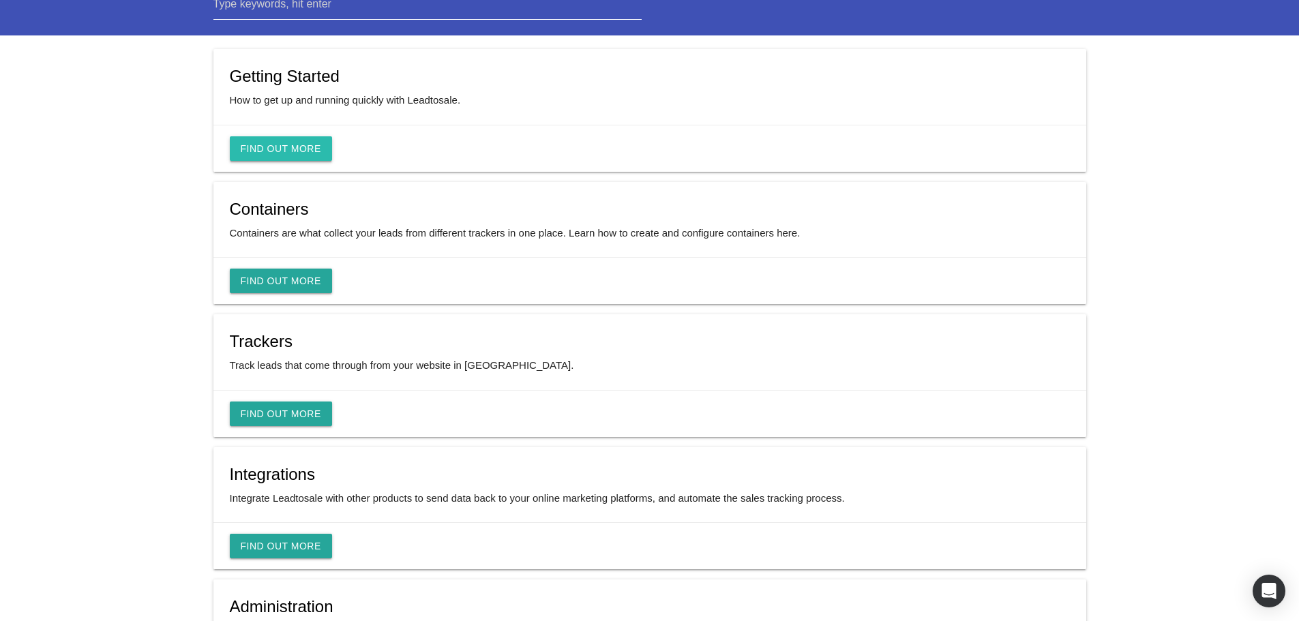
click at [262, 149] on link "Find Out More" at bounding box center [281, 148] width 102 height 25
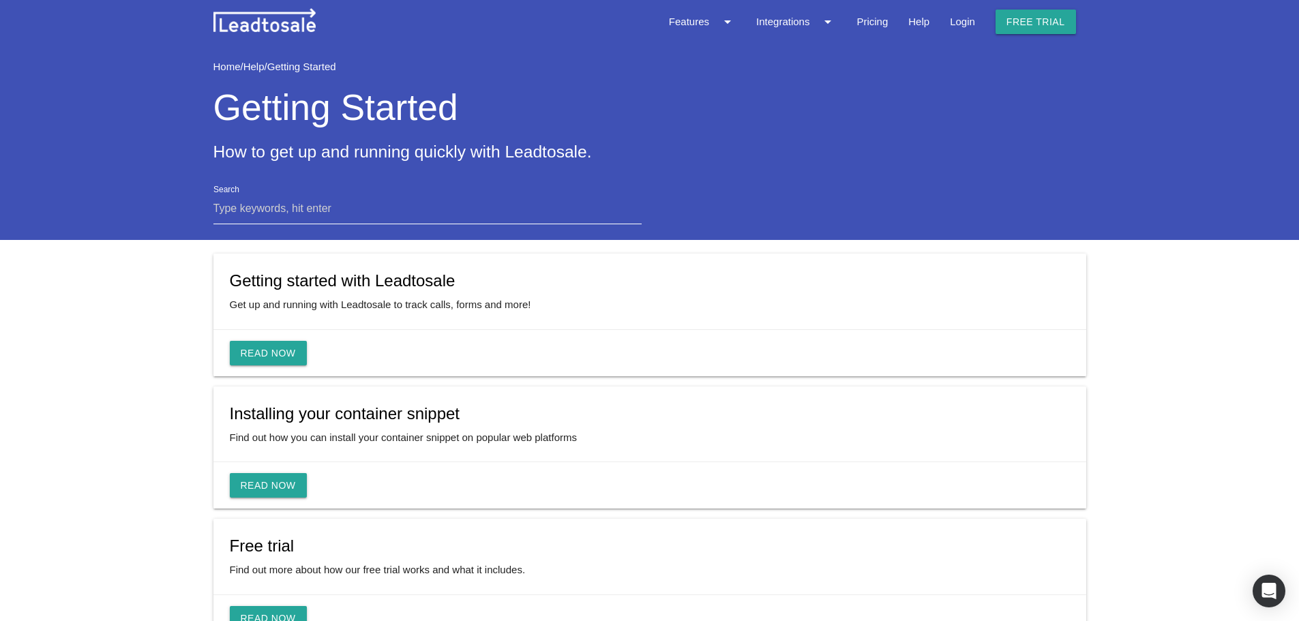
scroll to position [68, 0]
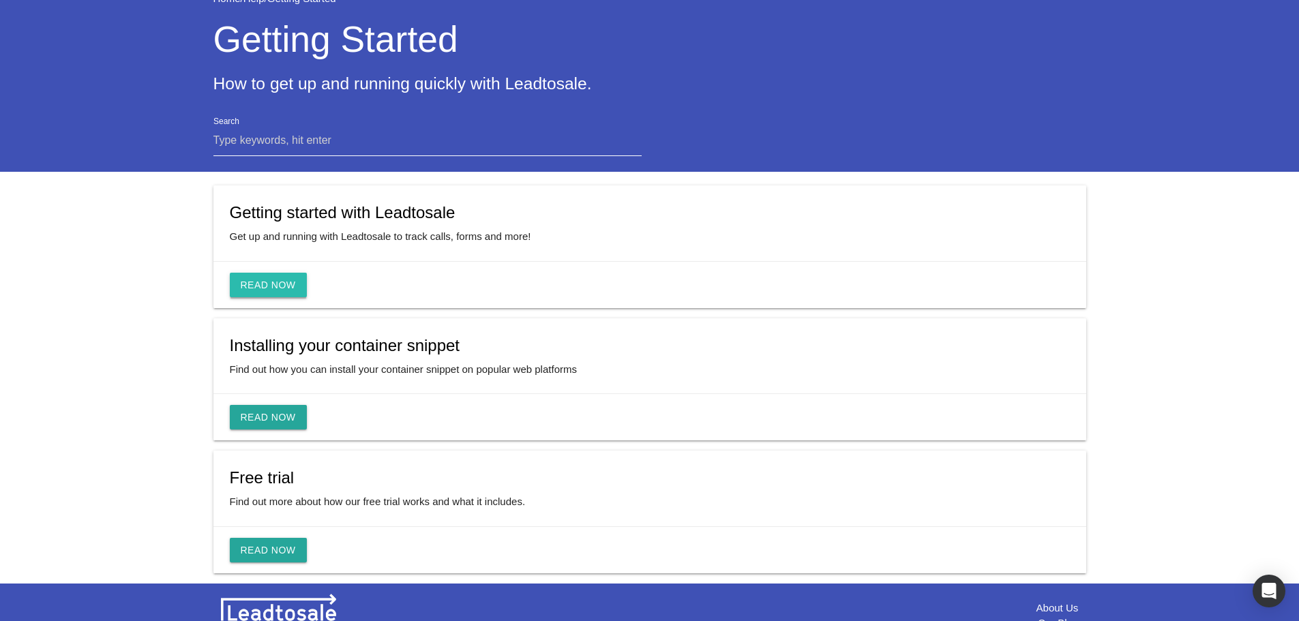
click at [245, 280] on link "Read Now" at bounding box center [268, 285] width 77 height 25
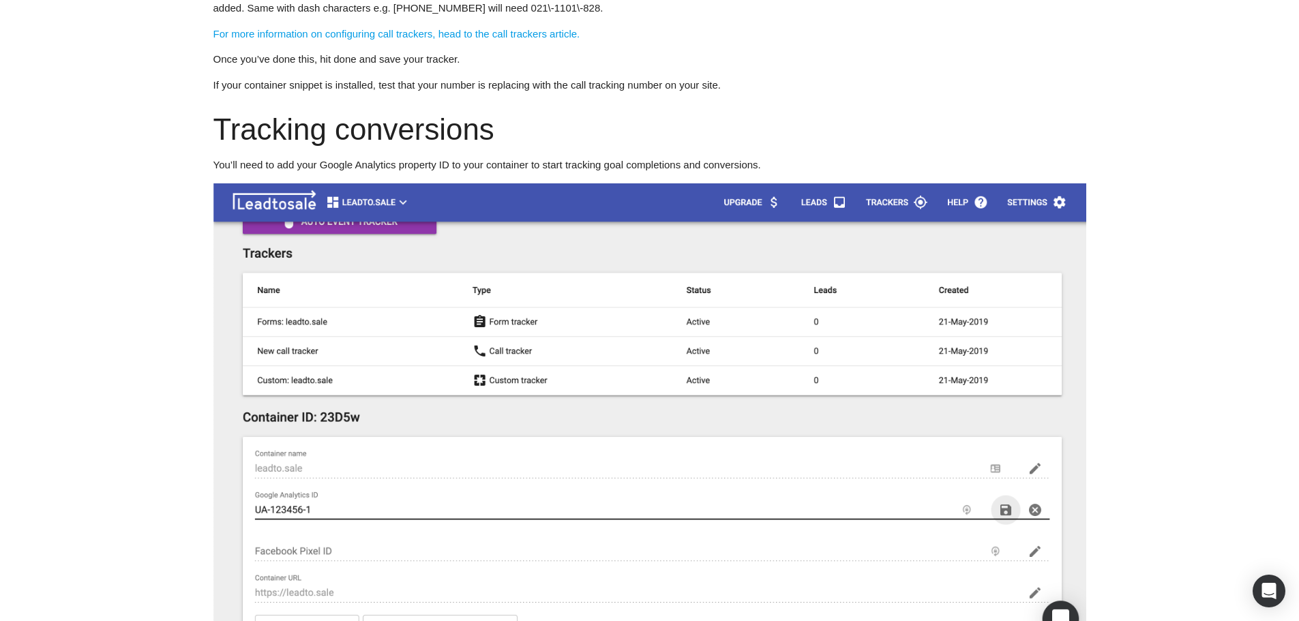
scroll to position [5424, 0]
